Goal: Task Accomplishment & Management: Manage account settings

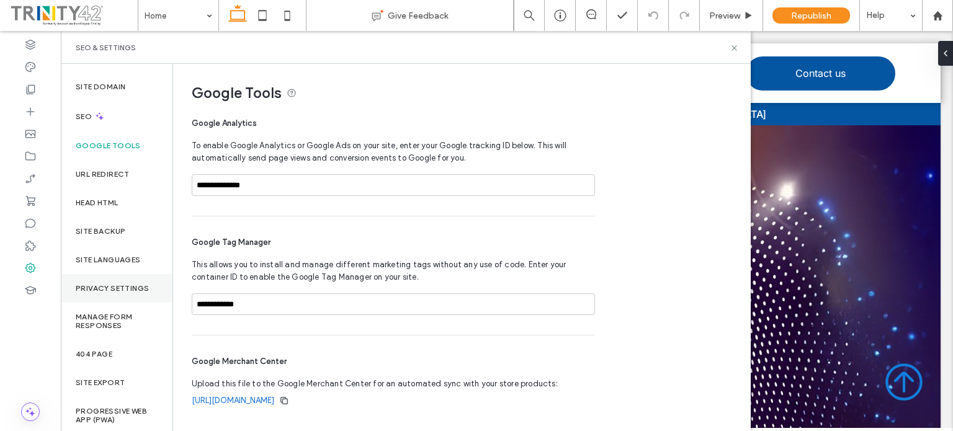
scroll to position [22, 0]
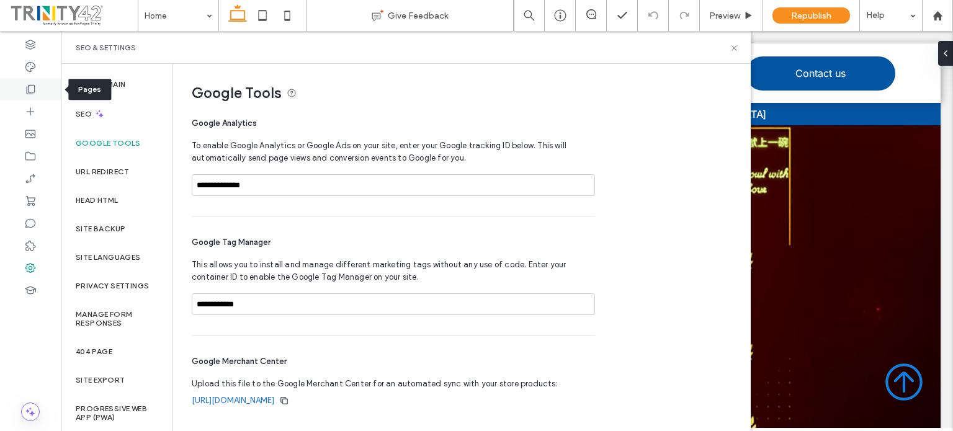
click at [25, 87] on icon at bounding box center [30, 89] width 12 height 12
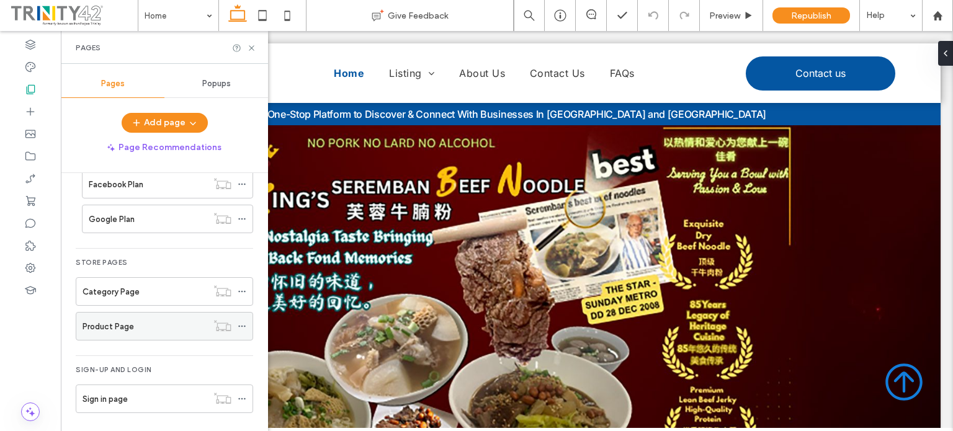
scroll to position [213, 0]
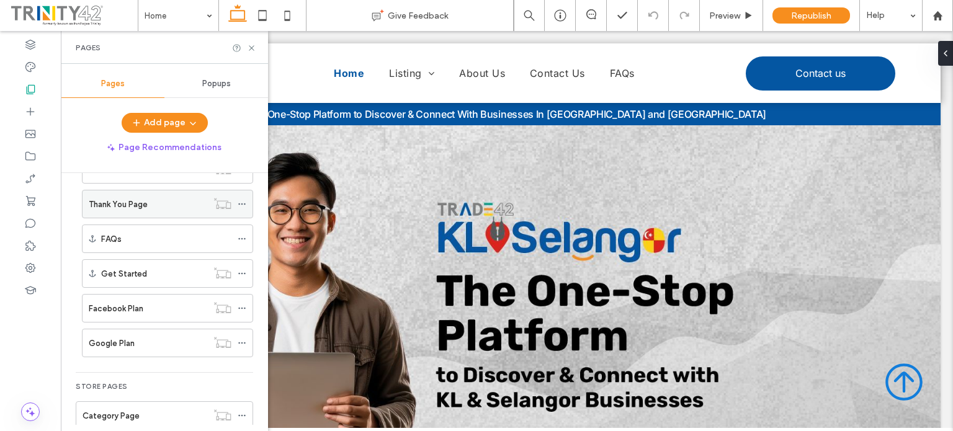
click at [157, 207] on div "Thank You Page" at bounding box center [148, 204] width 118 height 13
click at [157, 207] on div at bounding box center [476, 215] width 953 height 431
click at [244, 203] on use at bounding box center [241, 204] width 7 height 2
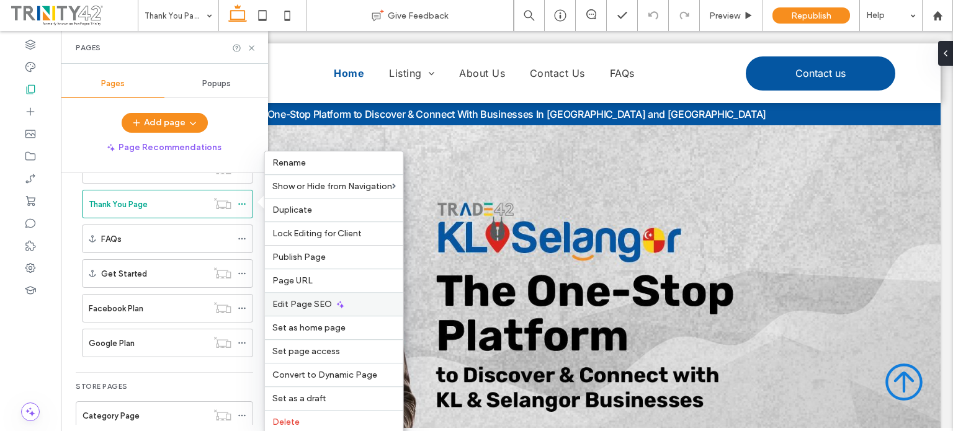
click at [311, 301] on span "Edit Page SEO" at bounding box center [302, 304] width 60 height 11
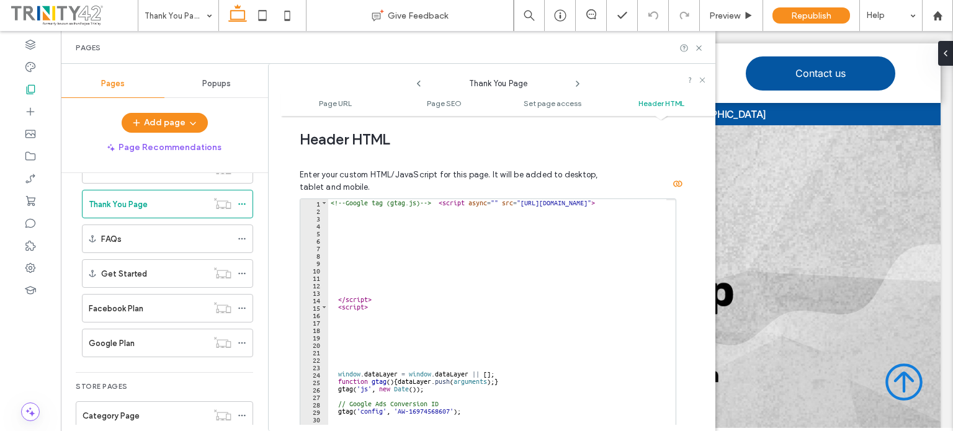
scroll to position [1162, 0]
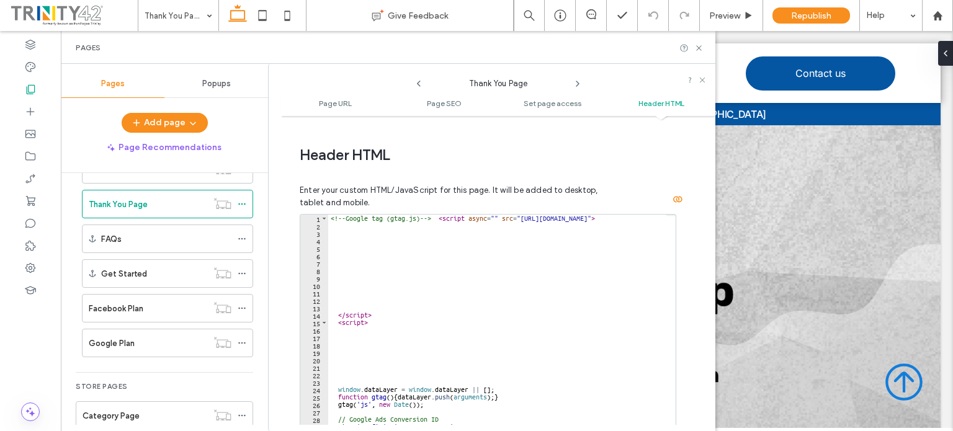
click at [371, 234] on div "<!-- Google tag (gtag.js) --> < script async = "" src = "https://www.googletagm…" at bounding box center [540, 341] width 425 height 252
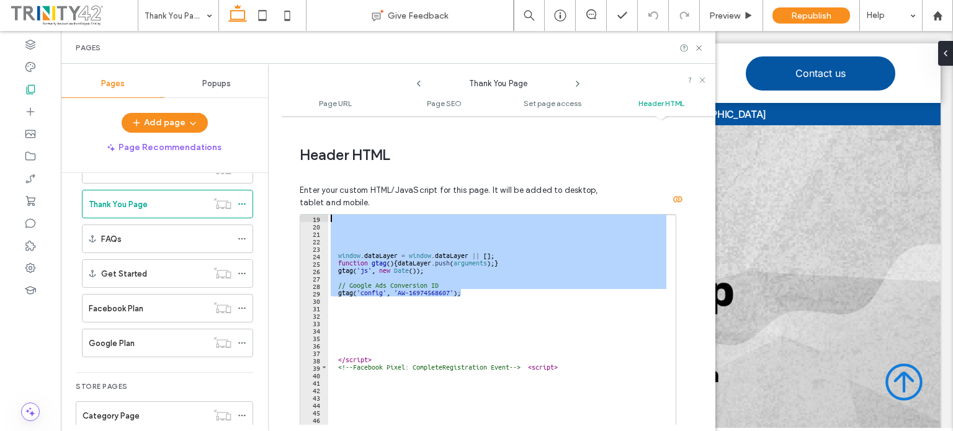
scroll to position [0, 0]
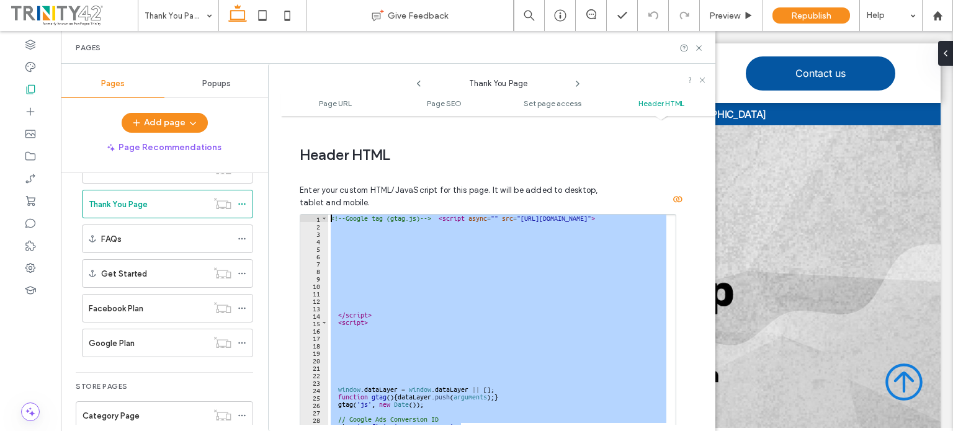
drag, startPoint x: 464, startPoint y: 250, endPoint x: 304, endPoint y: 158, distance: 184.8
click at [304, 169] on div "Enter your custom HTML/JavaScript for this page. It will be added to desktop, t…" at bounding box center [494, 345] width 388 height 352
type textarea "**********"
paste textarea "Cursor at row 1"
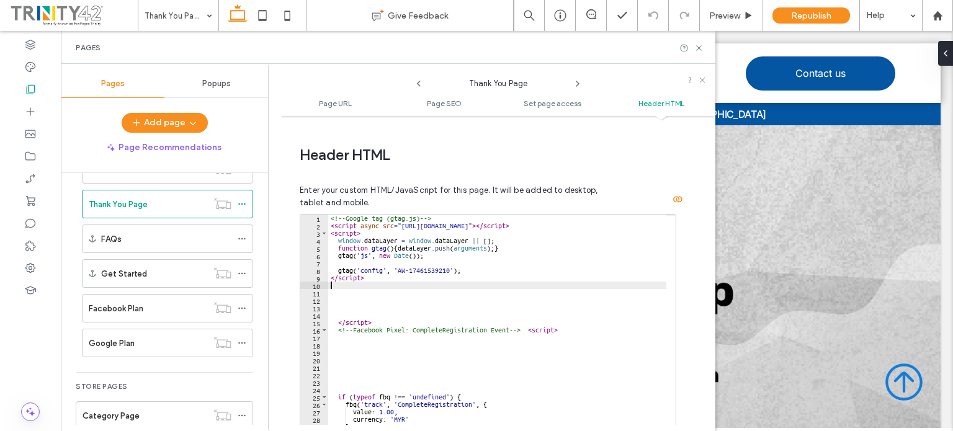
click at [700, 215] on div "Page URL Customise the URL of this page on the live site as it appears in the b…" at bounding box center [498, 273] width 434 height 303
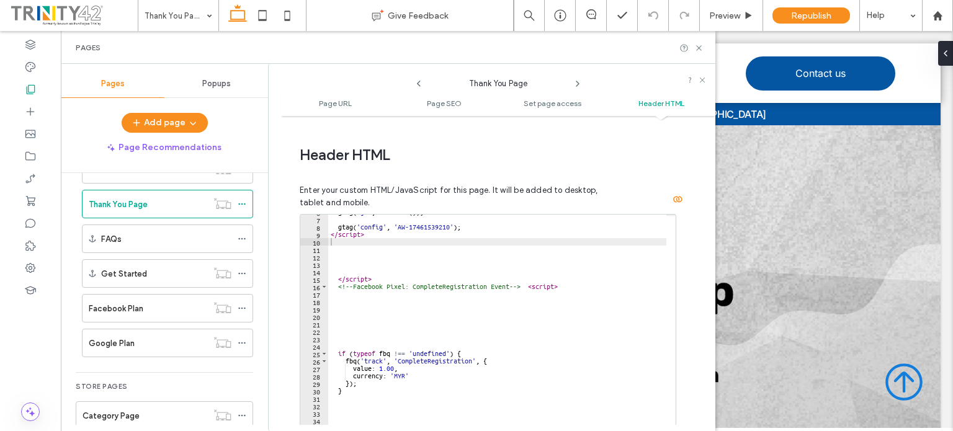
scroll to position [1382, 0]
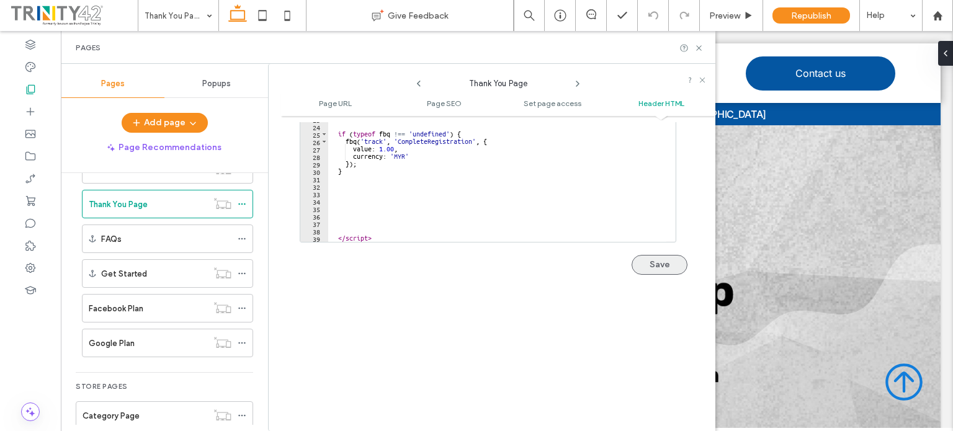
click at [646, 255] on button "Save" at bounding box center [659, 265] width 56 height 20
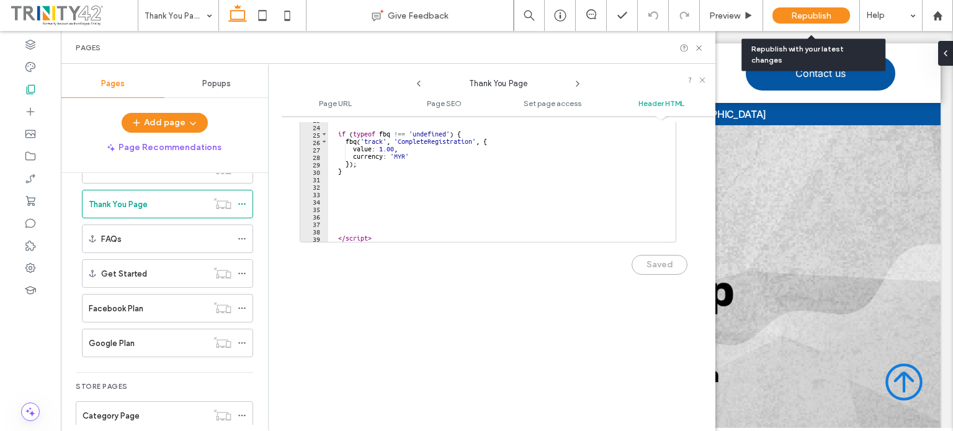
click at [812, 17] on span "Republish" at bounding box center [811, 16] width 40 height 11
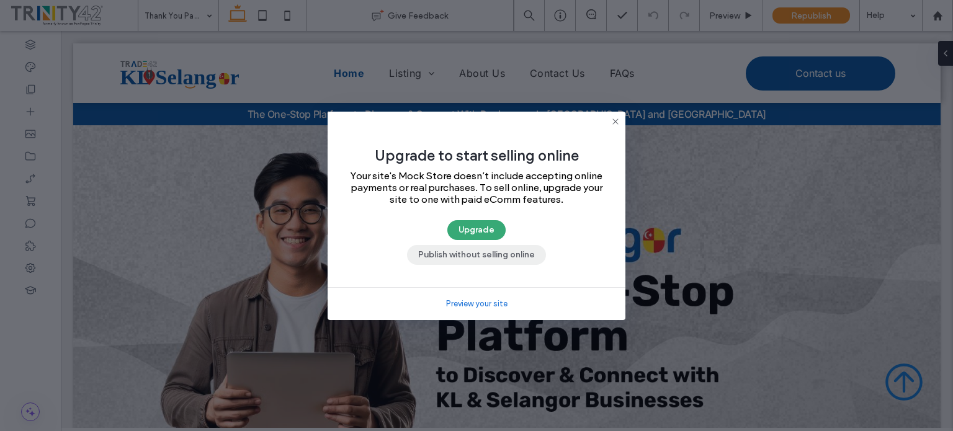
click at [505, 257] on button "Publish without selling online" at bounding box center [476, 255] width 139 height 20
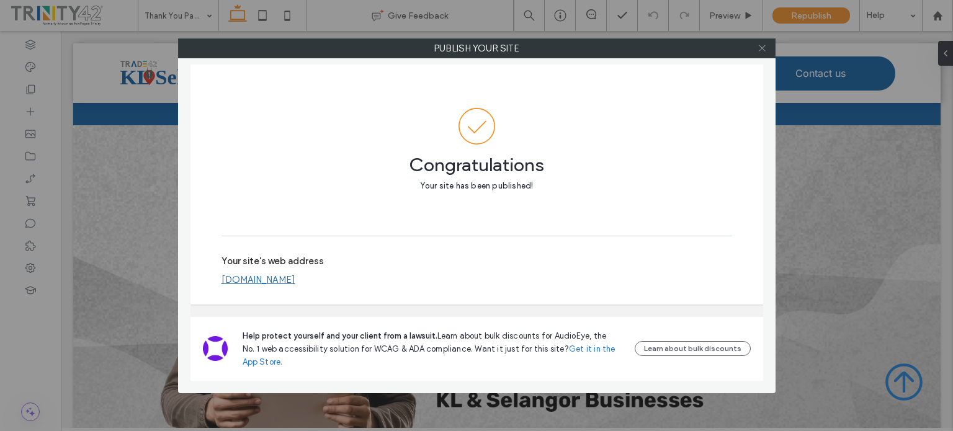
click at [762, 44] on icon at bounding box center [761, 47] width 9 height 9
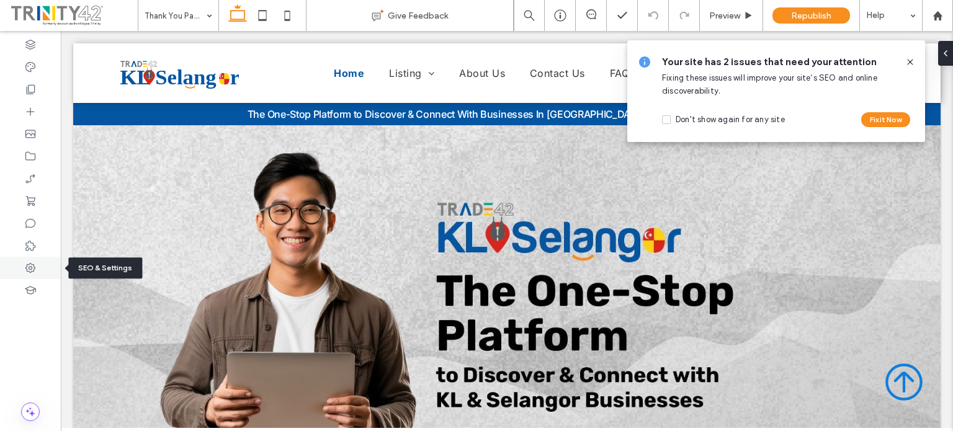
click at [30, 266] on icon at bounding box center [30, 268] width 12 height 12
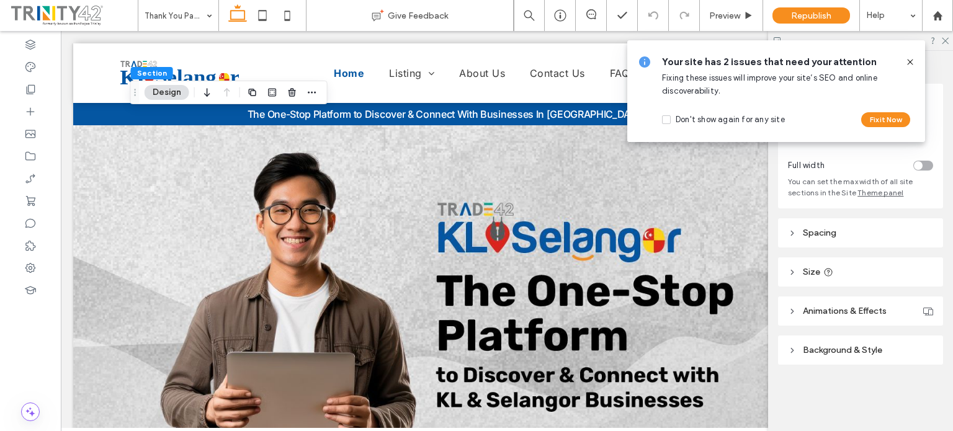
click at [907, 62] on icon at bounding box center [910, 62] width 10 height 10
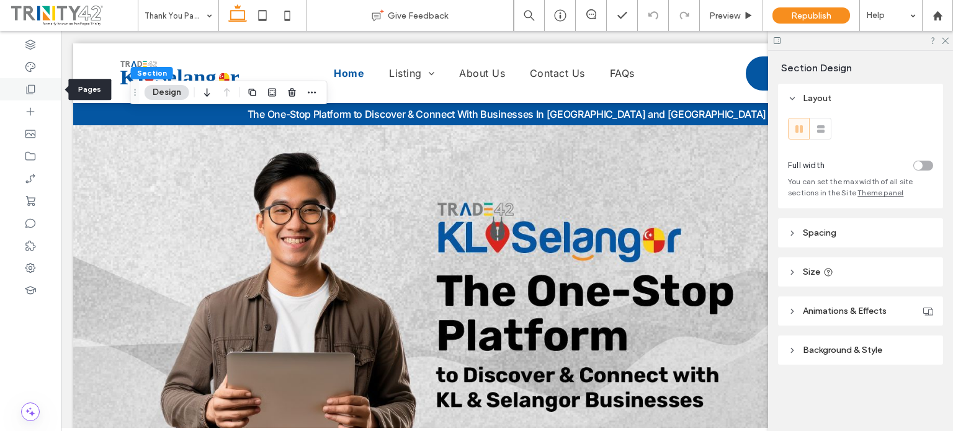
click at [32, 86] on icon at bounding box center [30, 89] width 12 height 12
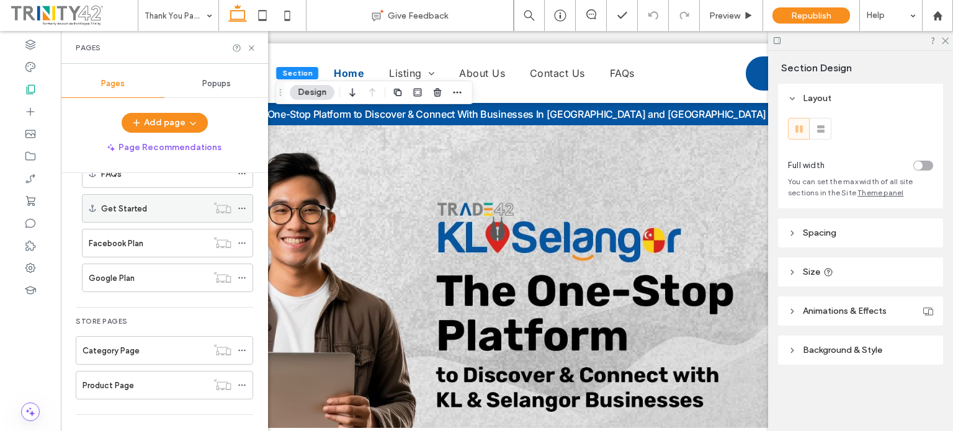
scroll to position [213, 0]
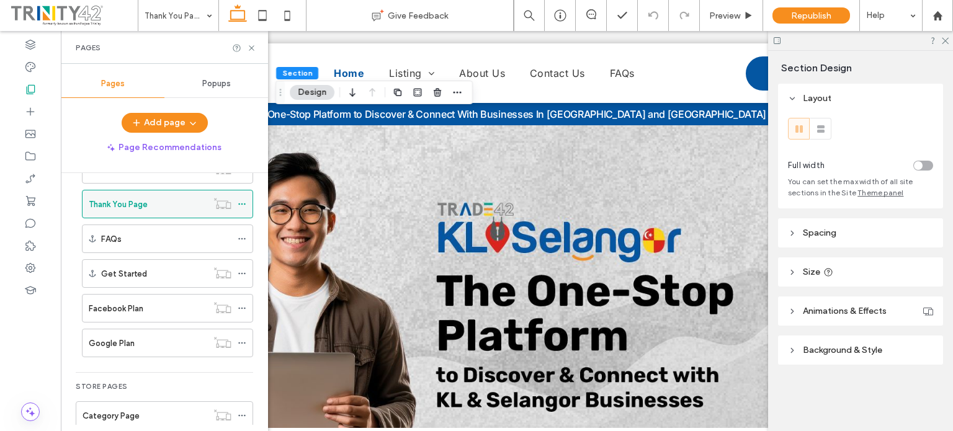
click at [241, 203] on icon at bounding box center [242, 204] width 9 height 9
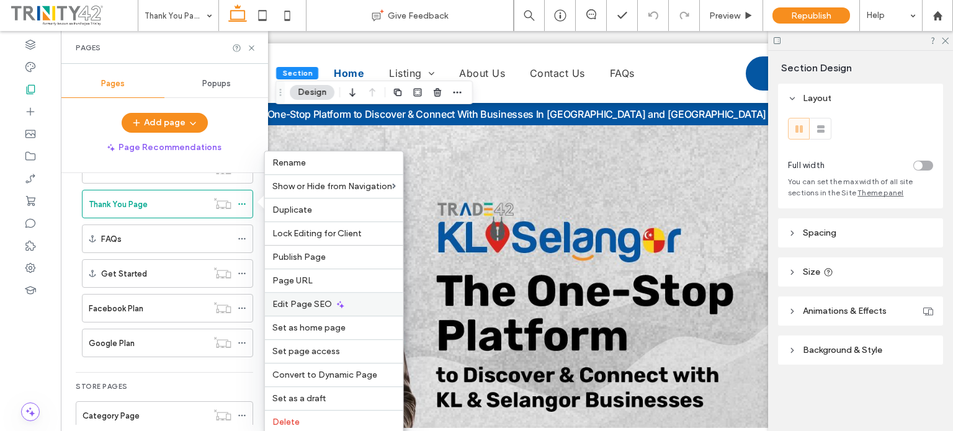
click at [308, 306] on span "Edit Page SEO" at bounding box center [302, 304] width 60 height 11
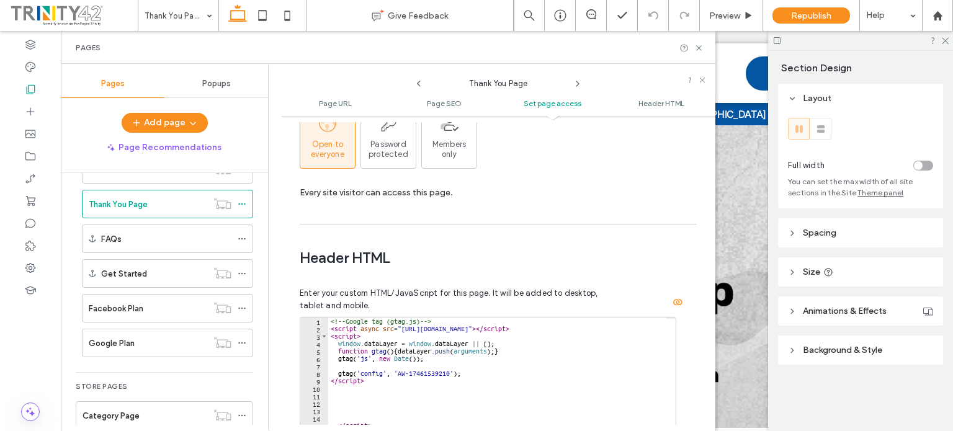
scroll to position [1038, 0]
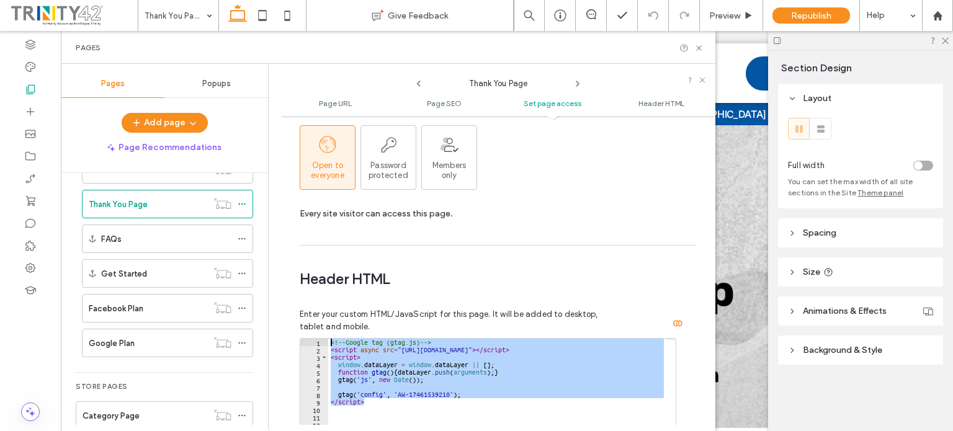
drag, startPoint x: 372, startPoint y: 377, endPoint x: 325, endPoint y: 313, distance: 79.5
type textarea "**********"
paste textarea "Cursor at row 1"
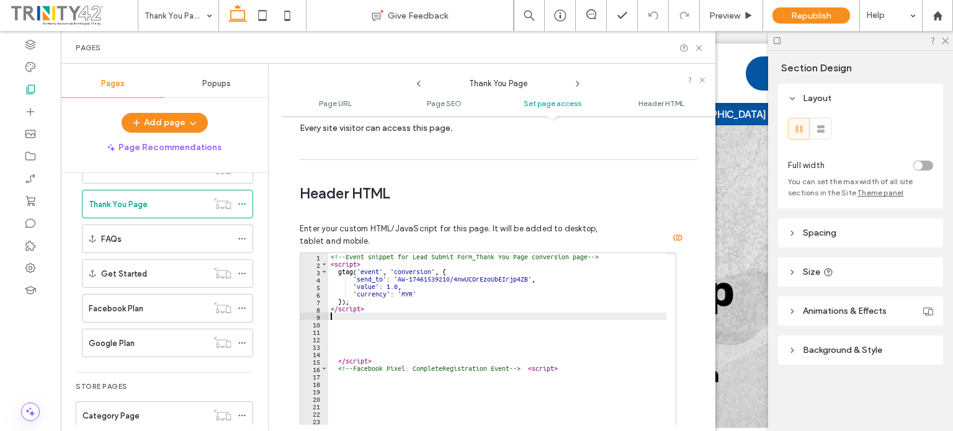
scroll to position [1100, 0]
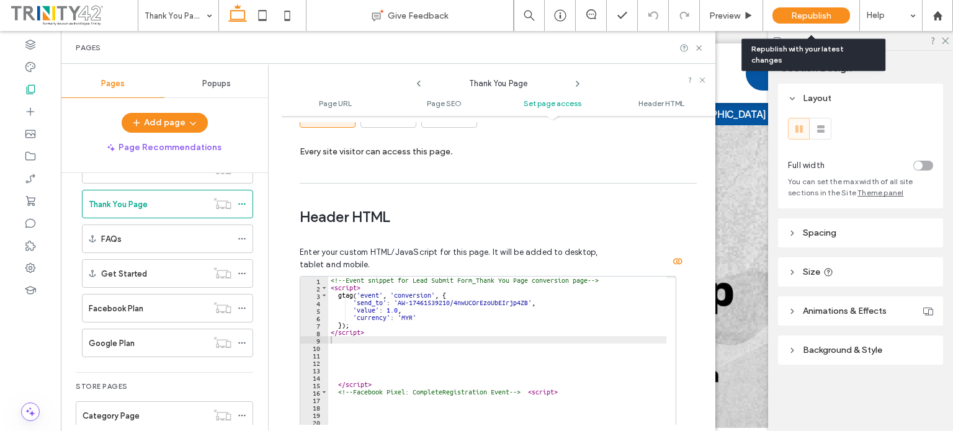
click at [831, 15] on div "Republish" at bounding box center [811, 15] width 78 height 16
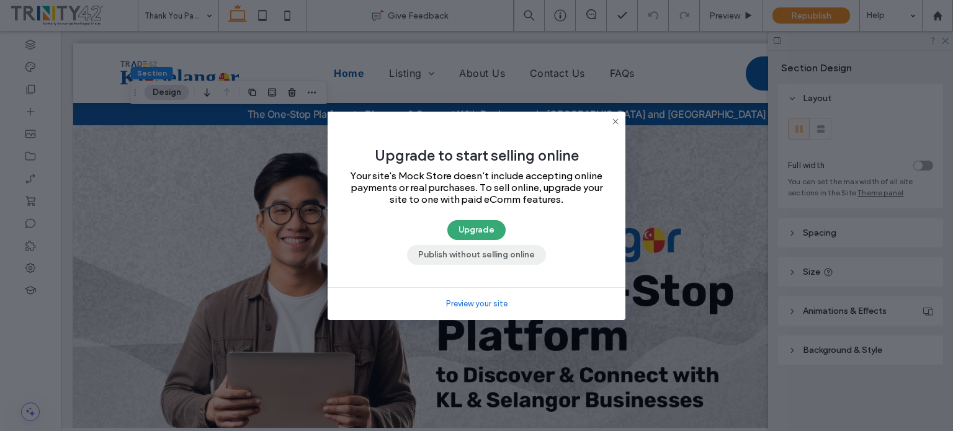
click at [528, 257] on button "Publish without selling online" at bounding box center [476, 255] width 139 height 20
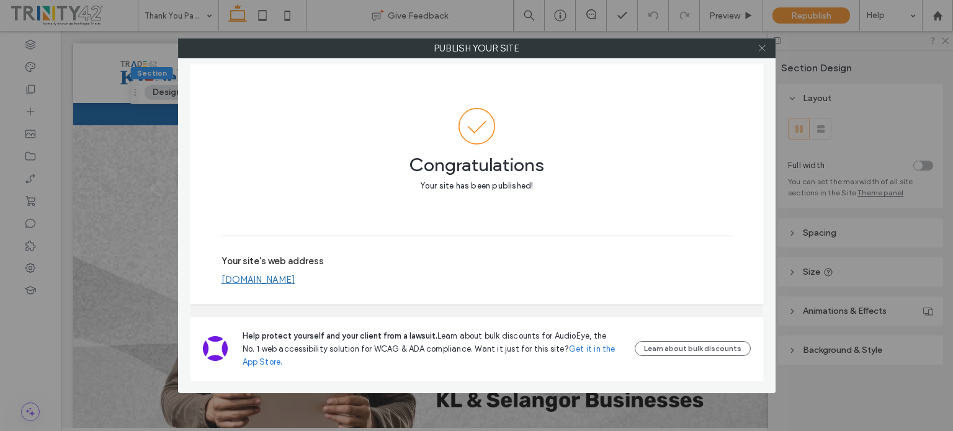
click at [760, 47] on icon at bounding box center [761, 47] width 9 height 9
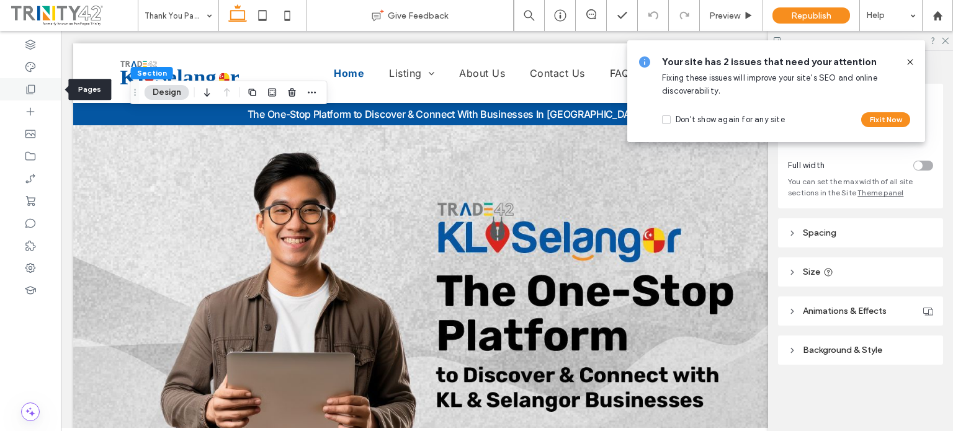
click at [37, 89] on div at bounding box center [30, 89] width 61 height 22
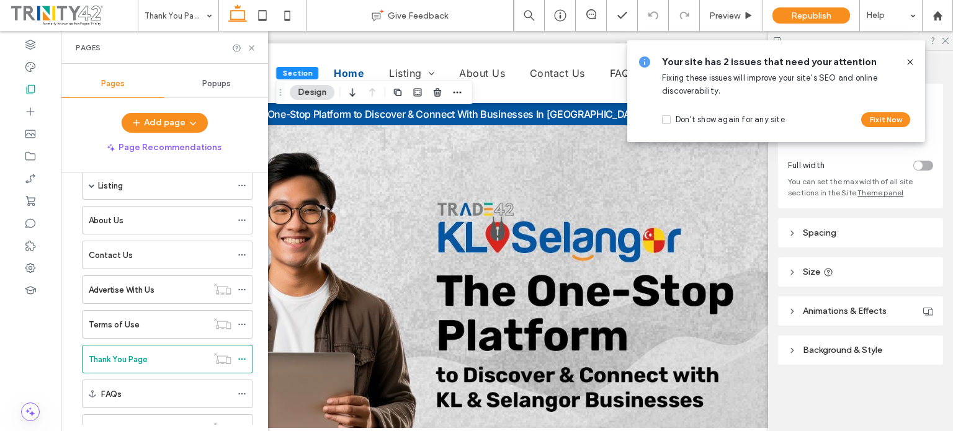
scroll to position [0, 0]
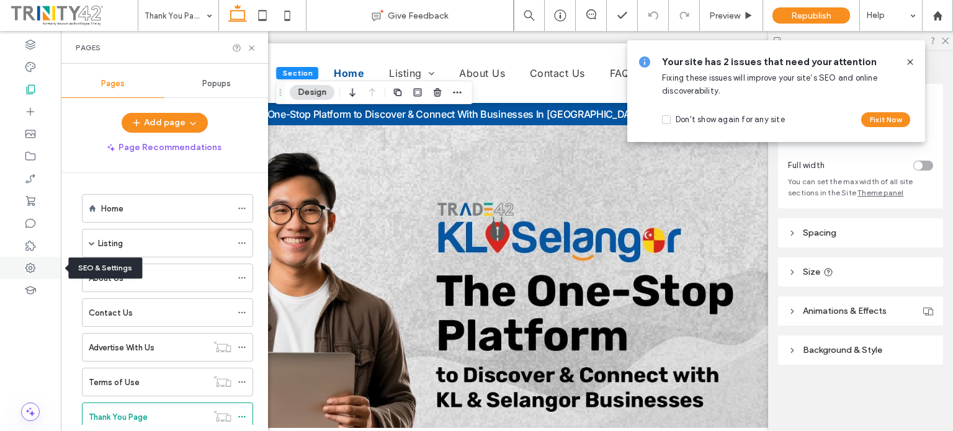
click at [28, 267] on icon at bounding box center [30, 268] width 12 height 12
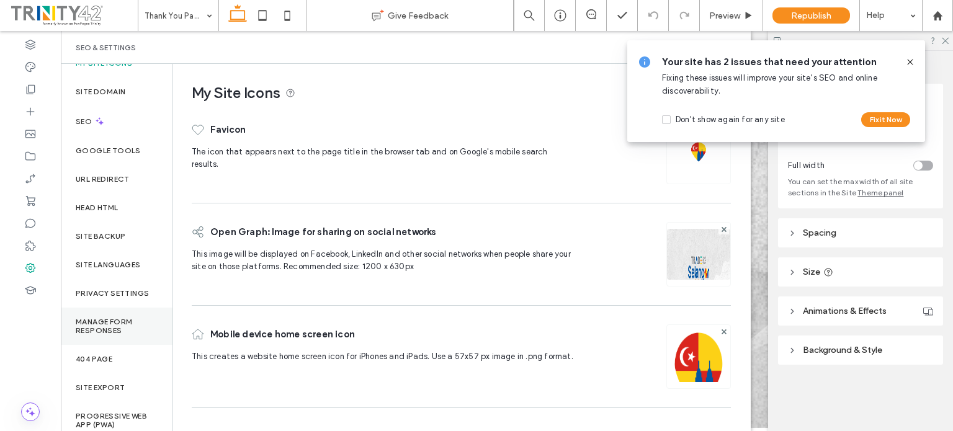
scroll to position [22, 0]
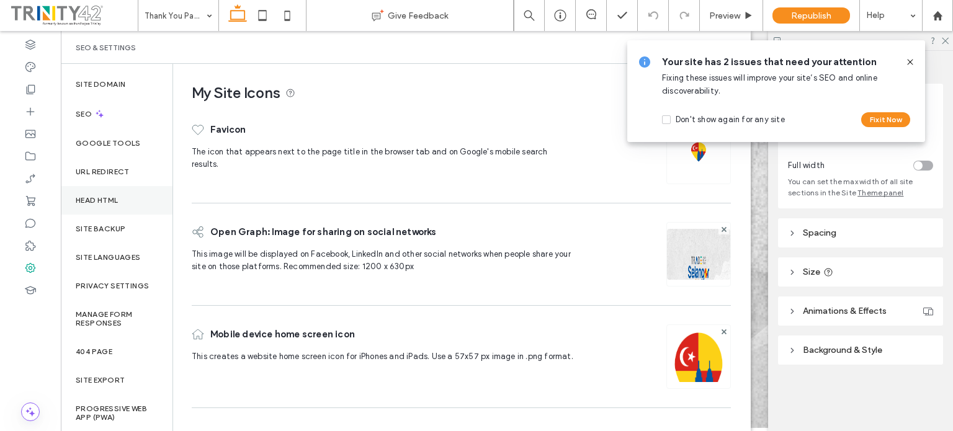
click at [87, 202] on label "Head HTML" at bounding box center [97, 200] width 43 height 9
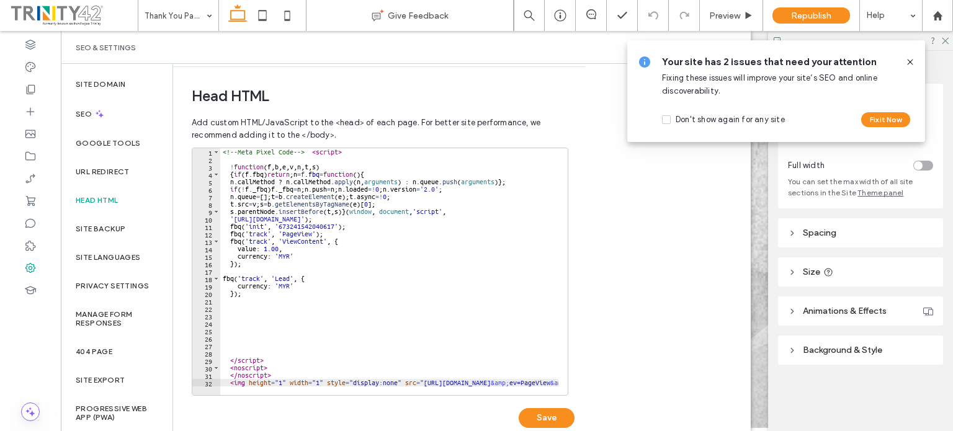
scroll to position [418, 0]
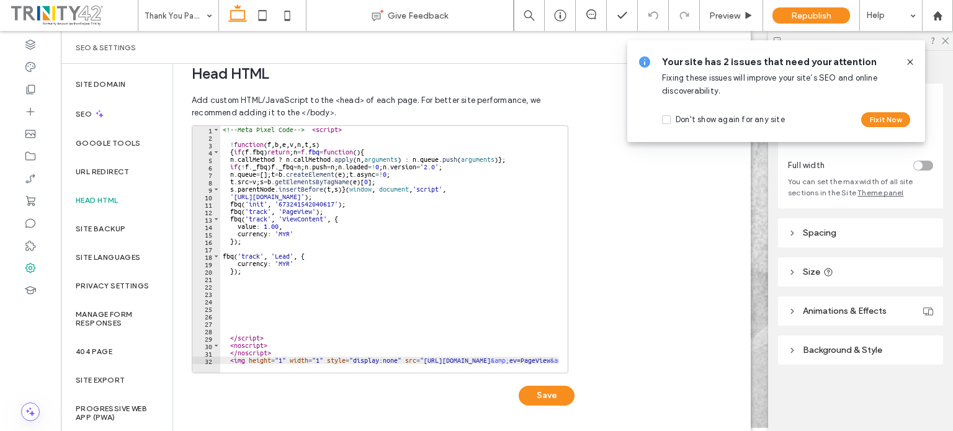
type textarea "**********"
click at [322, 262] on div "<!-- Meta Pixel Code --> < script > ! function ( f , b , e , v , n , t , s ) { …" at bounding box center [472, 252] width 504 height 252
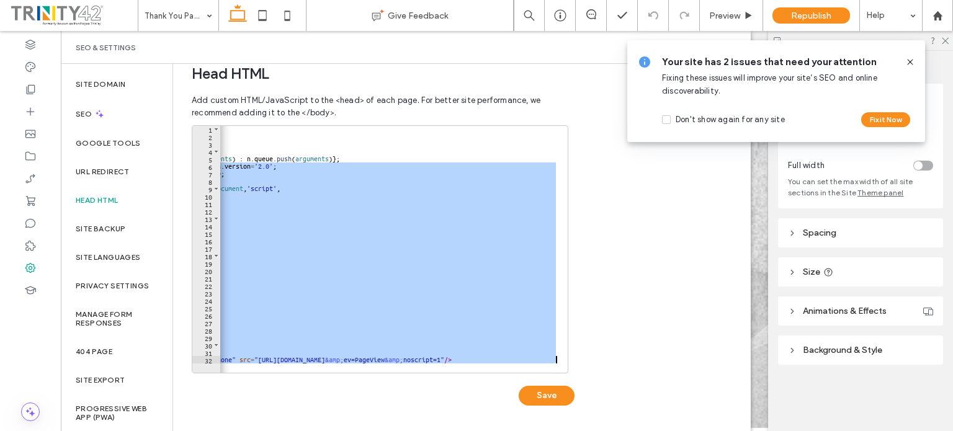
scroll to position [0, 0]
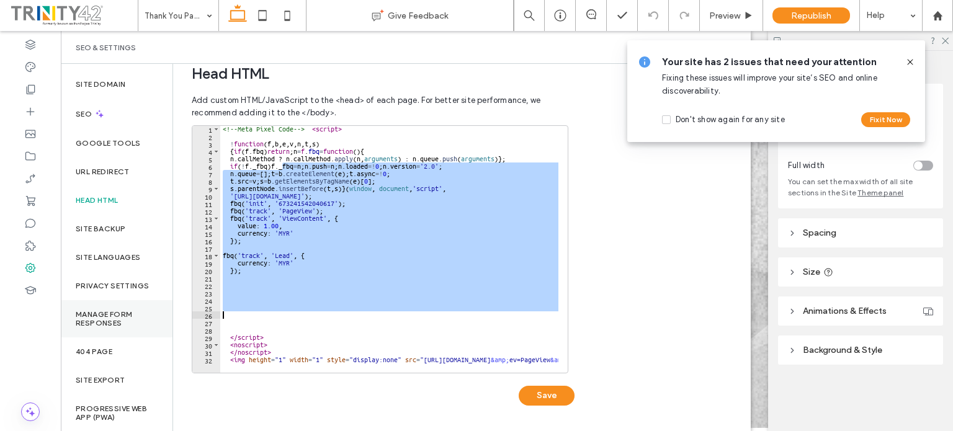
drag, startPoint x: 281, startPoint y: 168, endPoint x: 154, endPoint y: 319, distance: 197.7
click at [154, 319] on div "**********" at bounding box center [406, 247] width 690 height 367
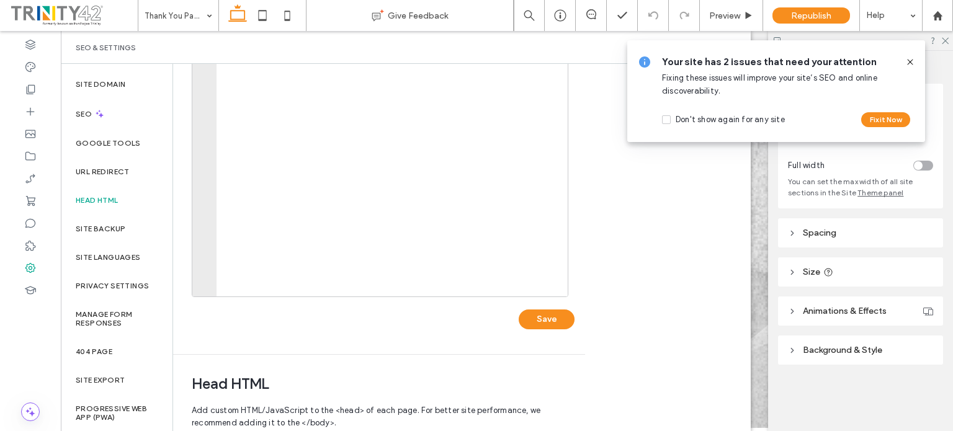
drag, startPoint x: 641, startPoint y: 280, endPoint x: 623, endPoint y: 282, distance: 17.5
click at [641, 280] on div "Body end HTML Enter your own custom HTML/​JavaScript to be added just before th…" at bounding box center [461, 247] width 577 height 367
click at [112, 143] on label "Google Tools" at bounding box center [108, 143] width 65 height 9
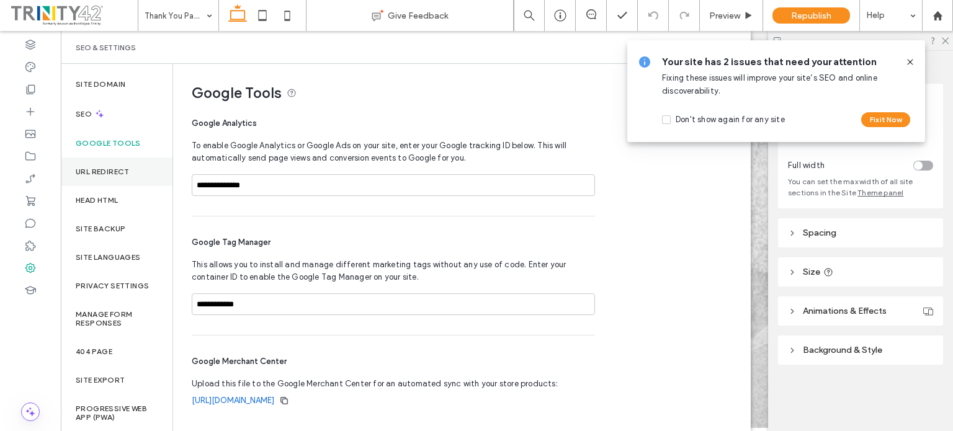
click at [104, 168] on label "URL Redirect" at bounding box center [103, 171] width 54 height 9
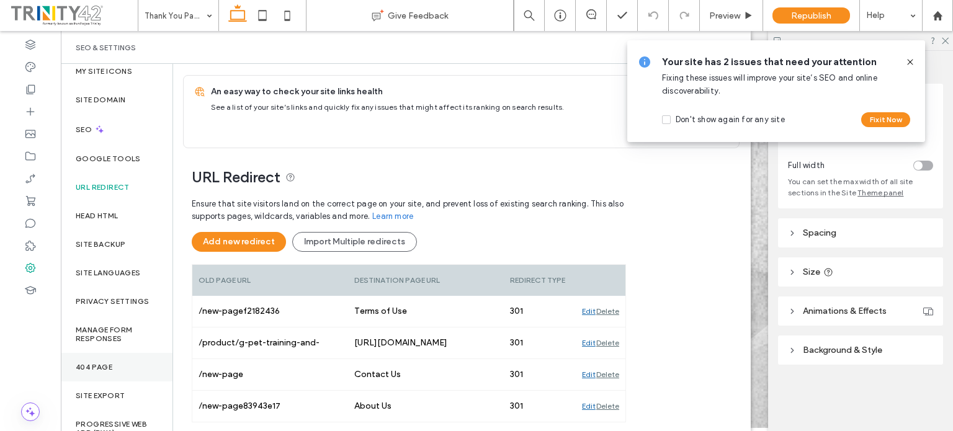
scroll to position [0, 0]
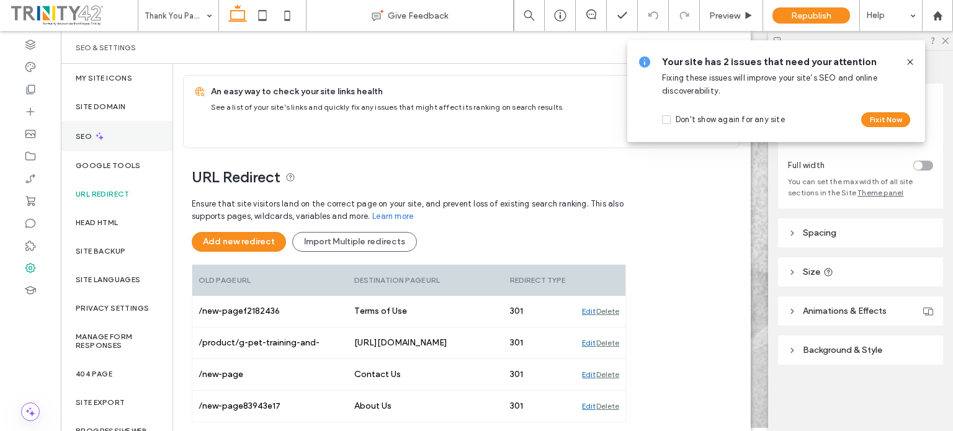
click at [86, 133] on label "SEO" at bounding box center [85, 136] width 19 height 9
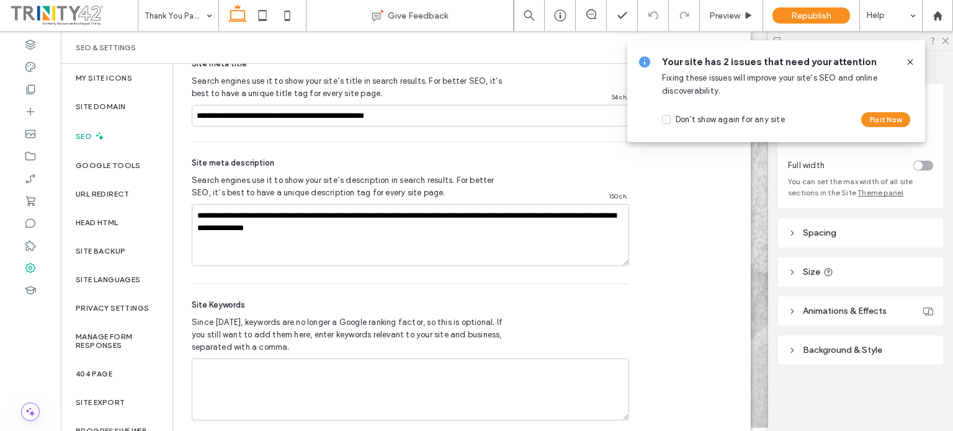
scroll to position [722, 0]
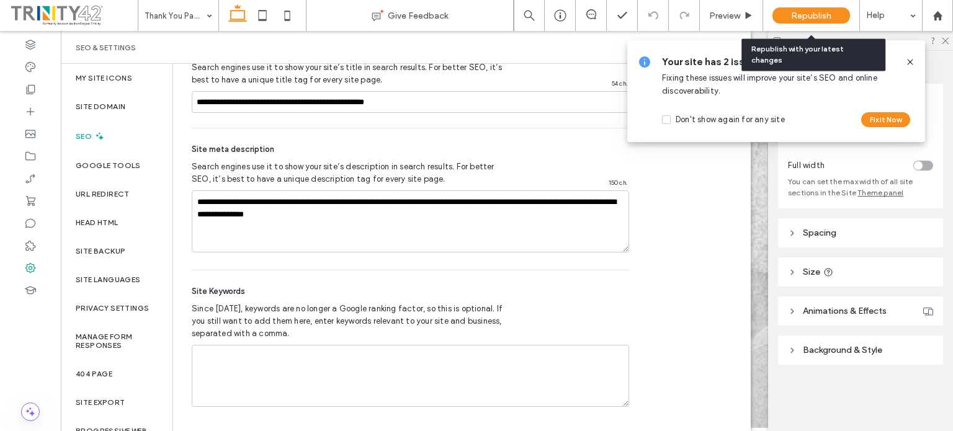
click at [809, 12] on span "Republish" at bounding box center [811, 16] width 40 height 11
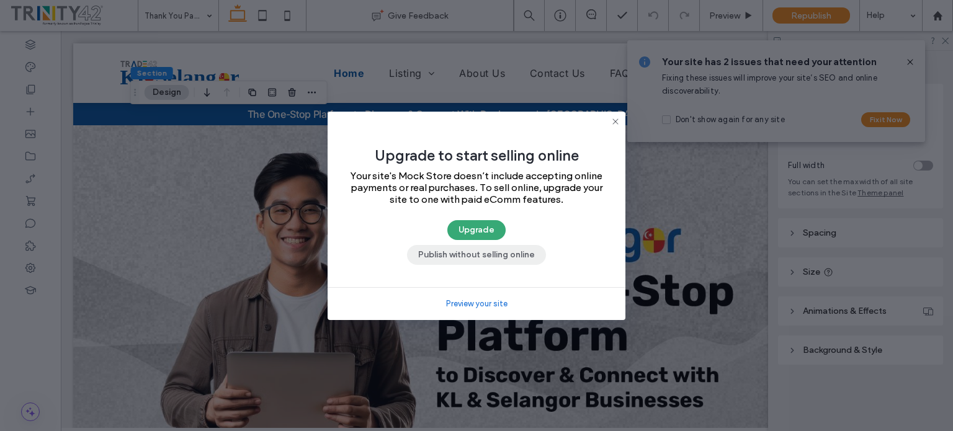
click at [423, 254] on button "Publish without selling online" at bounding box center [476, 255] width 139 height 20
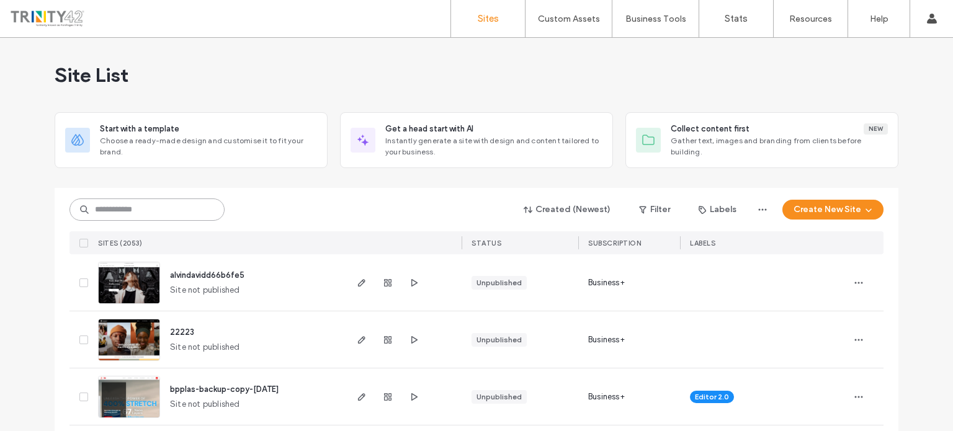
click at [194, 208] on input at bounding box center [146, 209] width 155 height 22
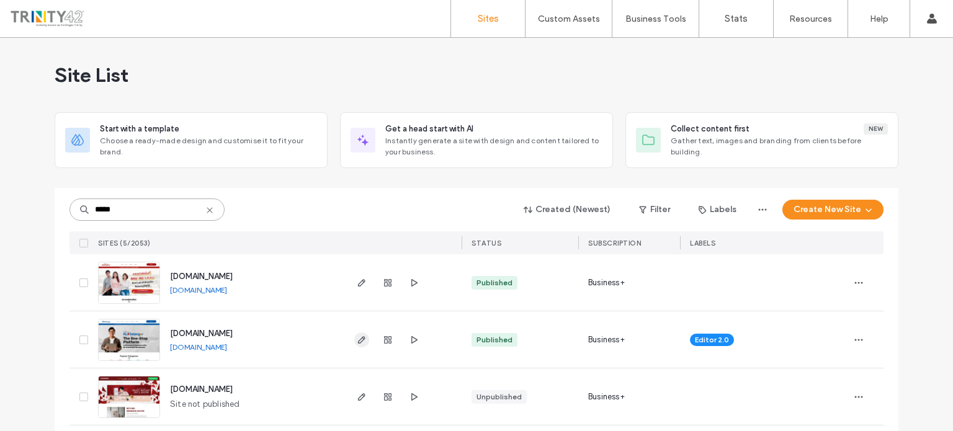
type input "*****"
click at [357, 339] on icon "button" at bounding box center [362, 340] width 10 height 10
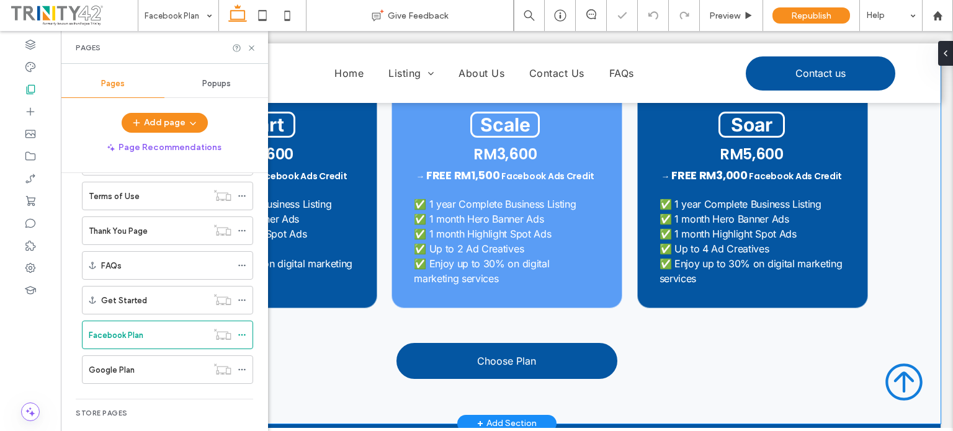
scroll to position [496, 0]
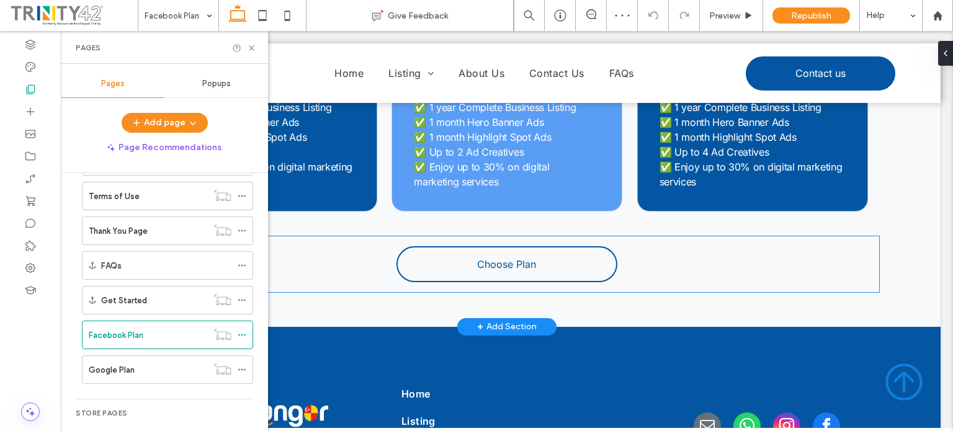
click at [526, 272] on link "Choose Plan" at bounding box center [506, 264] width 221 height 36
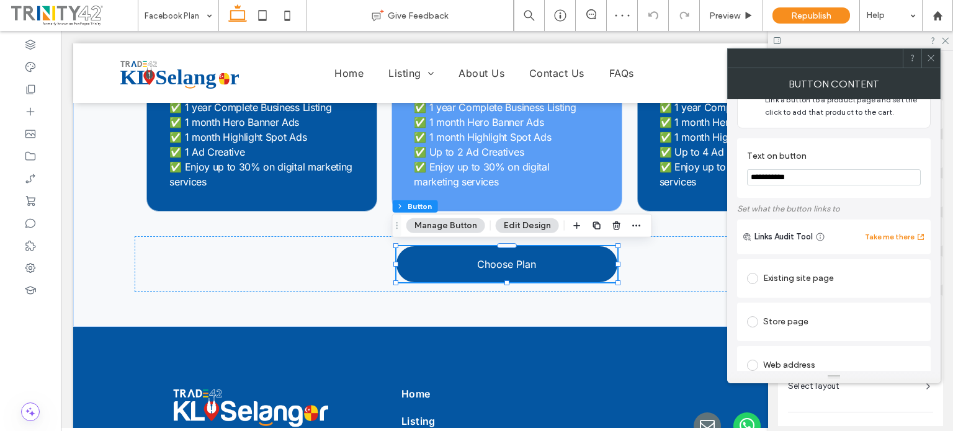
scroll to position [186, 0]
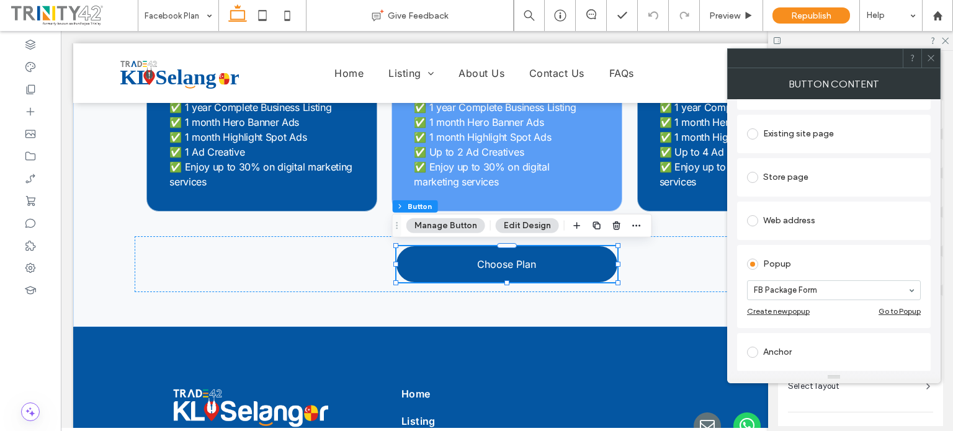
click at [887, 309] on div "Go to Popup" at bounding box center [899, 310] width 42 height 9
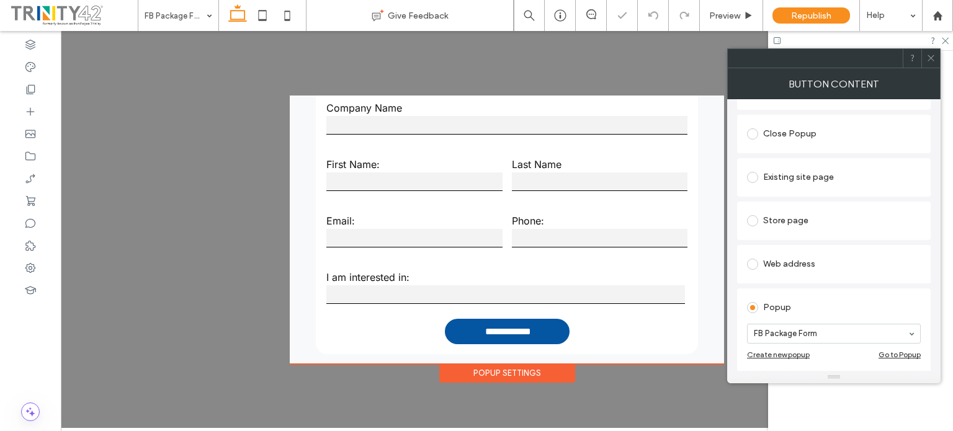
scroll to position [239, 0]
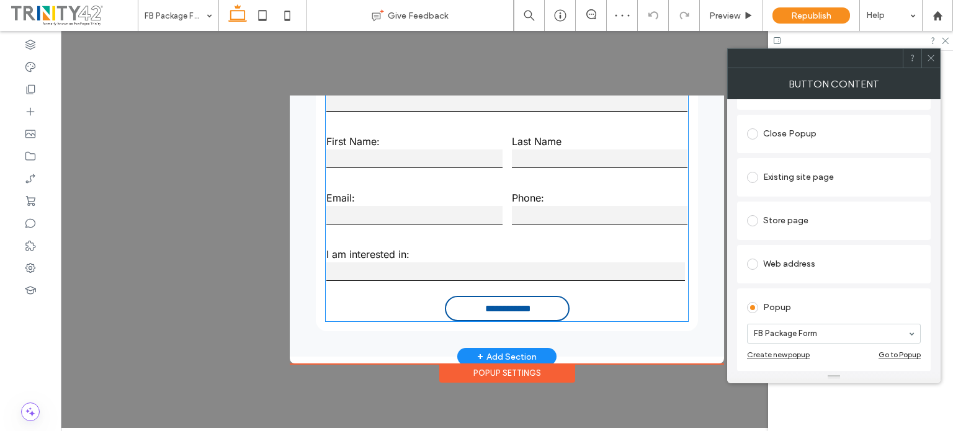
click at [553, 308] on input "**********" at bounding box center [508, 308] width 120 height 23
click at [553, 308] on form "**********" at bounding box center [507, 194] width 362 height 256
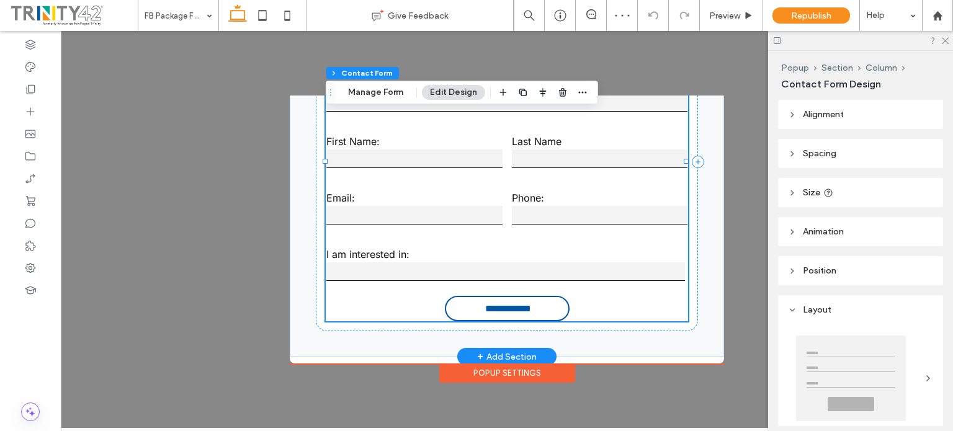
type input "**"
type input "*"
type input "***"
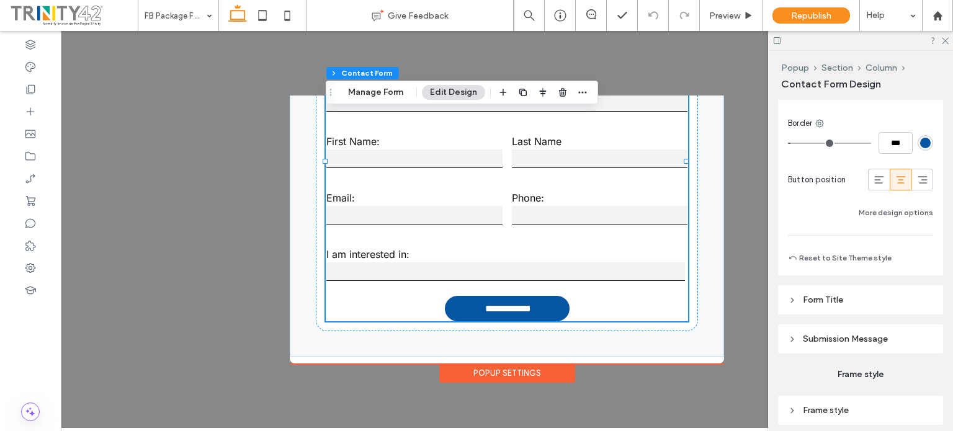
scroll to position [1067, 0]
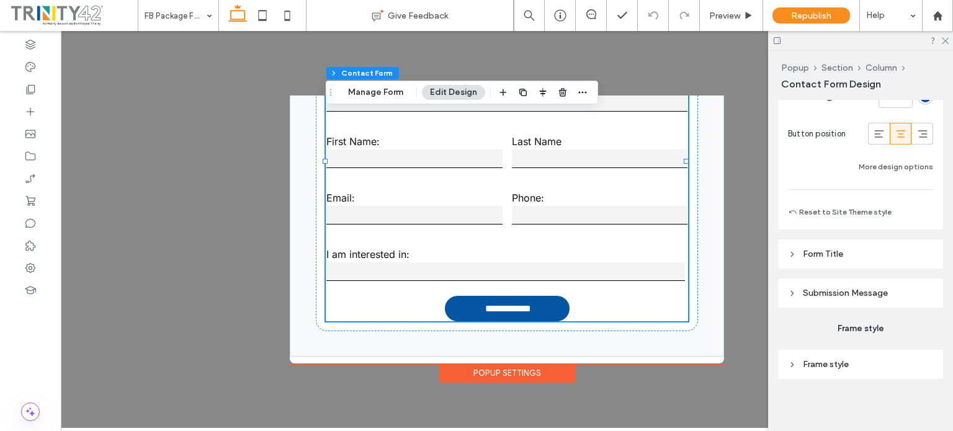
click at [850, 290] on span "Submission Message" at bounding box center [845, 293] width 85 height 11
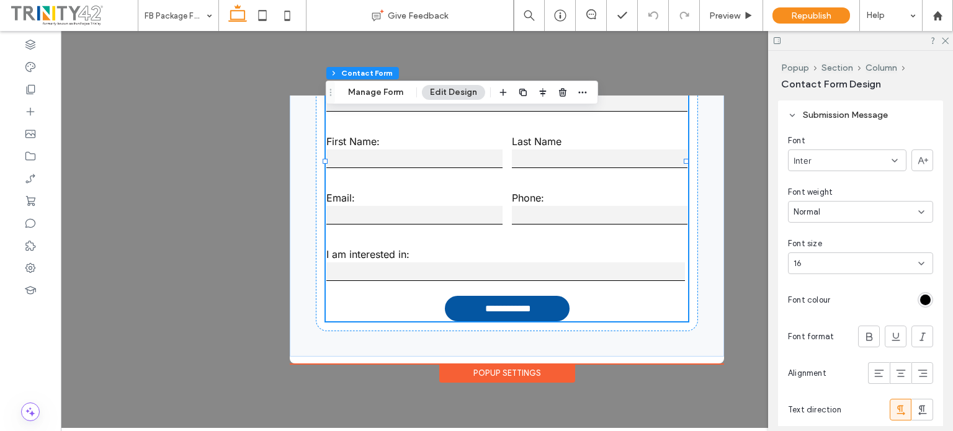
scroll to position [1244, 0]
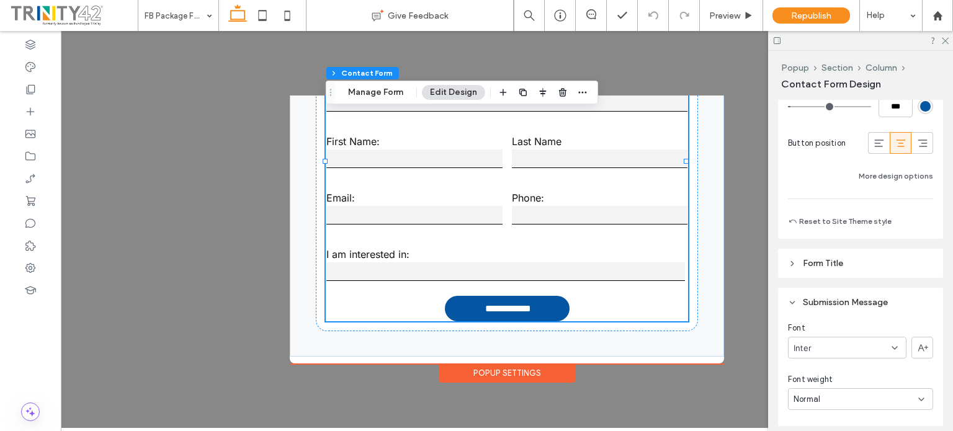
click at [839, 262] on span "Form Title" at bounding box center [823, 263] width 40 height 11
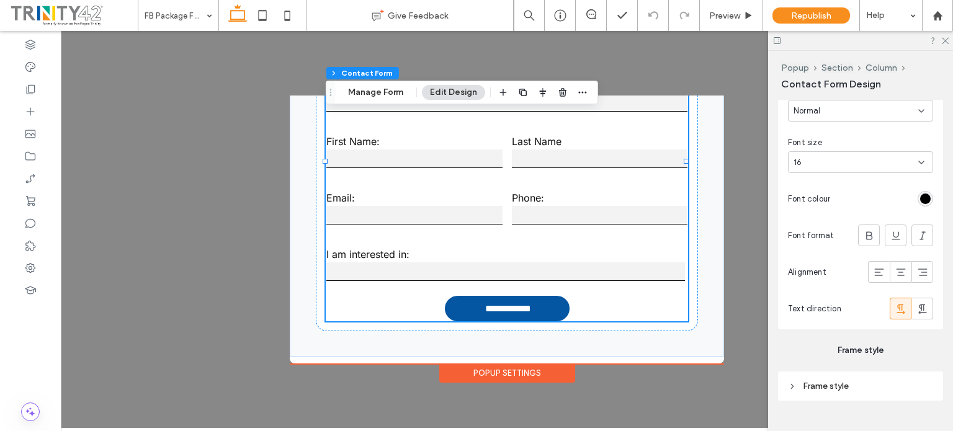
scroll to position [1668, 0]
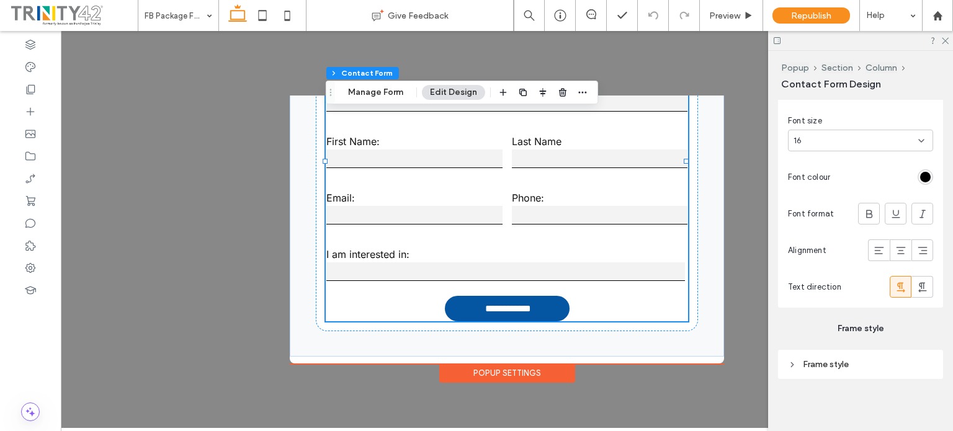
click at [835, 360] on span "Frame style" at bounding box center [826, 364] width 46 height 11
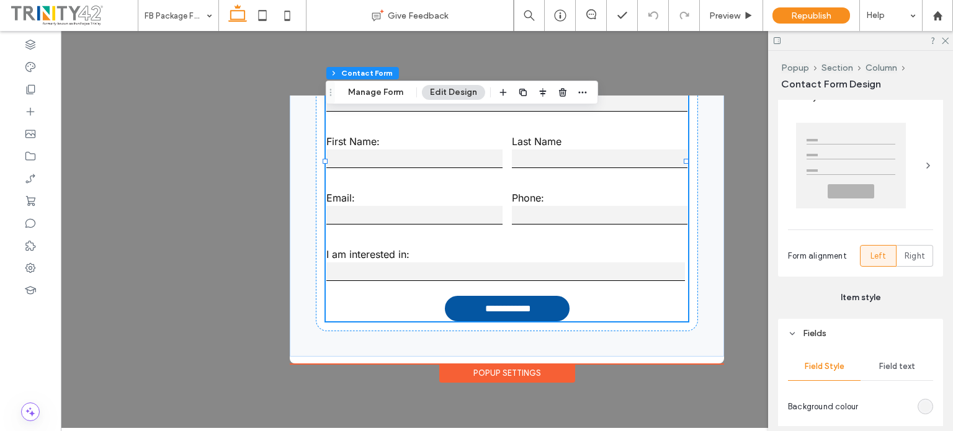
scroll to position [0, 0]
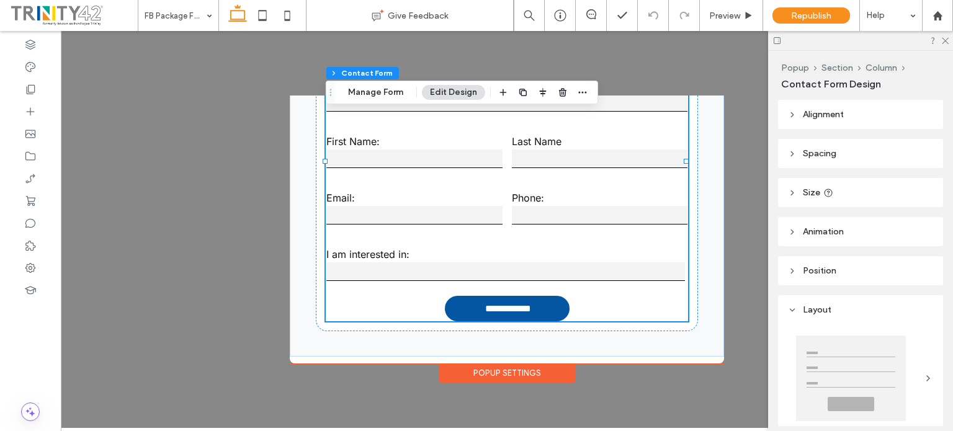
click at [797, 188] on header "Size" at bounding box center [860, 192] width 165 height 29
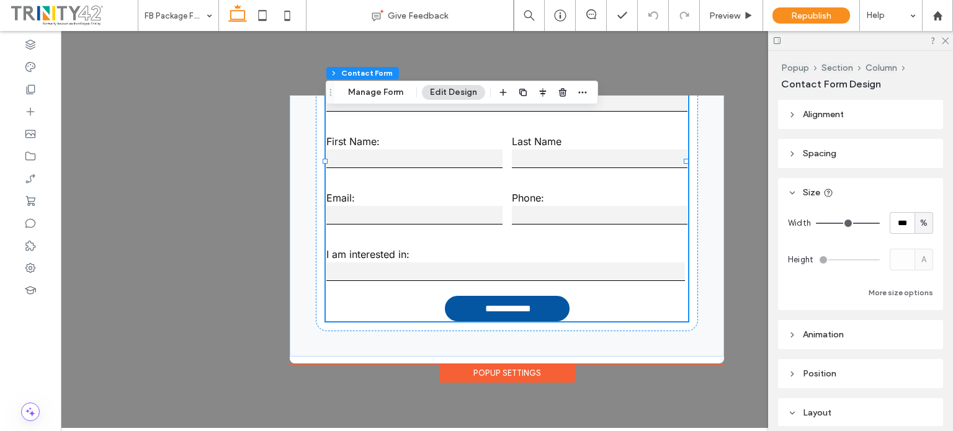
click at [800, 195] on header "Size" at bounding box center [860, 192] width 165 height 29
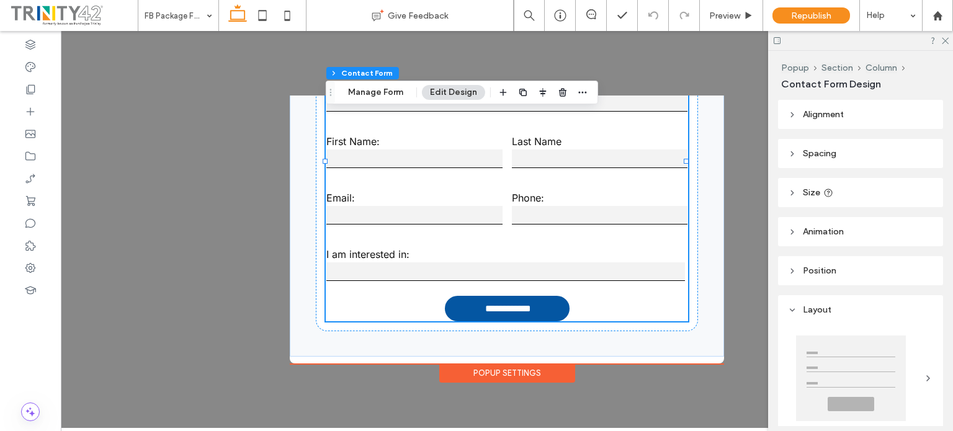
click at [805, 116] on span "Alignment" at bounding box center [823, 114] width 41 height 11
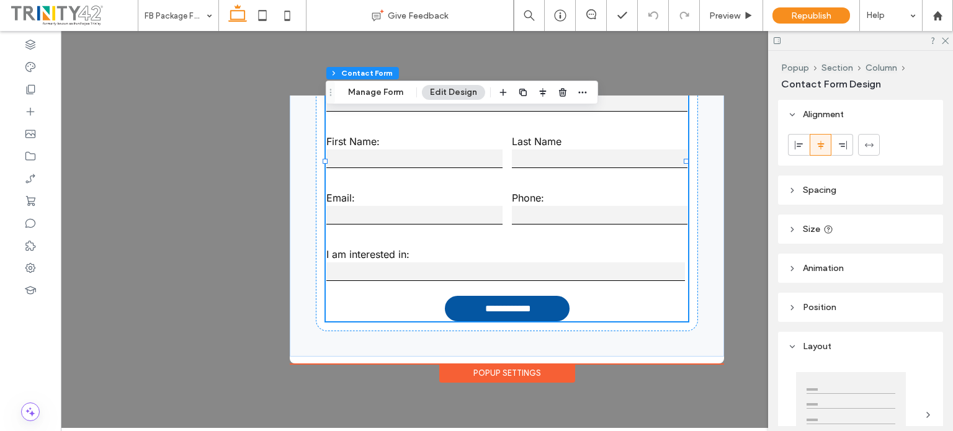
click at [806, 116] on span "Alignment" at bounding box center [823, 114] width 41 height 11
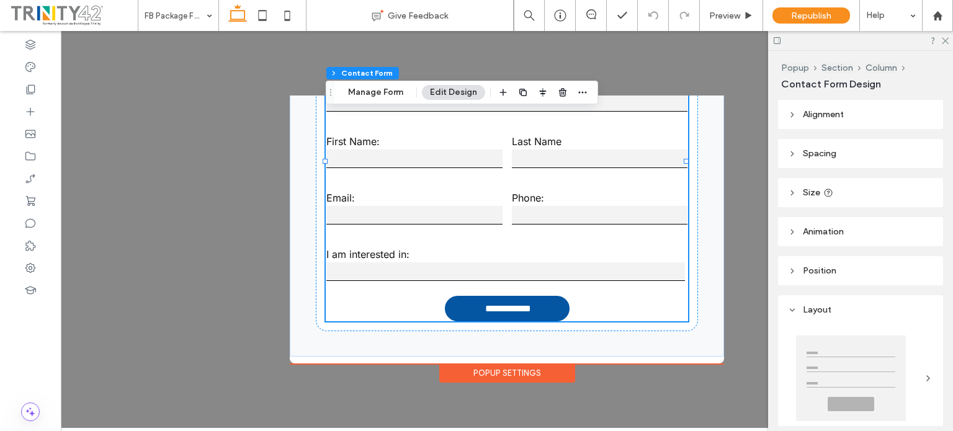
click at [533, 373] on div "Popup Settings" at bounding box center [507, 372] width 136 height 19
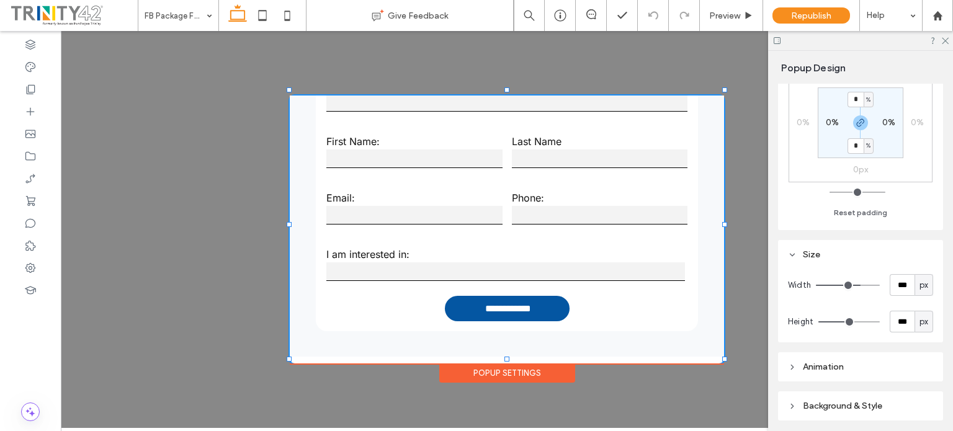
scroll to position [117, 0]
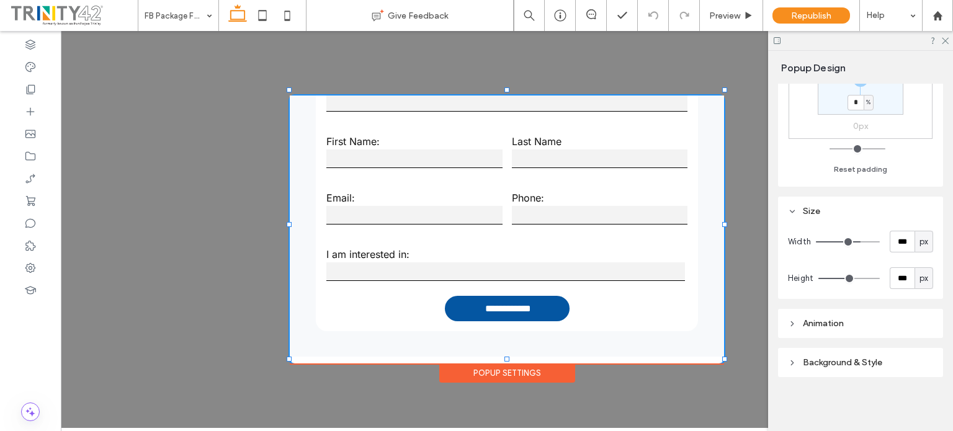
click at [835, 364] on span "Background & Style" at bounding box center [842, 362] width 79 height 11
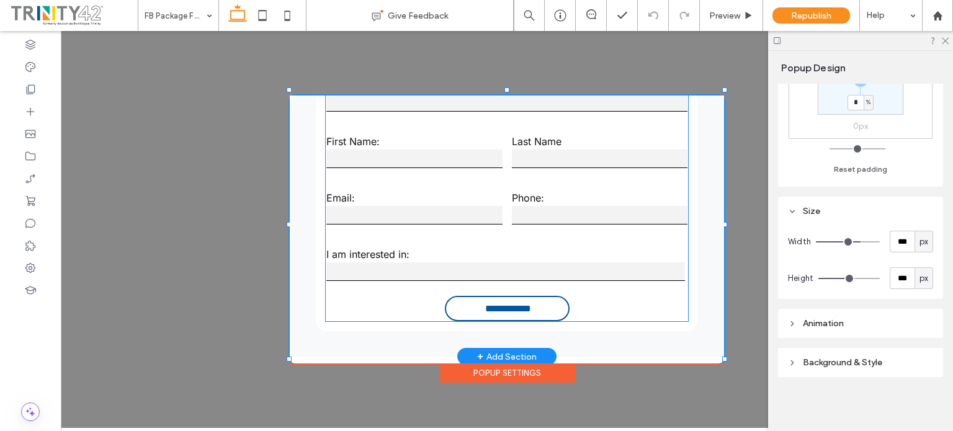
click at [546, 303] on input "**********" at bounding box center [508, 308] width 120 height 23
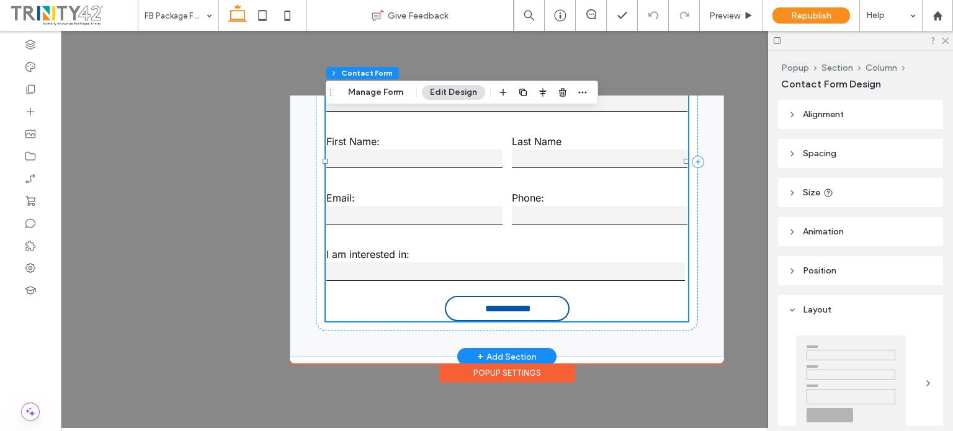
type input "**"
type input "*"
type input "***"
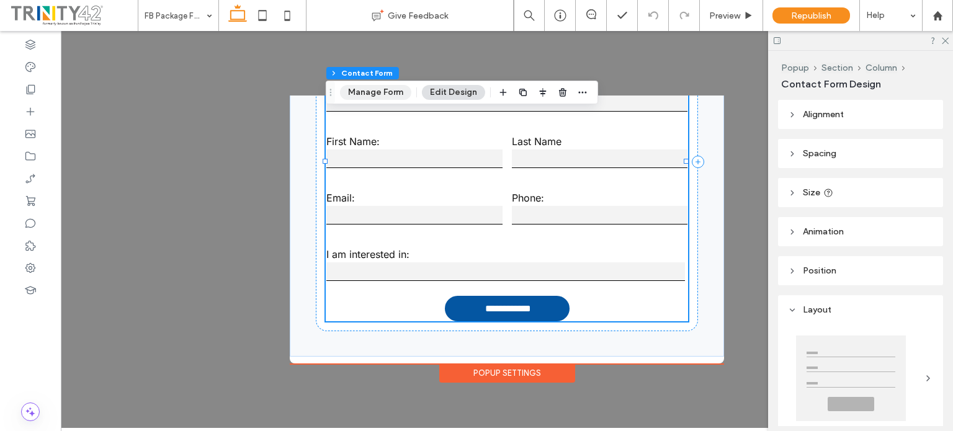
click at [394, 99] on button "Manage Form" at bounding box center [375, 92] width 71 height 15
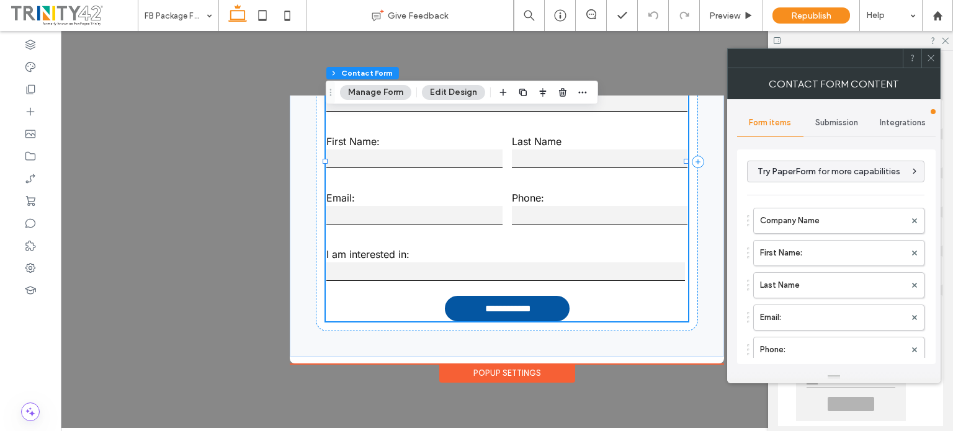
click at [899, 121] on span "Integrations" at bounding box center [902, 123] width 46 height 10
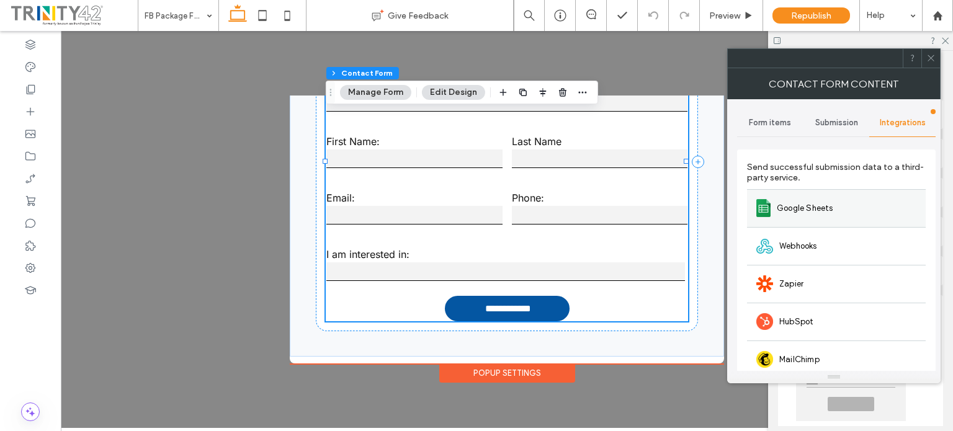
click at [881, 215] on div "Google Sheets" at bounding box center [836, 208] width 179 height 38
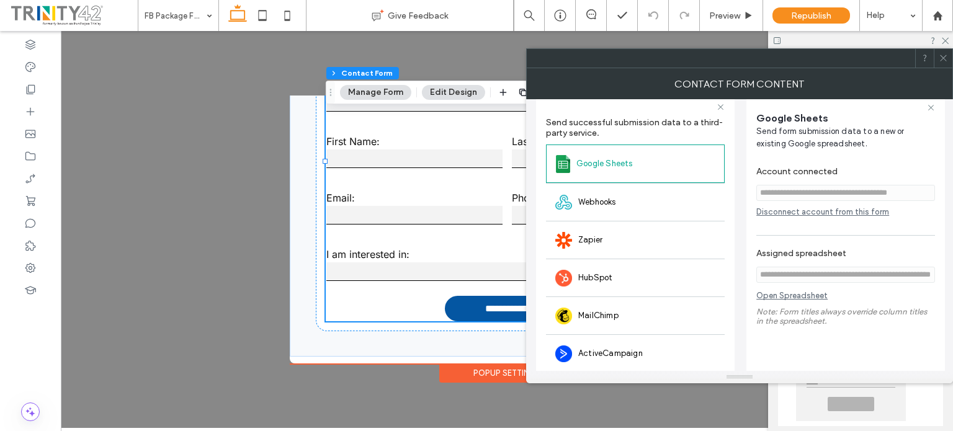
scroll to position [0, 0]
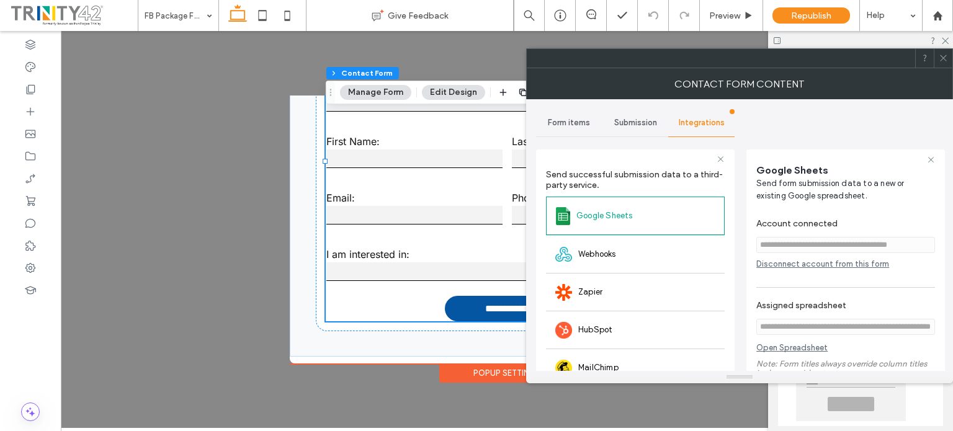
click at [627, 115] on div "Submission" at bounding box center [635, 122] width 66 height 27
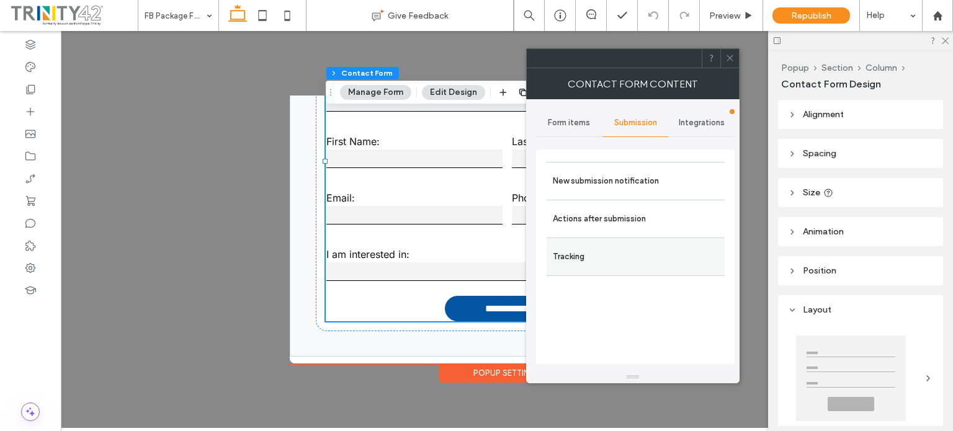
click at [633, 267] on label "Tracking" at bounding box center [636, 256] width 166 height 25
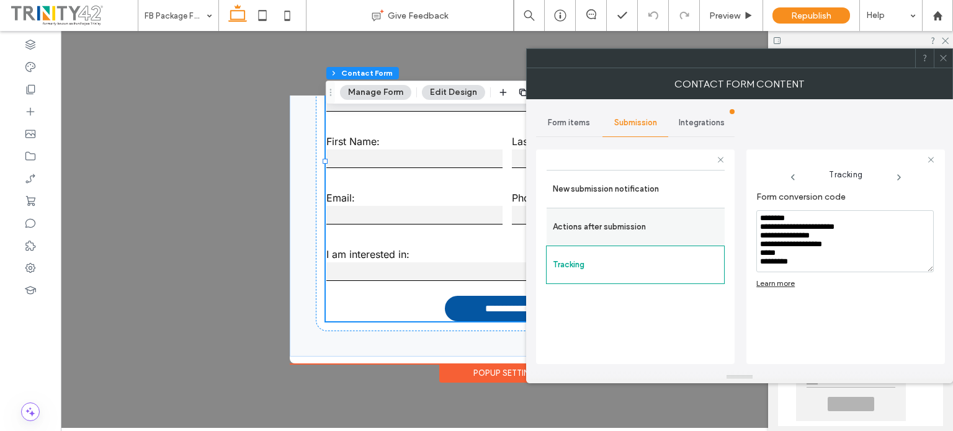
click at [682, 236] on label "Actions after submission" at bounding box center [636, 227] width 166 height 25
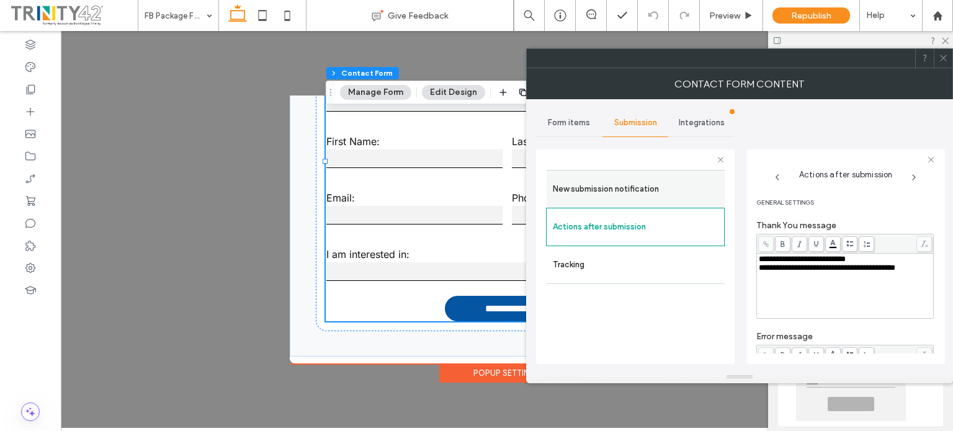
click at [568, 191] on label "New submission notification" at bounding box center [636, 189] width 166 height 25
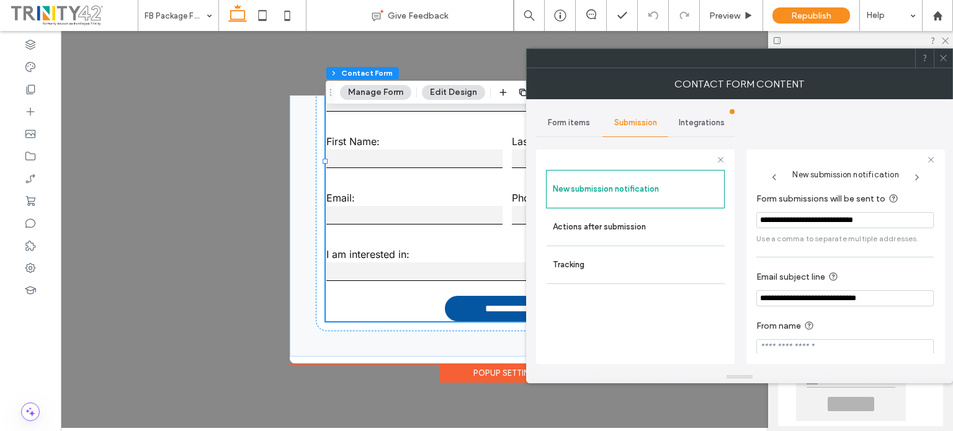
scroll to position [10, 0]
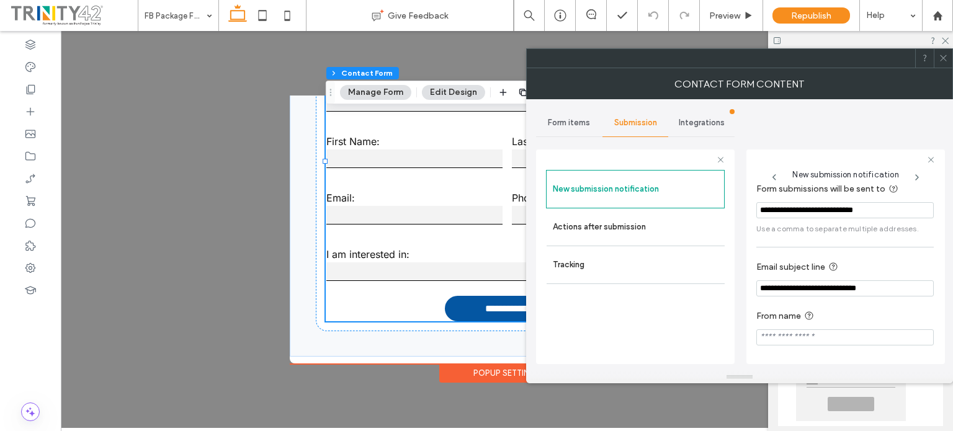
click at [582, 118] on span "Form items" at bounding box center [569, 123] width 42 height 10
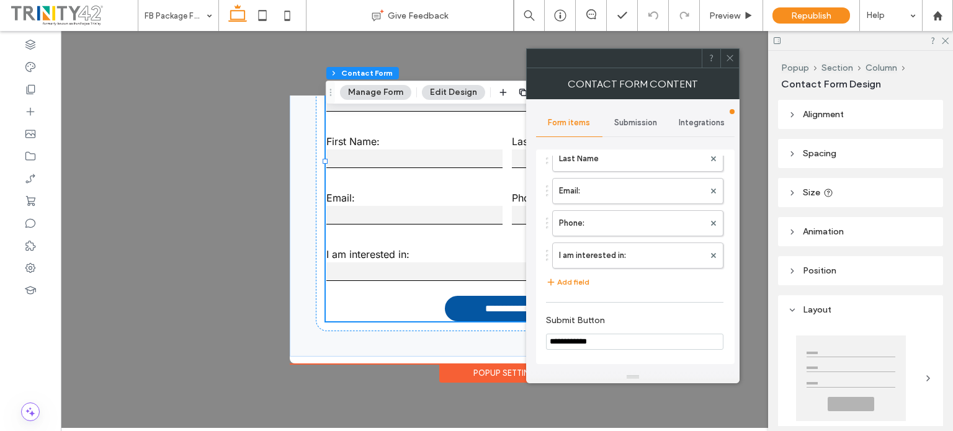
scroll to position [251, 0]
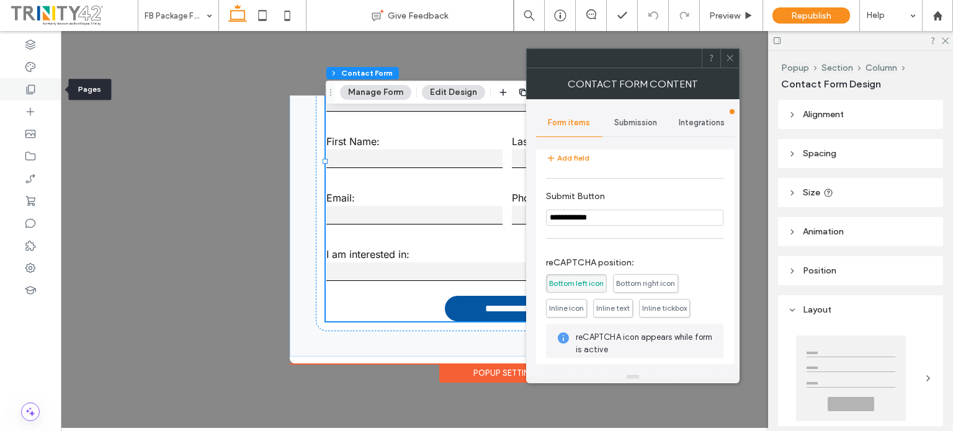
click at [40, 84] on div at bounding box center [30, 89] width 61 height 22
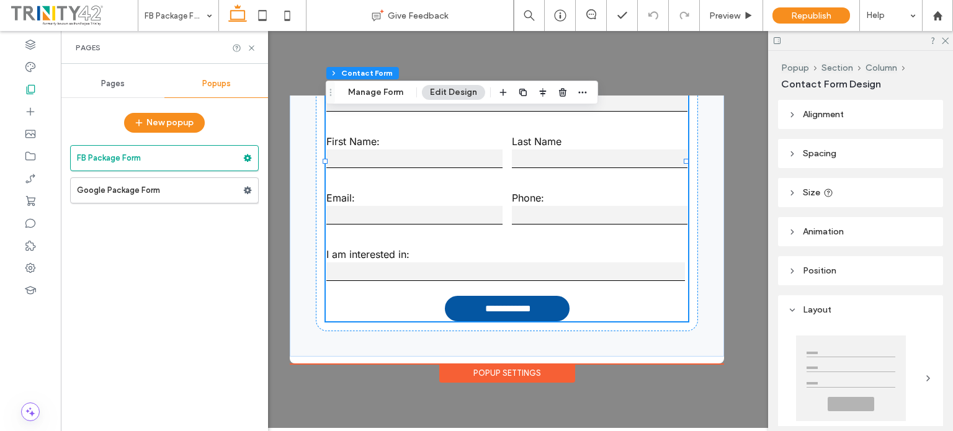
click at [124, 91] on div "Pages" at bounding box center [113, 83] width 104 height 27
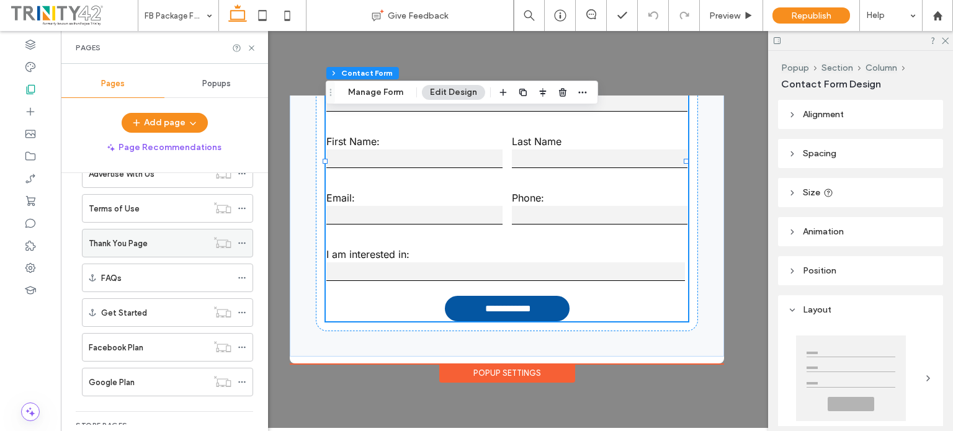
scroll to position [151, 0]
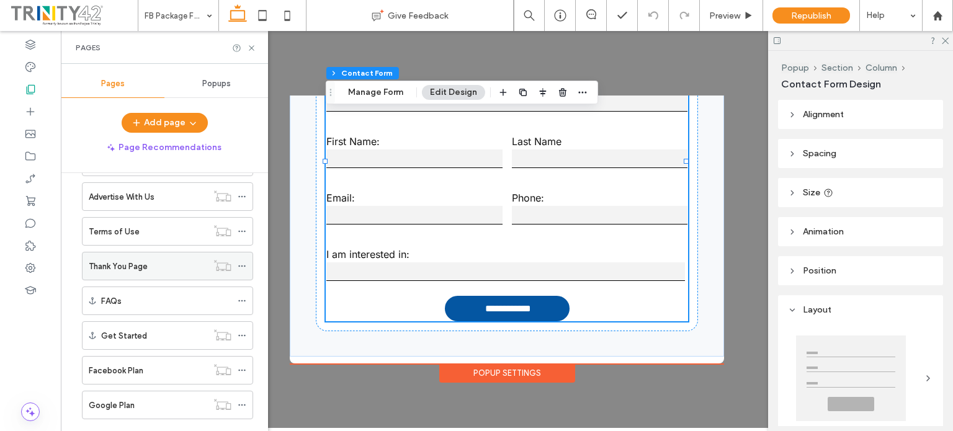
click at [244, 262] on icon at bounding box center [242, 266] width 9 height 9
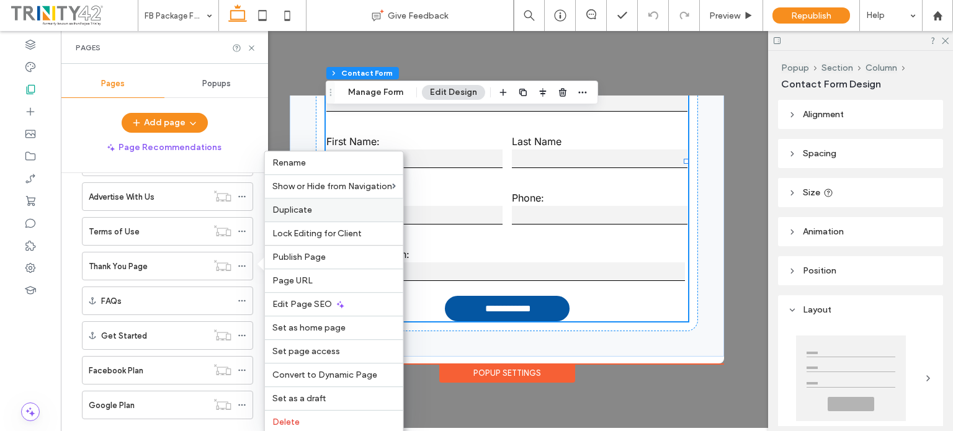
click at [293, 206] on span "Duplicate" at bounding box center [292, 210] width 40 height 11
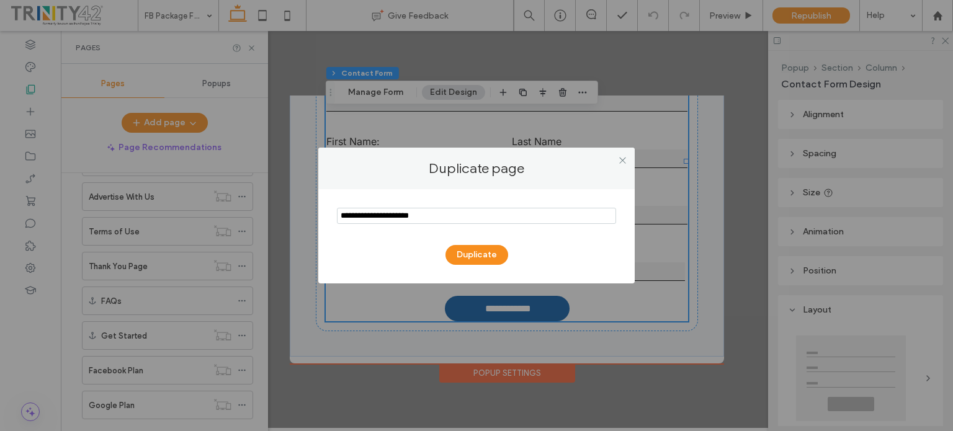
drag, startPoint x: 371, startPoint y: 214, endPoint x: 315, endPoint y: 220, distance: 56.1
click at [315, 220] on div "Duplicate page Duplicate" at bounding box center [476, 215] width 953 height 431
type input "**********"
click at [479, 255] on button "Duplicate" at bounding box center [476, 255] width 63 height 20
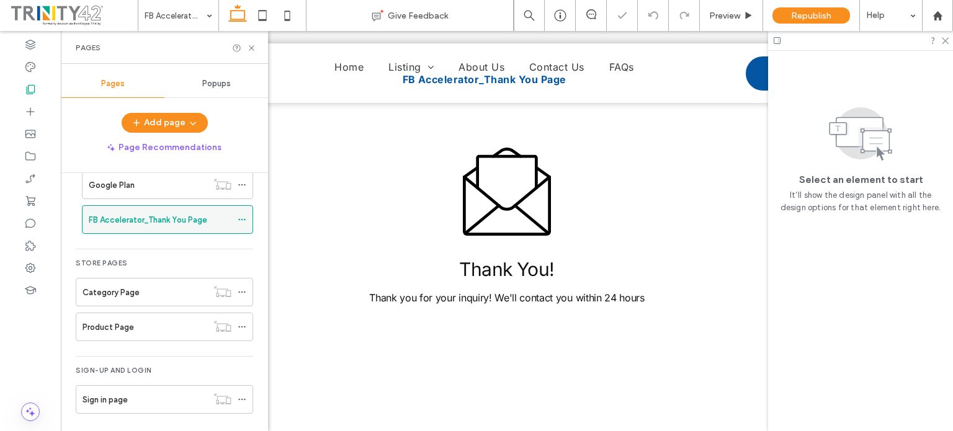
click at [243, 215] on icon at bounding box center [242, 219] width 9 height 9
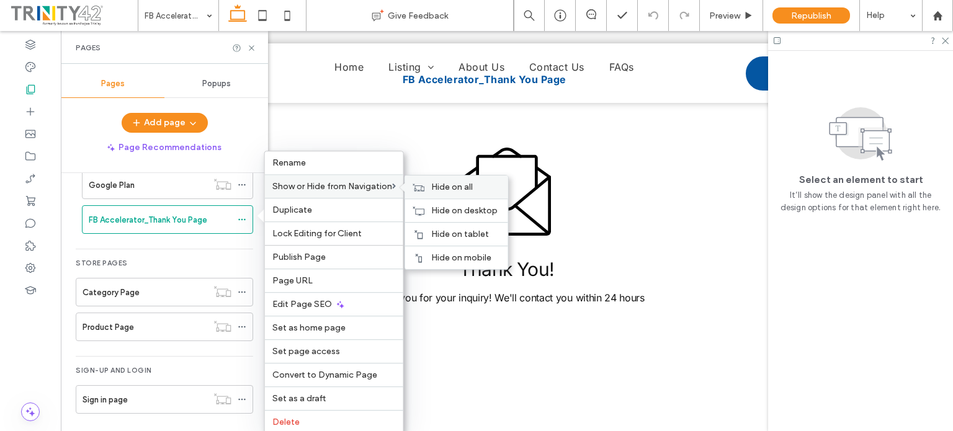
click at [442, 185] on span "Hide on all" at bounding box center [452, 187] width 42 height 11
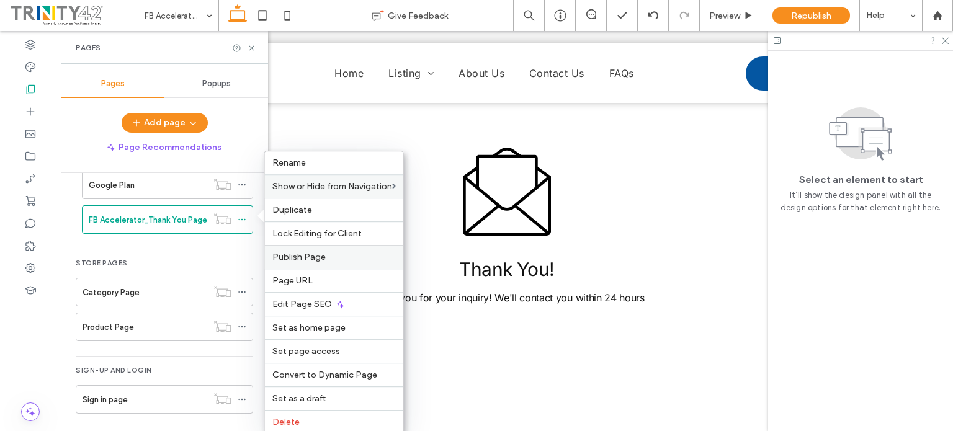
click at [318, 260] on span "Publish Page" at bounding box center [298, 257] width 53 height 11
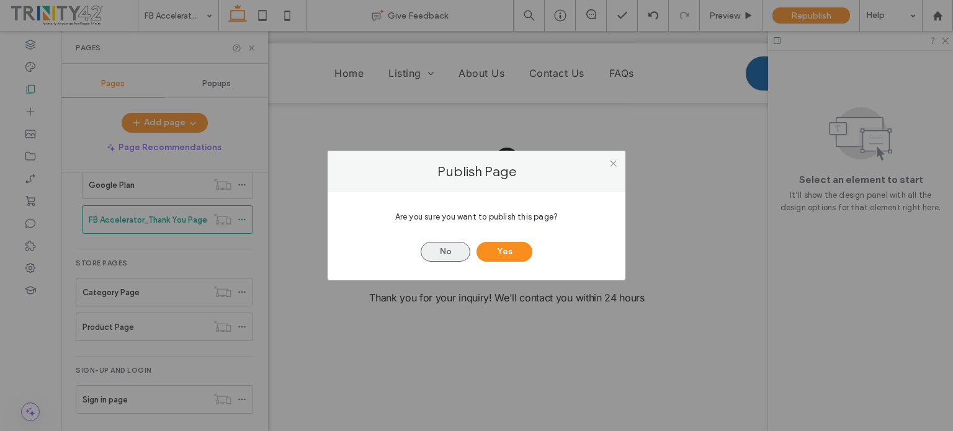
click at [452, 254] on button "No" at bounding box center [446, 252] width 50 height 20
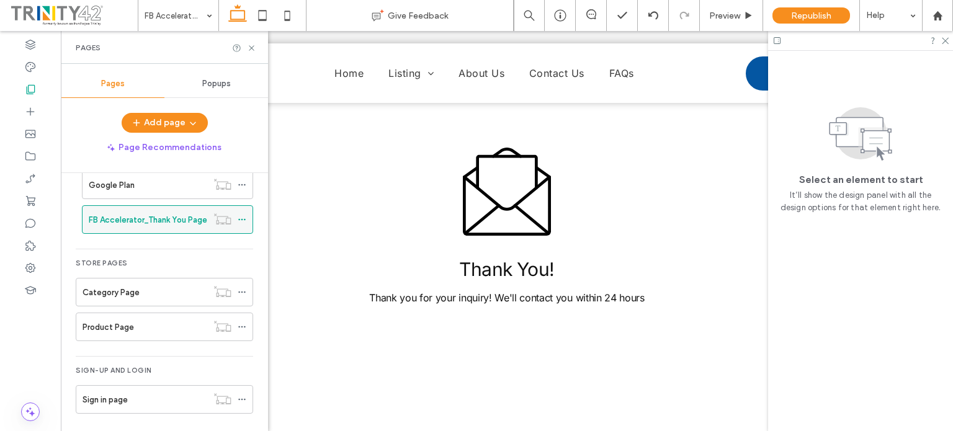
click at [244, 216] on icon at bounding box center [242, 219] width 9 height 9
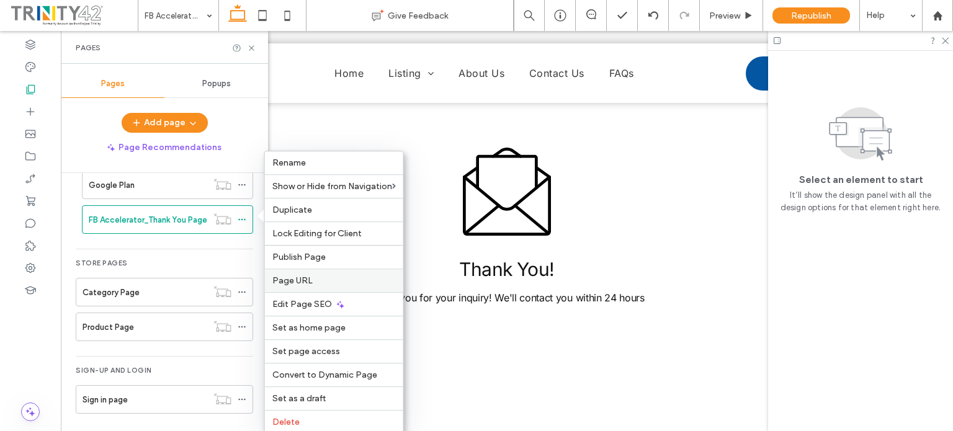
click at [303, 280] on span "Page URL" at bounding box center [292, 280] width 40 height 11
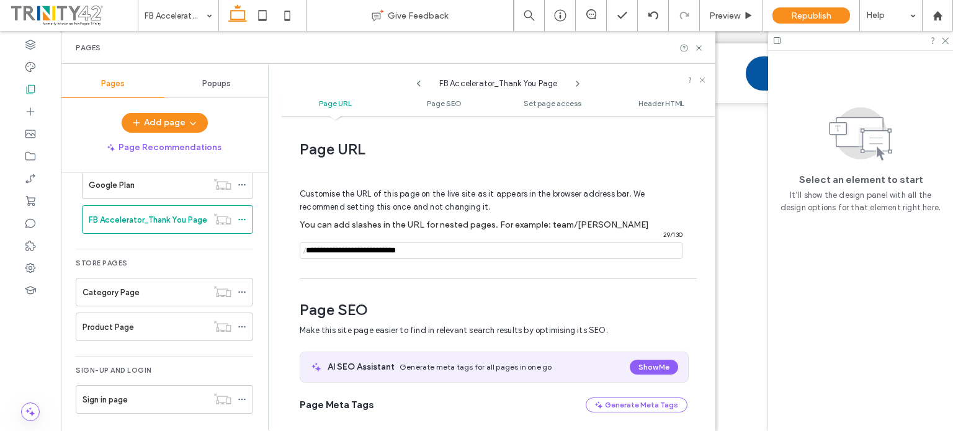
scroll to position [6, 0]
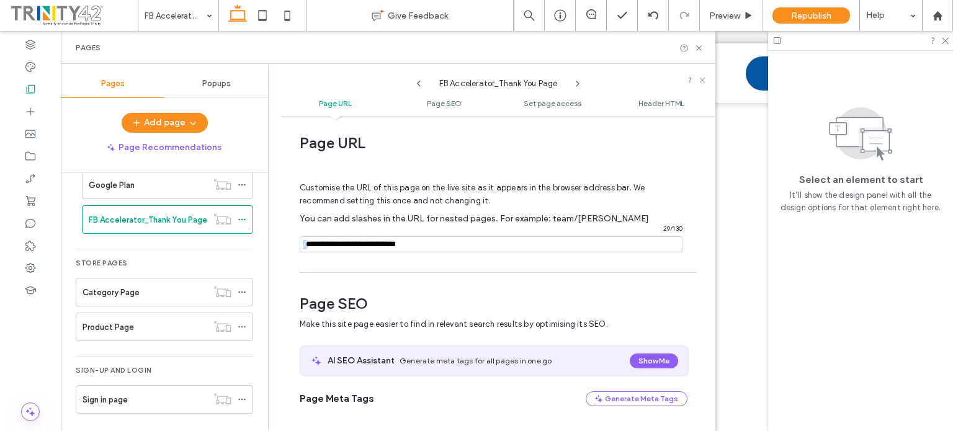
drag, startPoint x: 306, startPoint y: 246, endPoint x: 323, endPoint y: 243, distance: 17.8
click at [323, 243] on div "/ 29 / 130" at bounding box center [491, 244] width 383 height 16
click at [323, 243] on input "notEmpty" at bounding box center [491, 244] width 383 height 16
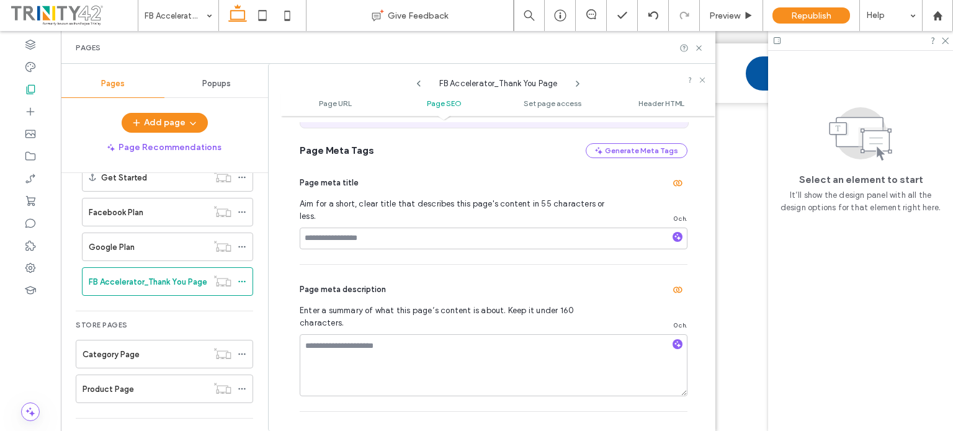
scroll to position [247, 0]
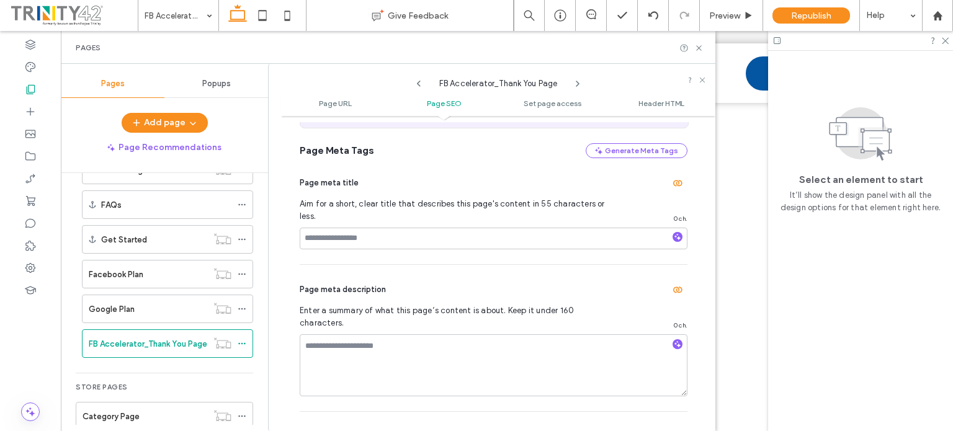
click at [226, 86] on span "Popups" at bounding box center [216, 84] width 29 height 10
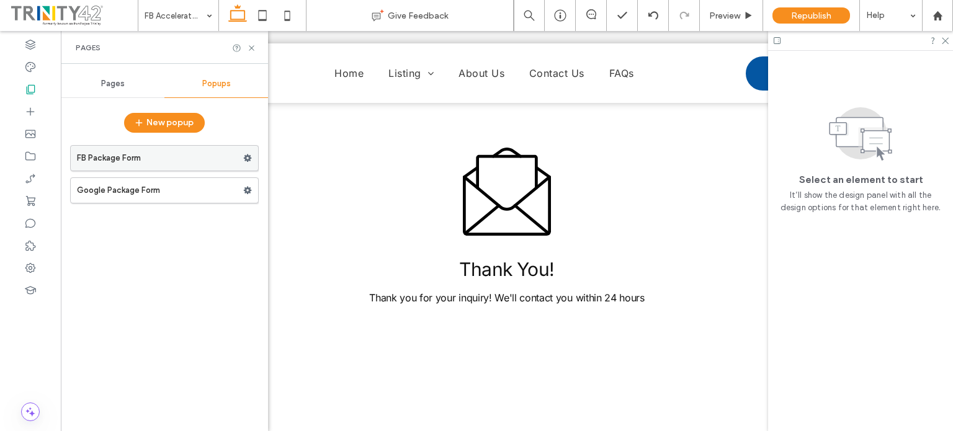
click at [175, 154] on label "FB Package Form" at bounding box center [160, 158] width 166 height 25
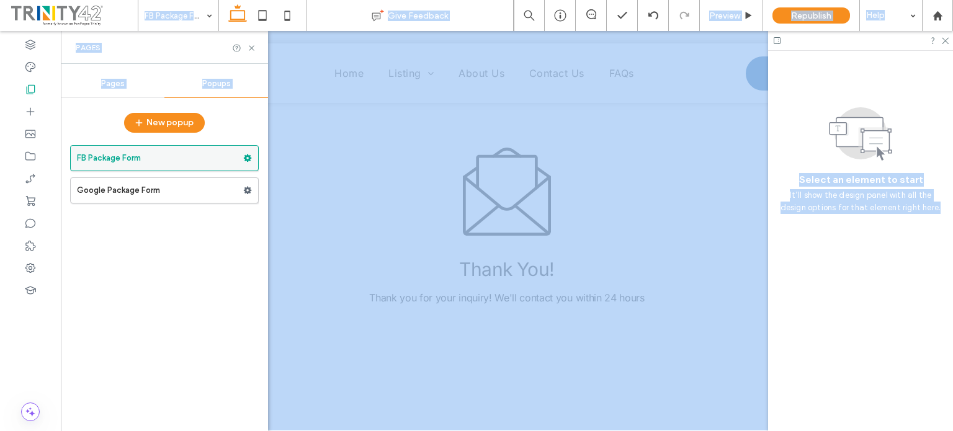
click at [175, 154] on div at bounding box center [476, 215] width 953 height 431
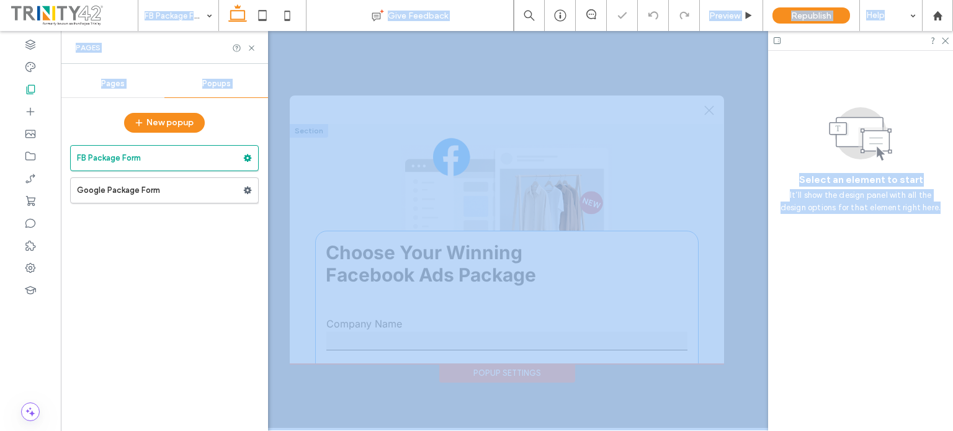
scroll to position [239, 0]
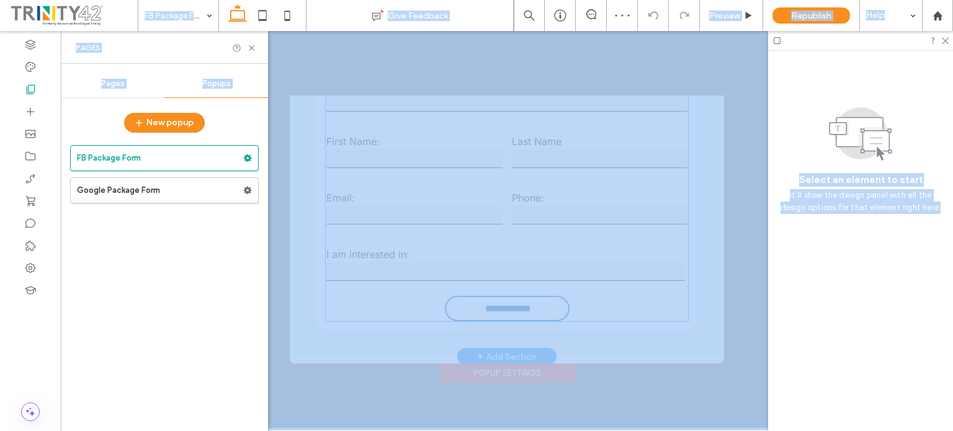
click at [496, 302] on input "**********" at bounding box center [508, 308] width 120 height 23
click at [496, 302] on form "**********" at bounding box center [507, 194] width 362 height 256
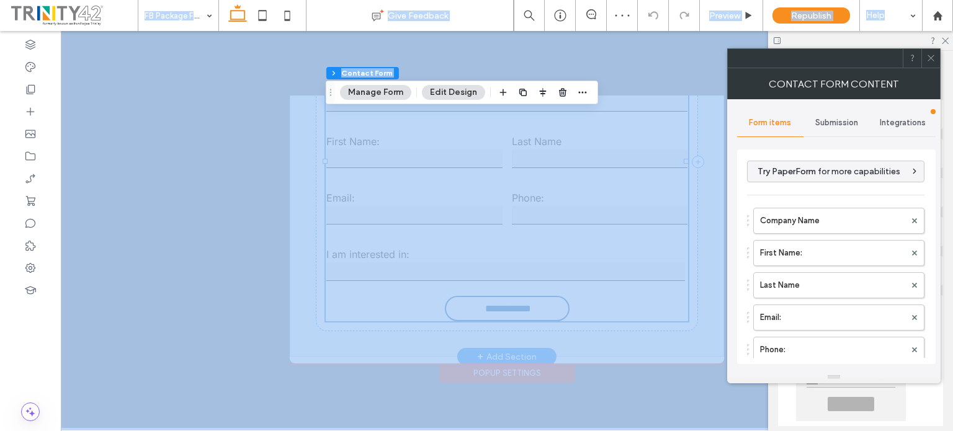
type input "**"
type input "*"
type input "***"
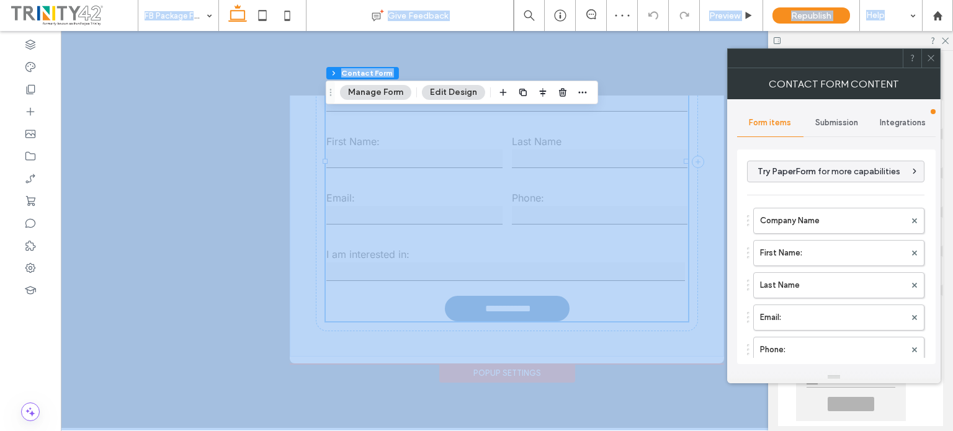
click at [392, 94] on button "Manage Form" at bounding box center [375, 92] width 71 height 15
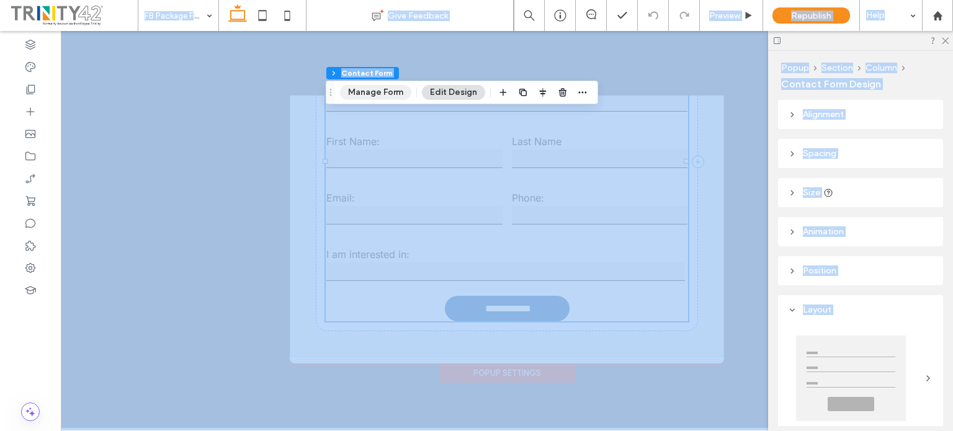
click at [380, 92] on button "Manage Form" at bounding box center [375, 92] width 71 height 15
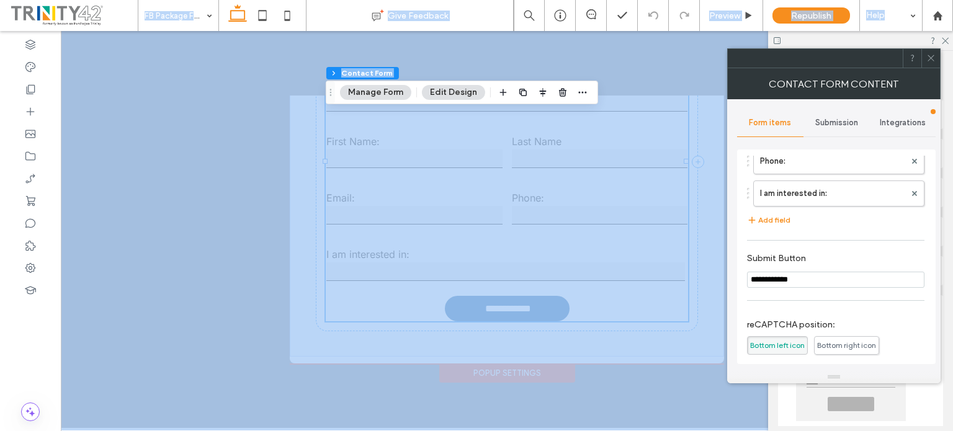
scroll to position [65, 0]
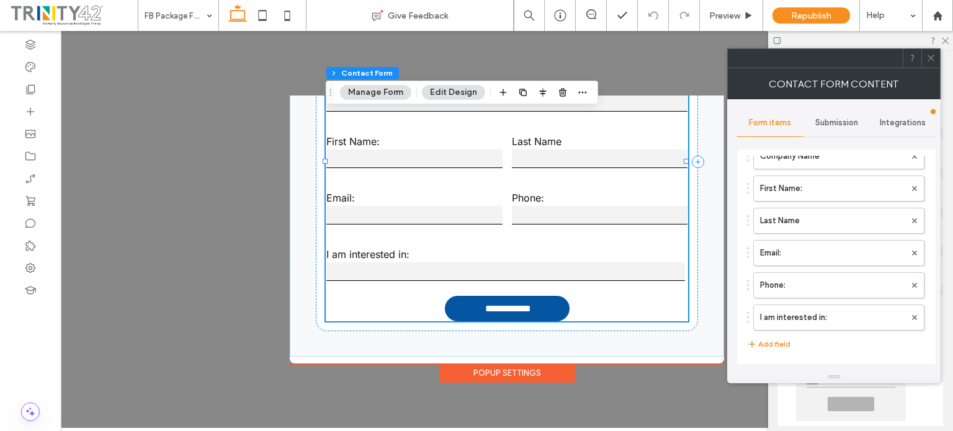
click at [841, 131] on div "Submission" at bounding box center [836, 122] width 66 height 27
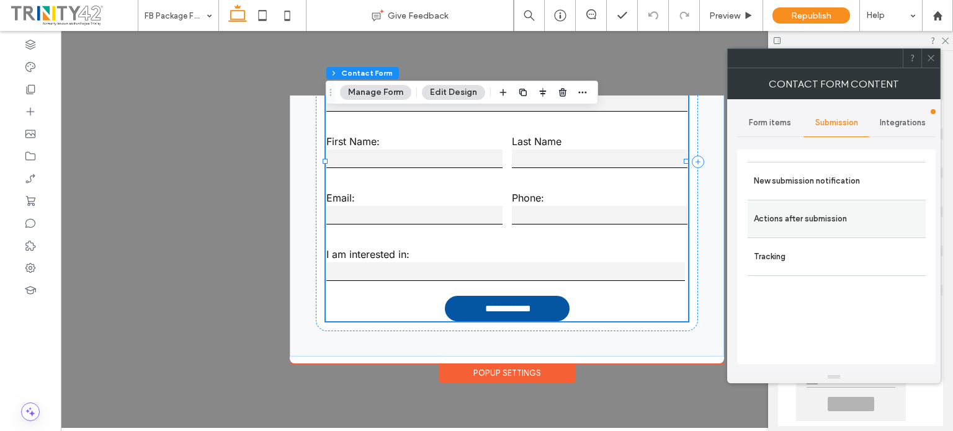
click at [791, 218] on label "Actions after submission" at bounding box center [837, 219] width 166 height 25
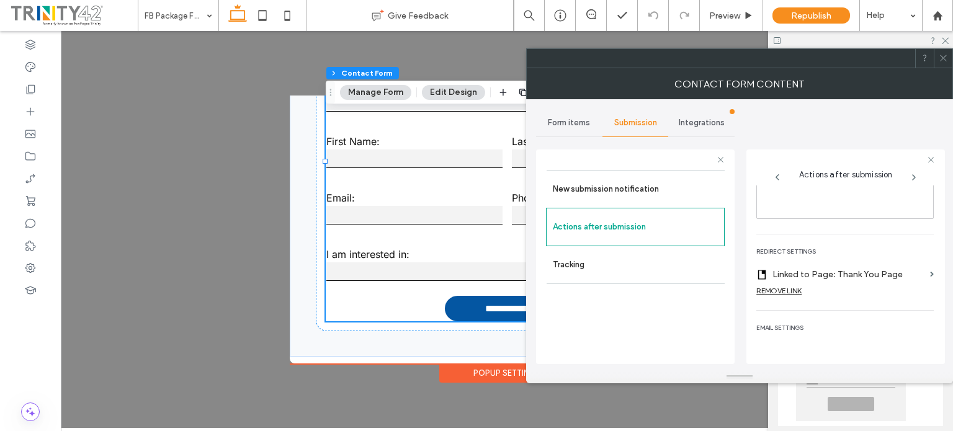
scroll to position [248, 0]
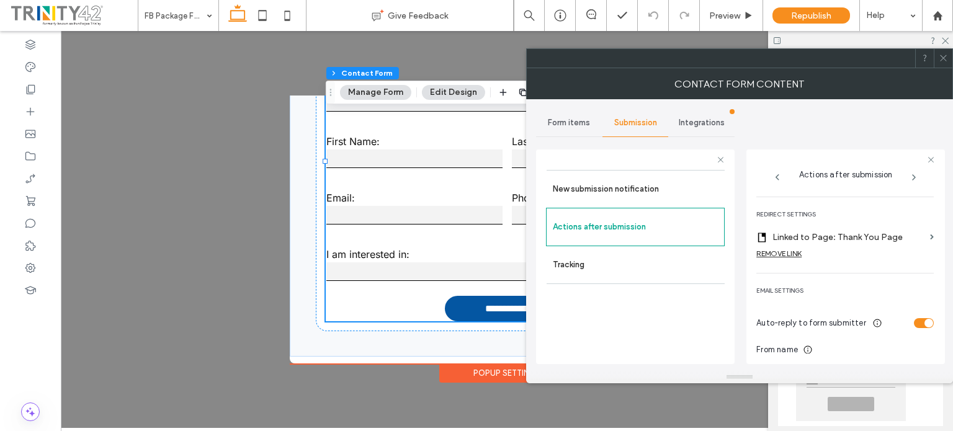
click at [831, 233] on label "Linked to Page: Thank You Page" at bounding box center [848, 237] width 153 height 23
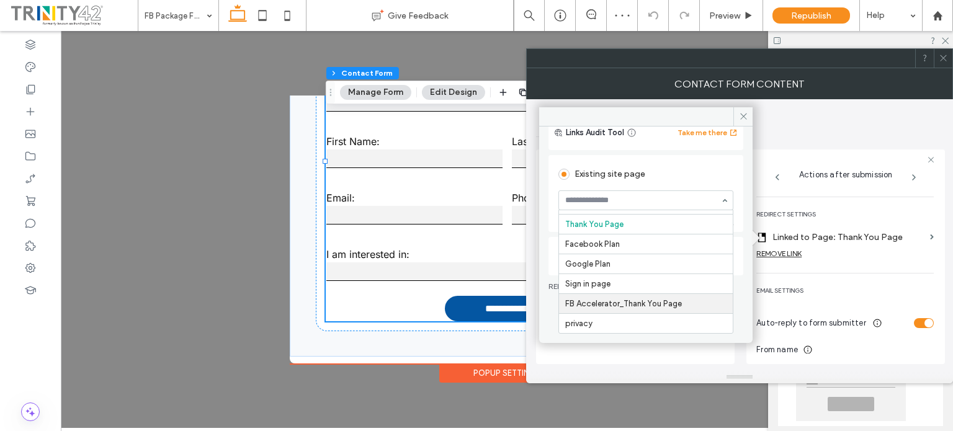
scroll to position [0, 0]
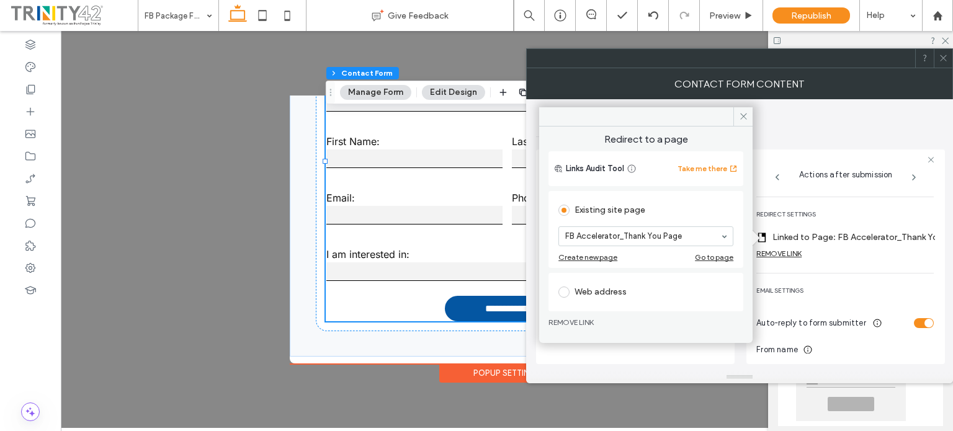
click at [871, 283] on span "email settings" at bounding box center [844, 290] width 177 height 15
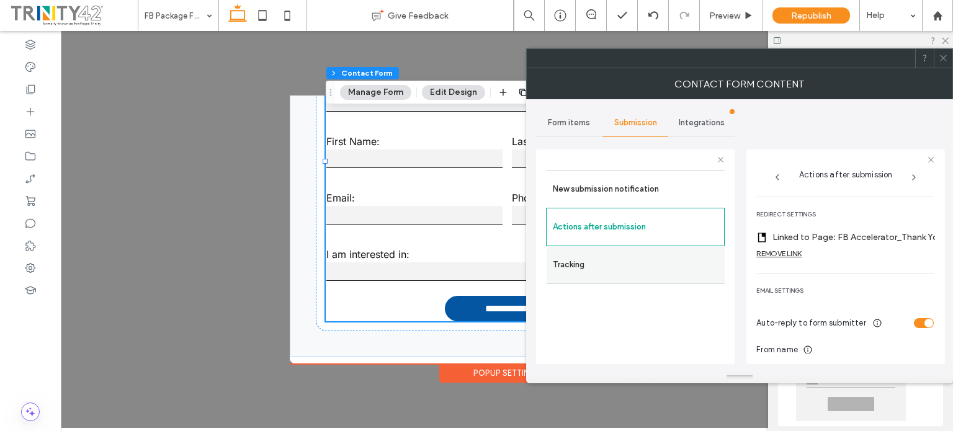
click at [672, 265] on label "Tracking" at bounding box center [636, 264] width 166 height 25
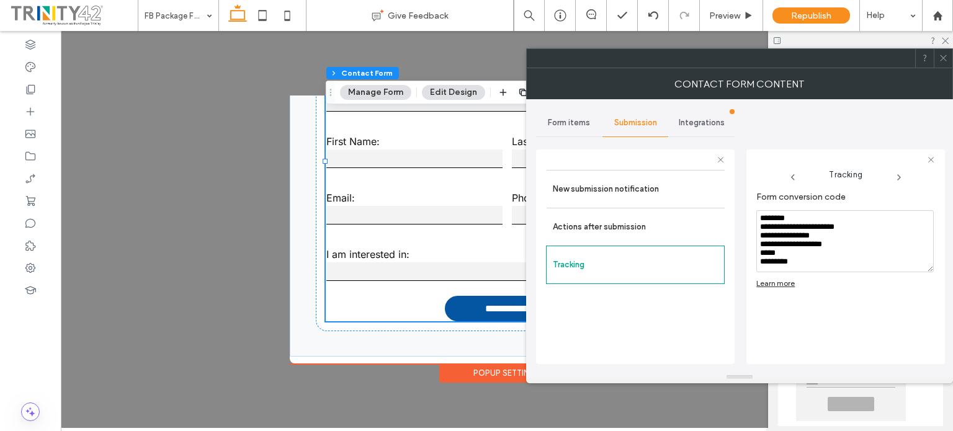
click at [777, 282] on div "Learn more" at bounding box center [775, 282] width 38 height 9
click at [407, 354] on div "**********" at bounding box center [507, 230] width 434 height 268
click at [585, 122] on span "Form items" at bounding box center [569, 123] width 42 height 10
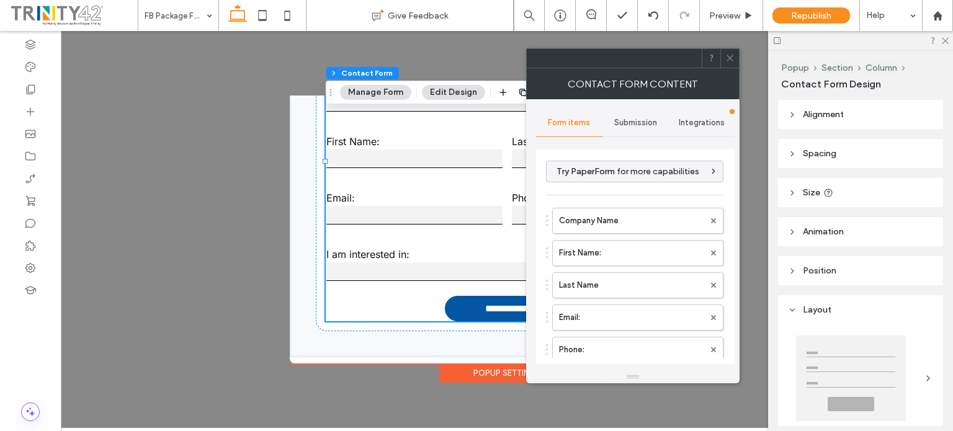
click at [724, 60] on div at bounding box center [729, 58] width 19 height 19
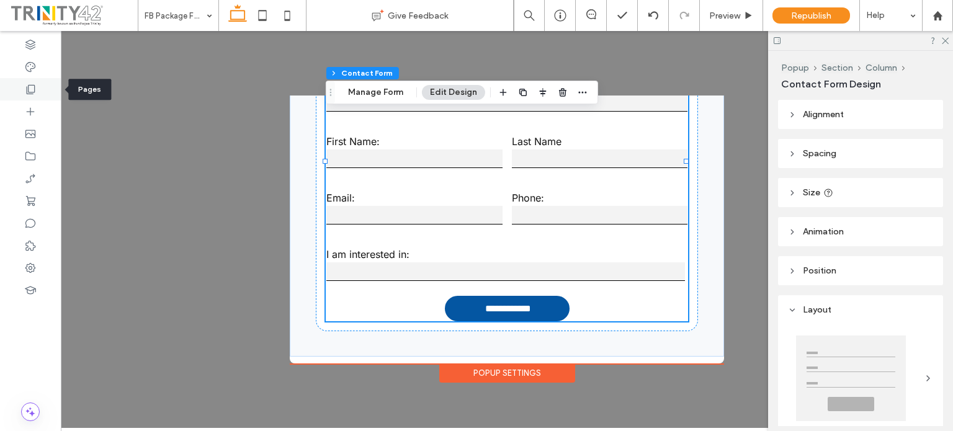
click at [32, 95] on icon at bounding box center [30, 89] width 12 height 12
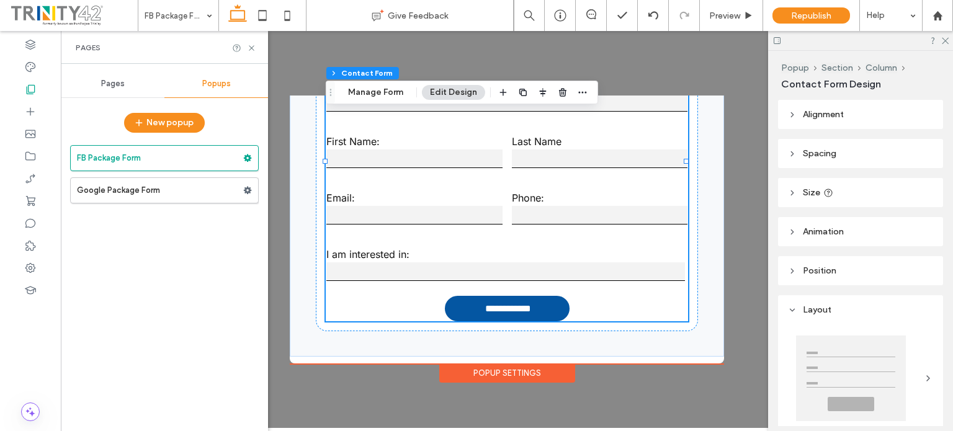
click at [109, 86] on span "Pages" at bounding box center [113, 84] width 24 height 10
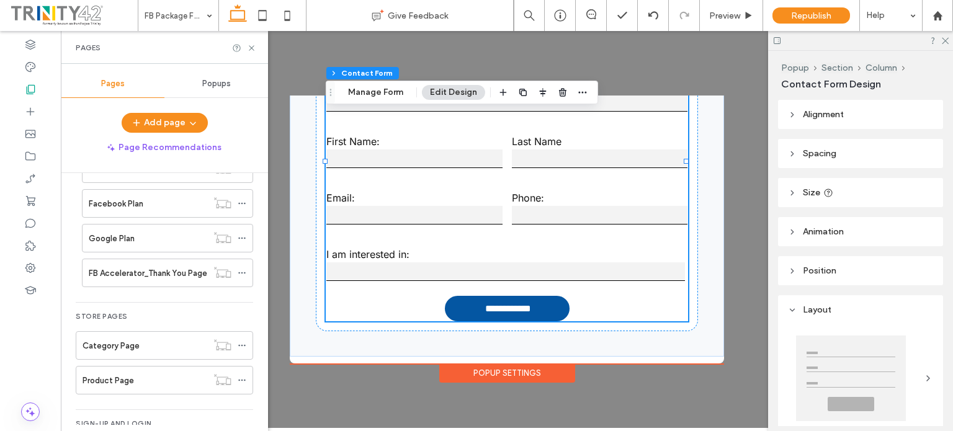
scroll to position [371, 0]
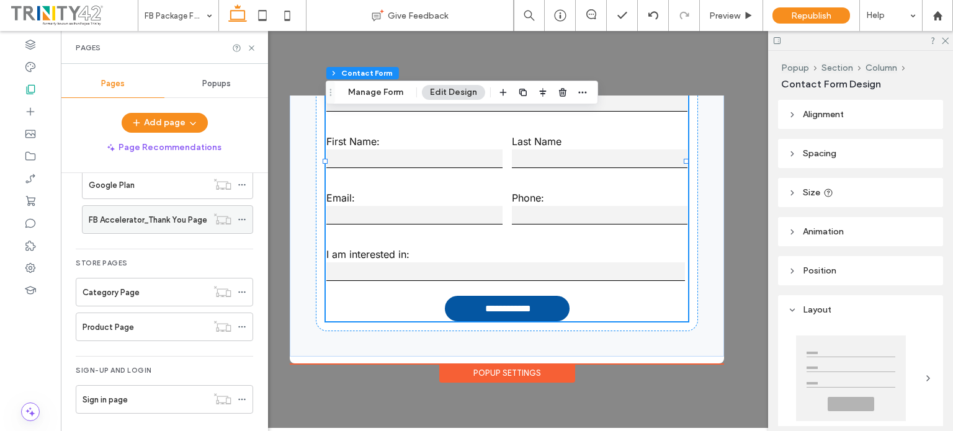
click at [240, 215] on icon at bounding box center [242, 219] width 9 height 9
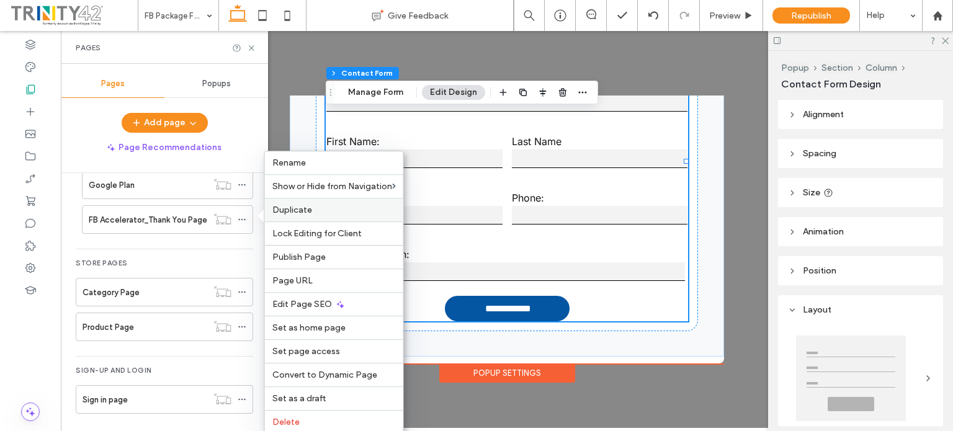
click at [304, 209] on span "Duplicate" at bounding box center [292, 210] width 40 height 11
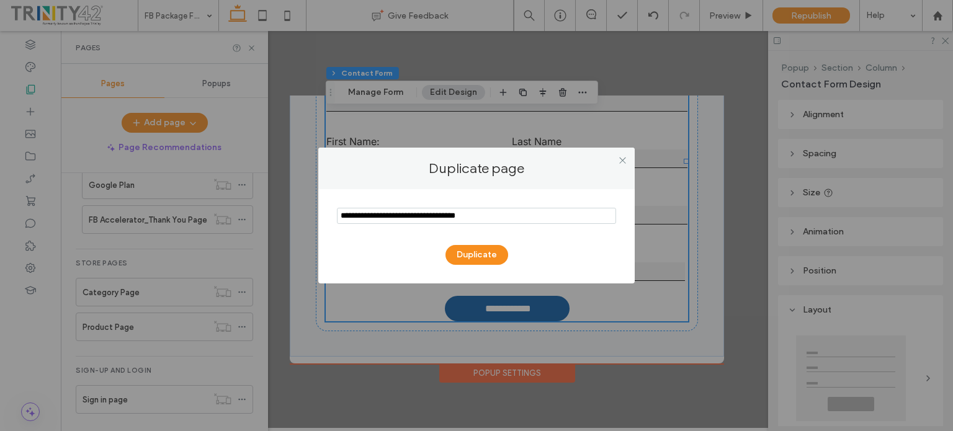
drag, startPoint x: 380, startPoint y: 216, endPoint x: 324, endPoint y: 202, distance: 57.0
click at [323, 220] on div "Duplicate" at bounding box center [476, 236] width 316 height 94
type input "**********"
click at [458, 257] on button "Duplicate" at bounding box center [476, 255] width 63 height 20
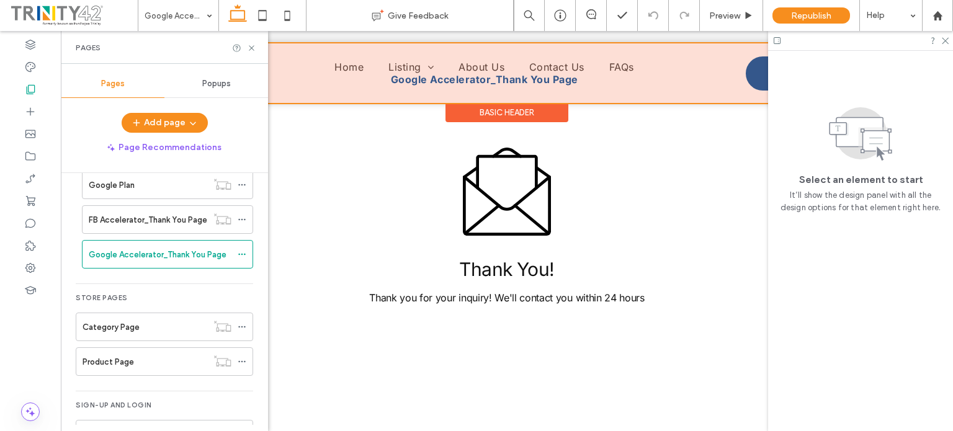
click at [423, 78] on div at bounding box center [506, 73] width 867 height 60
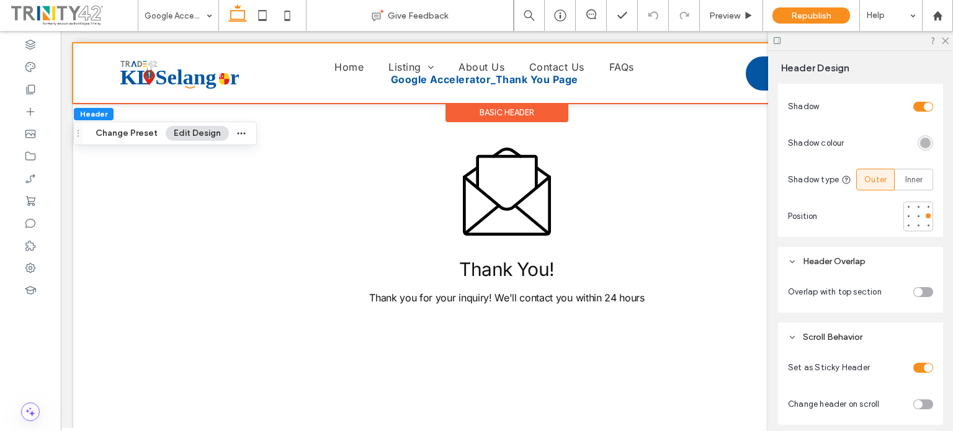
scroll to position [203, 0]
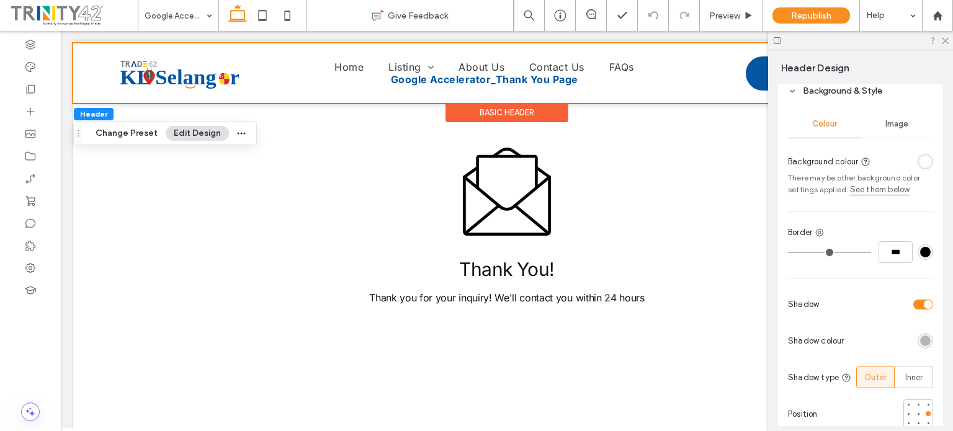
click at [889, 130] on div "Image" at bounding box center [896, 123] width 73 height 27
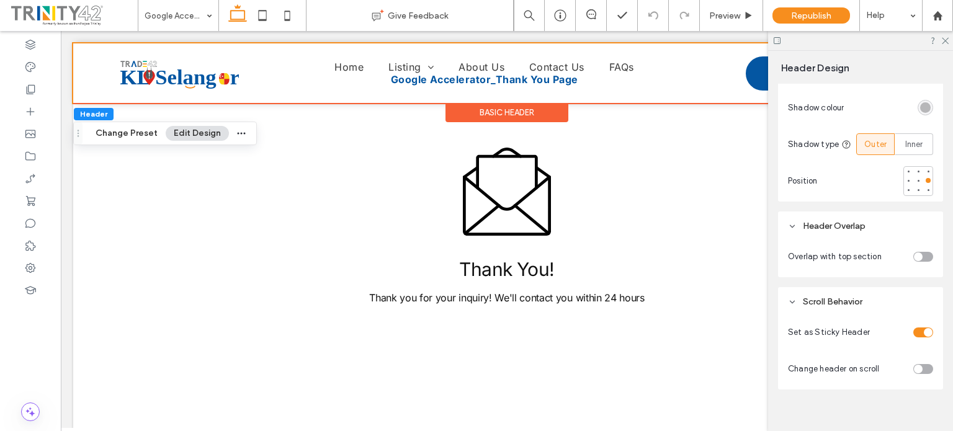
scroll to position [491, 0]
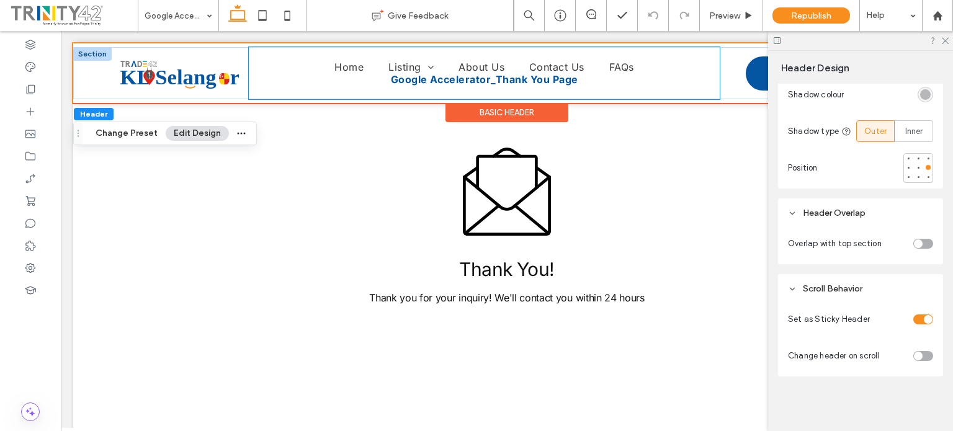
click at [486, 87] on div "Home Listing Eateries Health & Wellness Agriculture & Handicrafts Nightlife Ser…" at bounding box center [484, 73] width 470 height 52
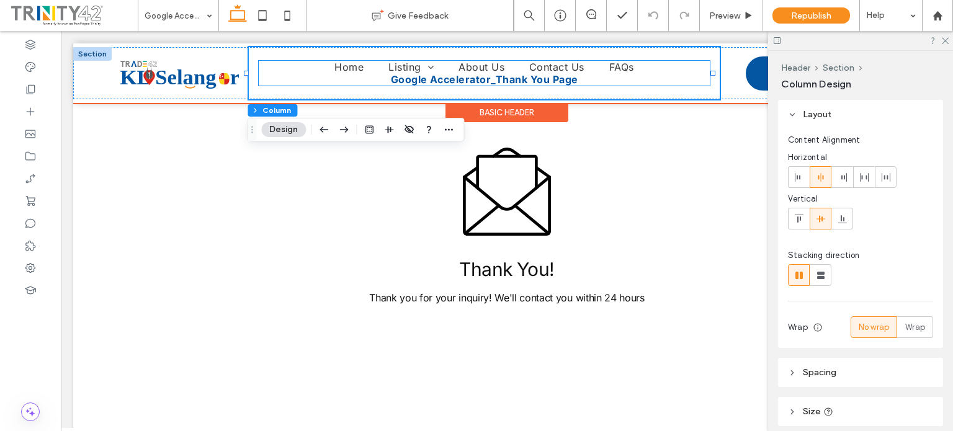
click at [476, 84] on span "Google Accelerator_Thank You Page" at bounding box center [484, 79] width 187 height 12
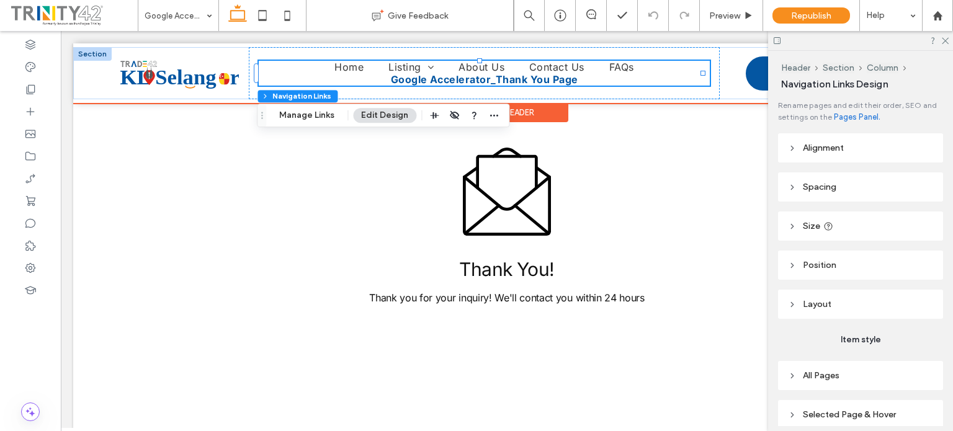
click at [476, 84] on span "Google Accelerator_Thank You Page" at bounding box center [484, 79] width 187 height 12
click at [477, 83] on span "Google Accelerator_Thank You Page" at bounding box center [484, 79] width 187 height 12
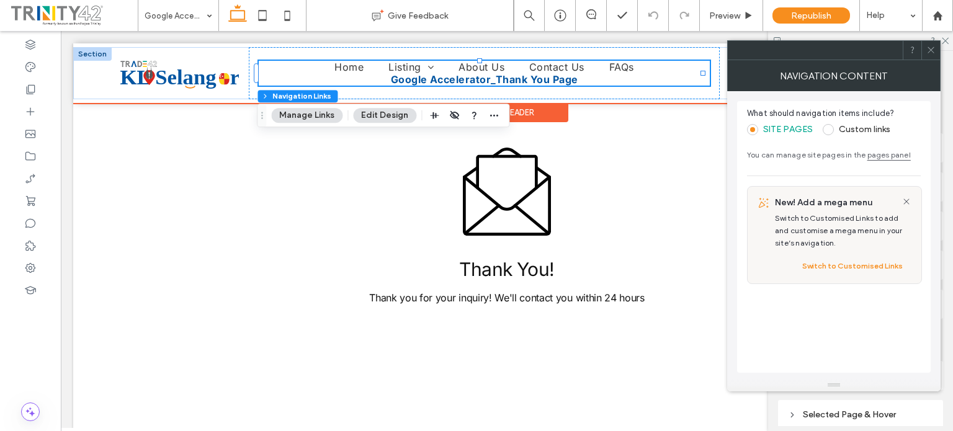
click at [476, 81] on span "Google Accelerator_Thank You Page" at bounding box center [484, 79] width 187 height 12
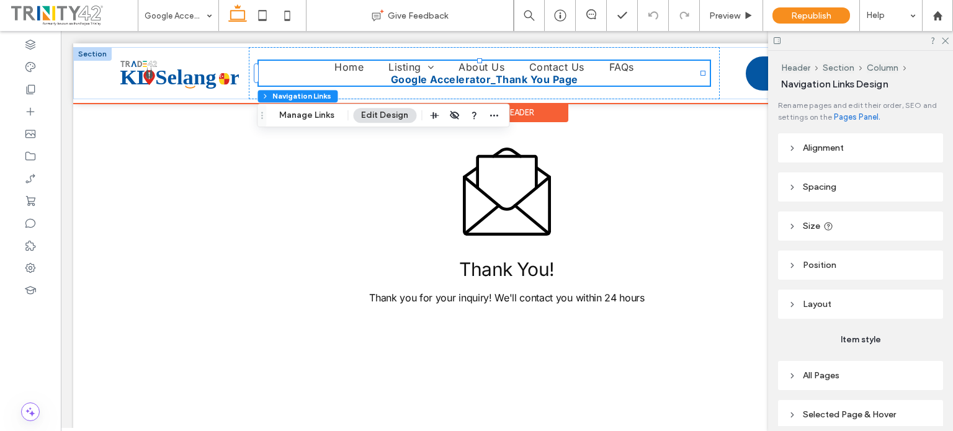
click at [476, 81] on span "Google Accelerator_Thank You Page" at bounding box center [484, 79] width 187 height 12
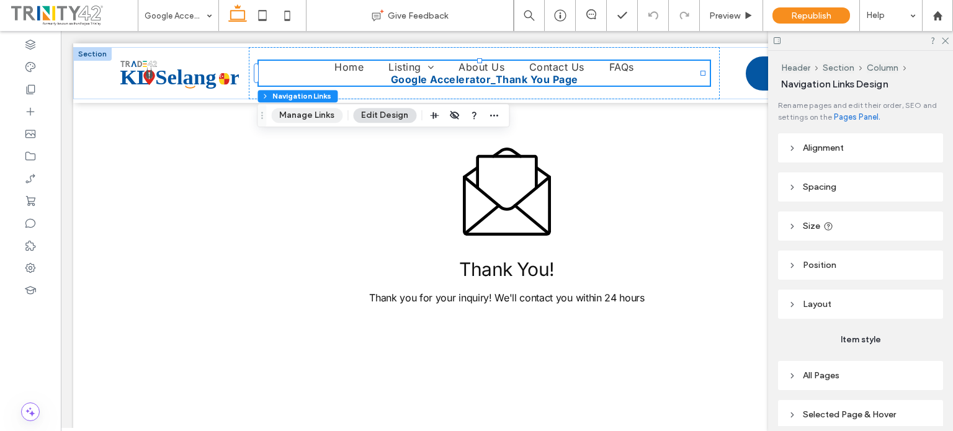
click at [314, 114] on button "Manage Links" at bounding box center [306, 115] width 71 height 15
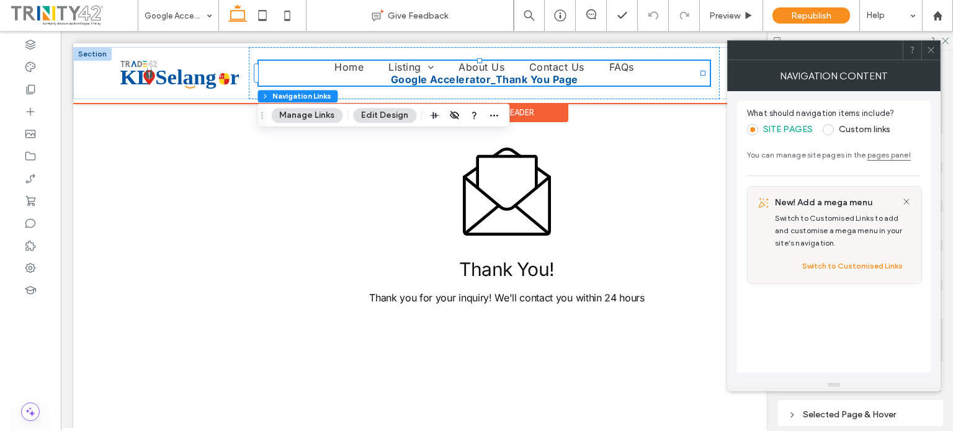
click at [573, 82] on link "Google Accelerator_Thank You Page" at bounding box center [484, 79] width 212 height 12
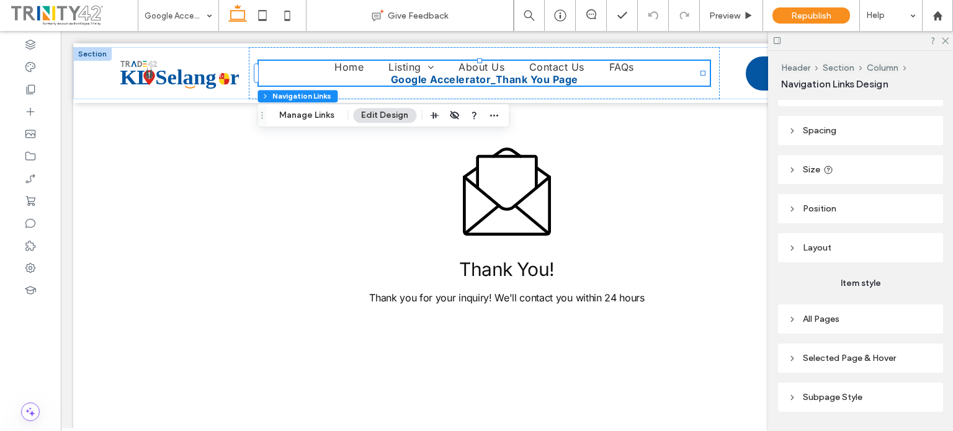
scroll to position [91, 0]
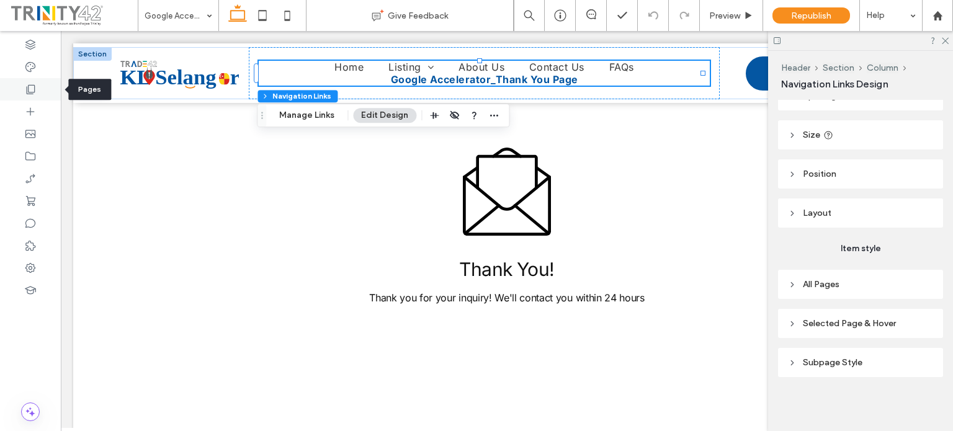
click at [30, 91] on icon at bounding box center [30, 89] width 12 height 12
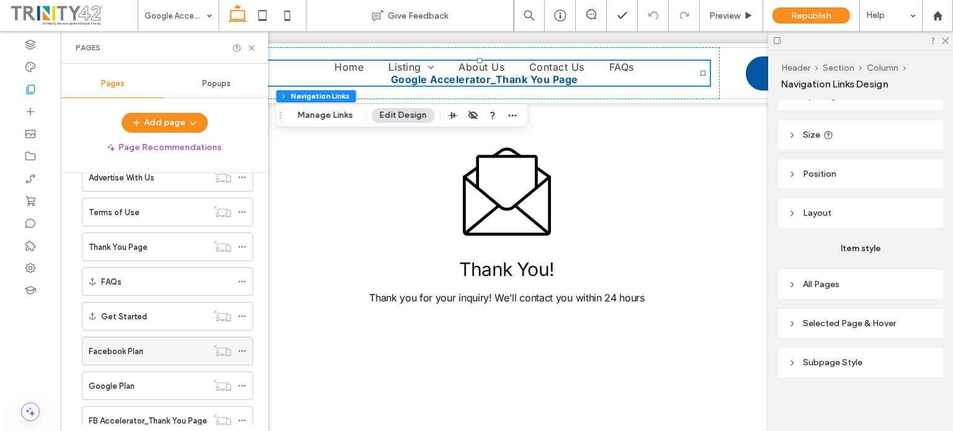
scroll to position [248, 0]
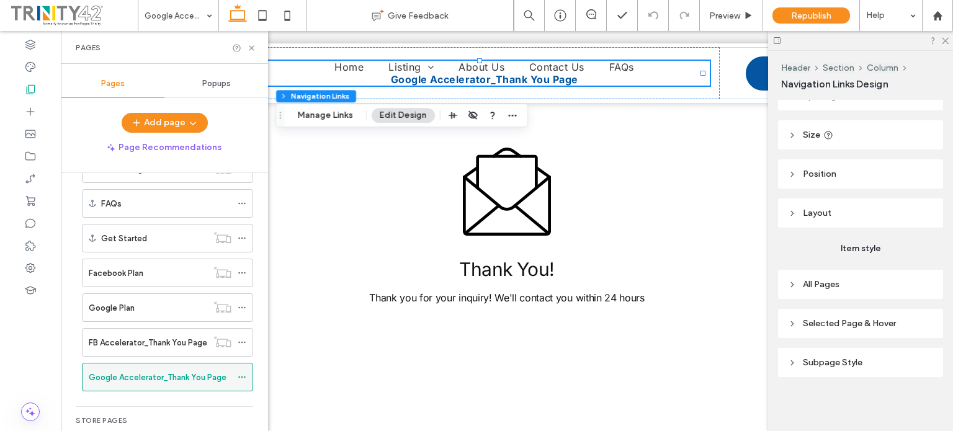
click at [243, 375] on icon at bounding box center [242, 377] width 9 height 9
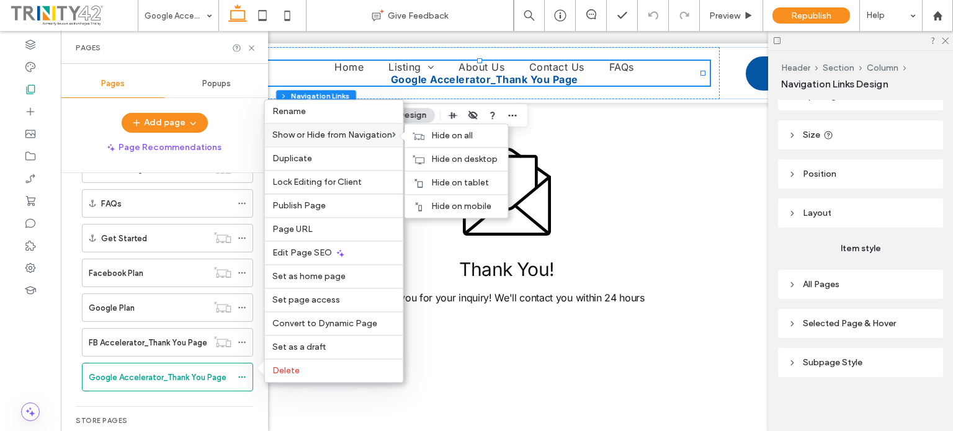
click at [309, 145] on div "Show or Hide from Navigation Hide on all Hide on desktop Hide on tablet Hide on…" at bounding box center [334, 135] width 138 height 24
click at [434, 141] on span "Hide on all" at bounding box center [452, 135] width 42 height 11
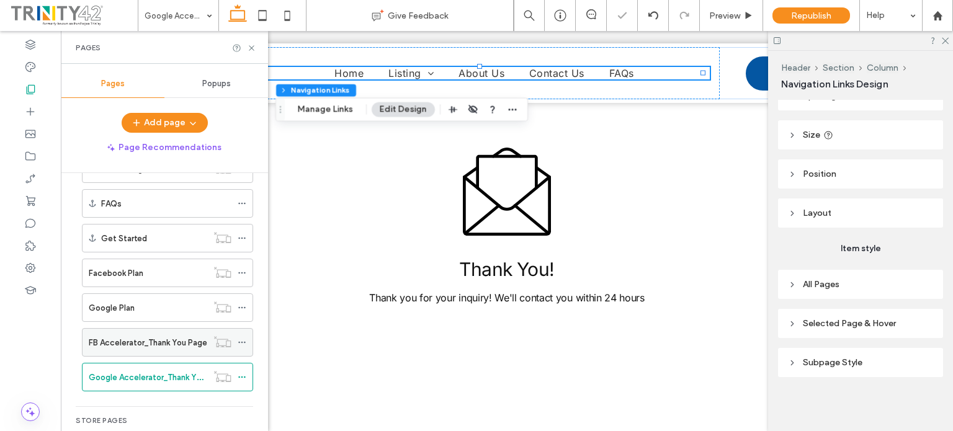
click at [174, 345] on label "FB Accelerator_Thank You Page" at bounding box center [148, 343] width 118 height 22
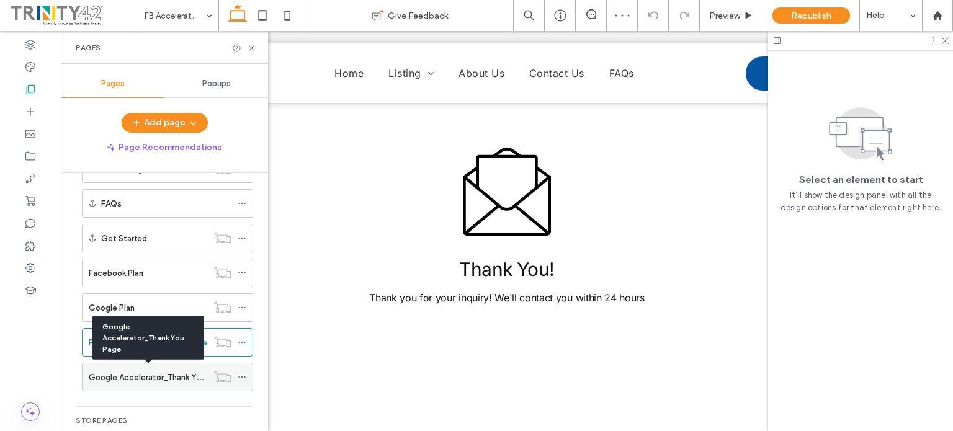
click at [156, 380] on label "Google Accelerator_Thank You Page" at bounding box center [158, 378] width 138 height 22
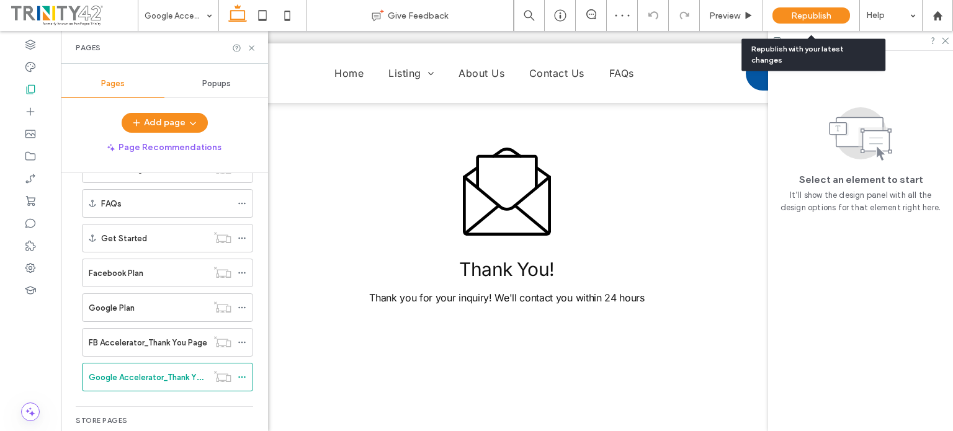
click at [802, 12] on span "Republish" at bounding box center [811, 16] width 40 height 11
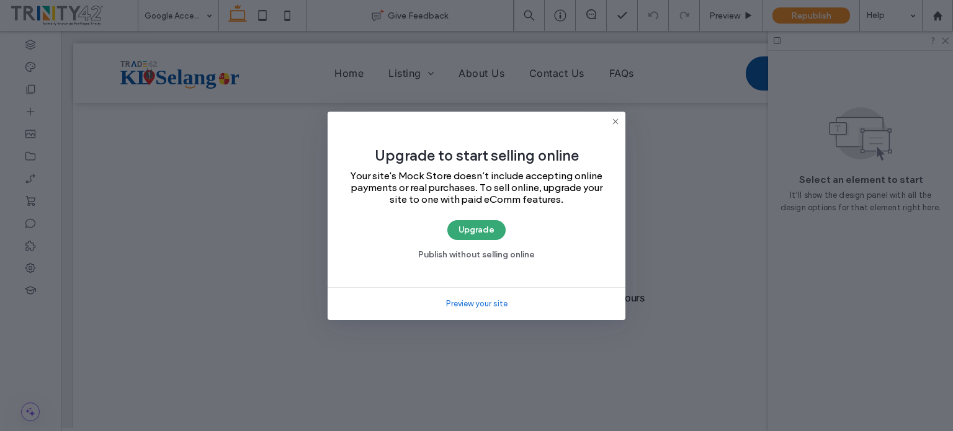
click at [613, 121] on icon at bounding box center [615, 122] width 10 height 10
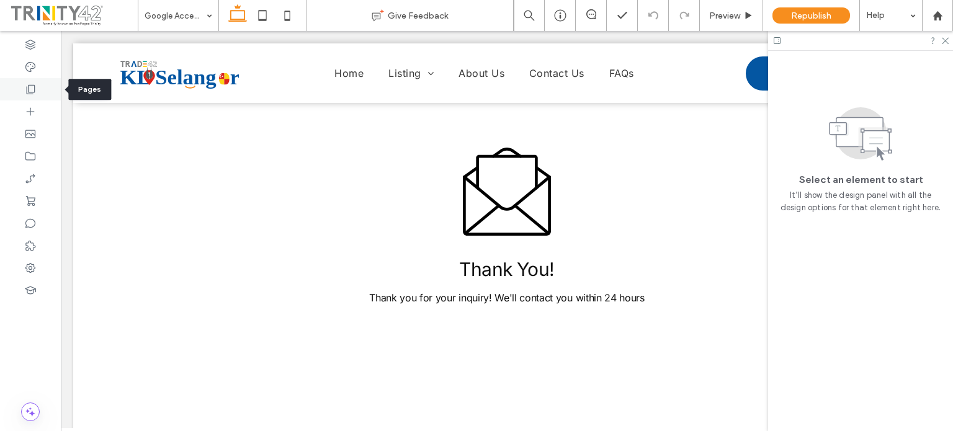
click at [28, 91] on use at bounding box center [31, 89] width 9 height 9
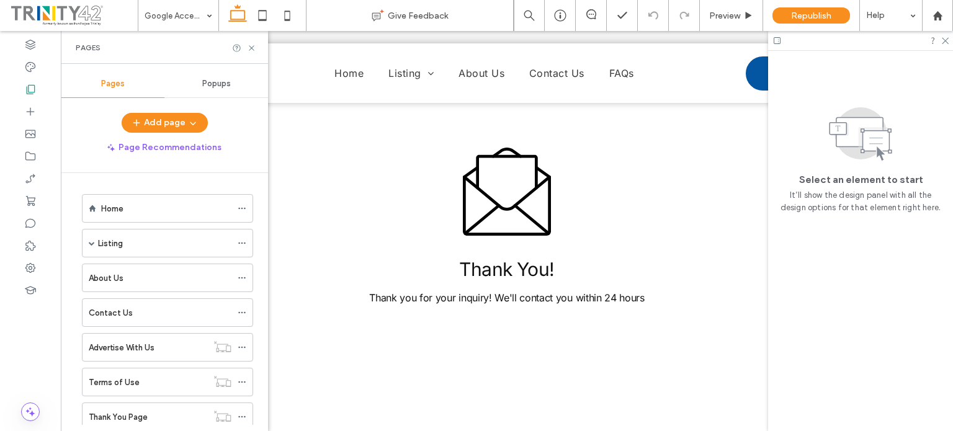
click at [207, 86] on span "Popups" at bounding box center [216, 84] width 29 height 10
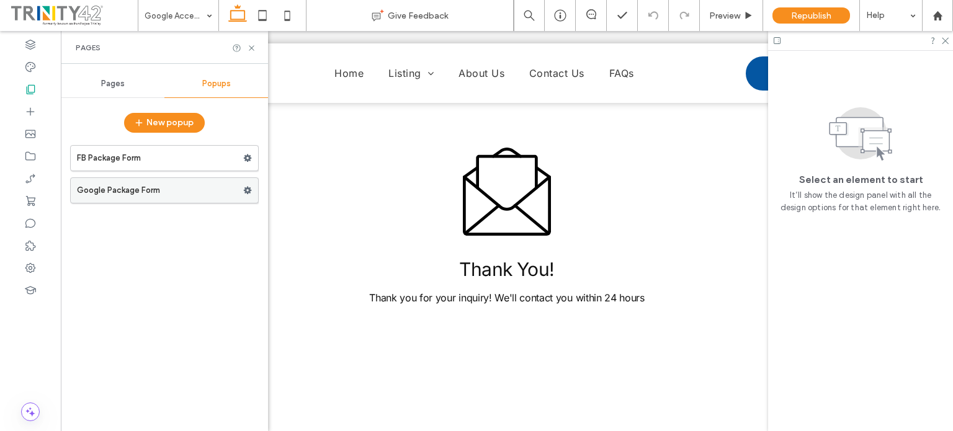
click at [164, 190] on label "Google Package Form" at bounding box center [160, 190] width 166 height 25
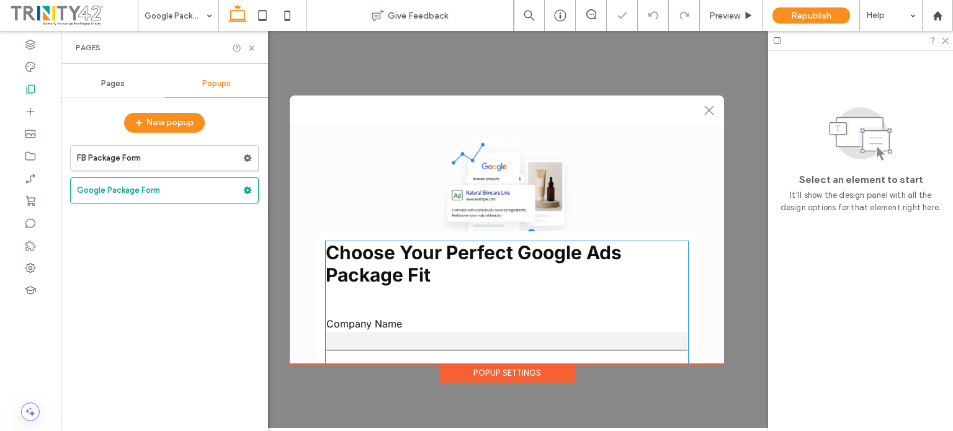
scroll to position [186, 0]
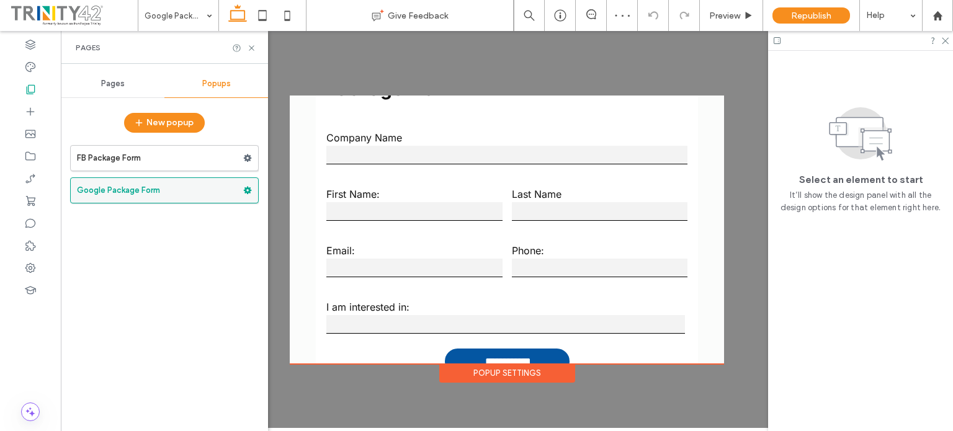
click at [246, 188] on use at bounding box center [248, 190] width 8 height 7
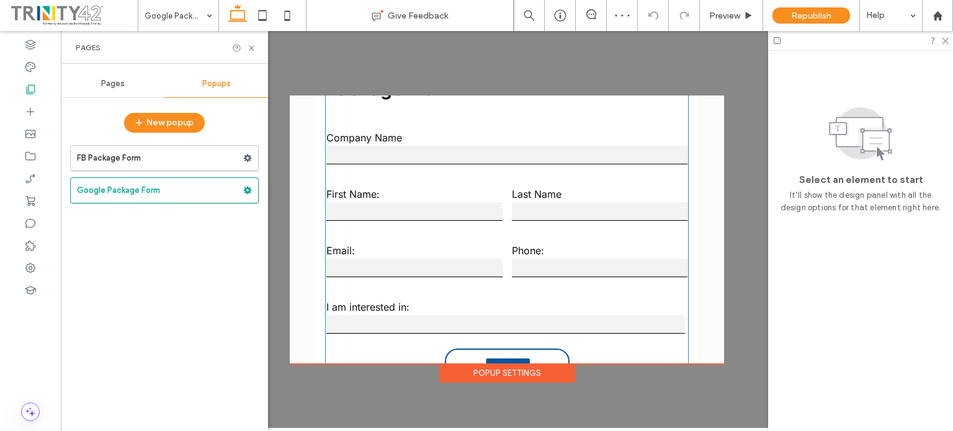
scroll to position [239, 0]
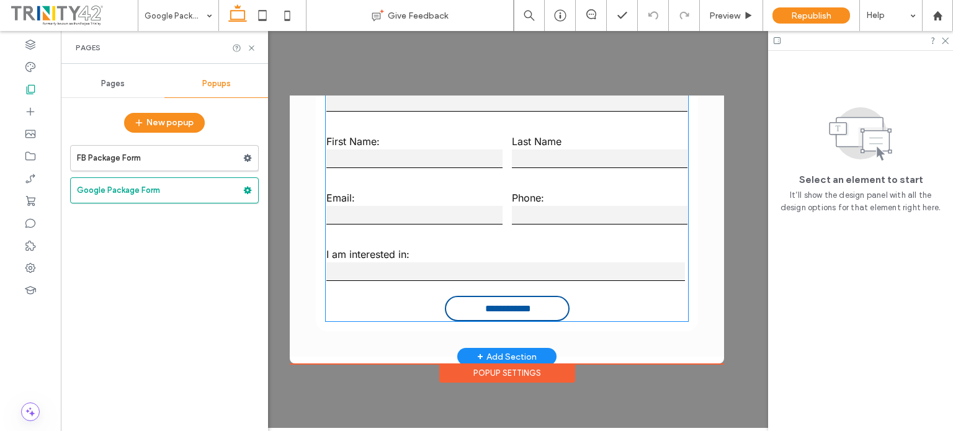
click at [528, 303] on input "**********" at bounding box center [508, 308] width 120 height 23
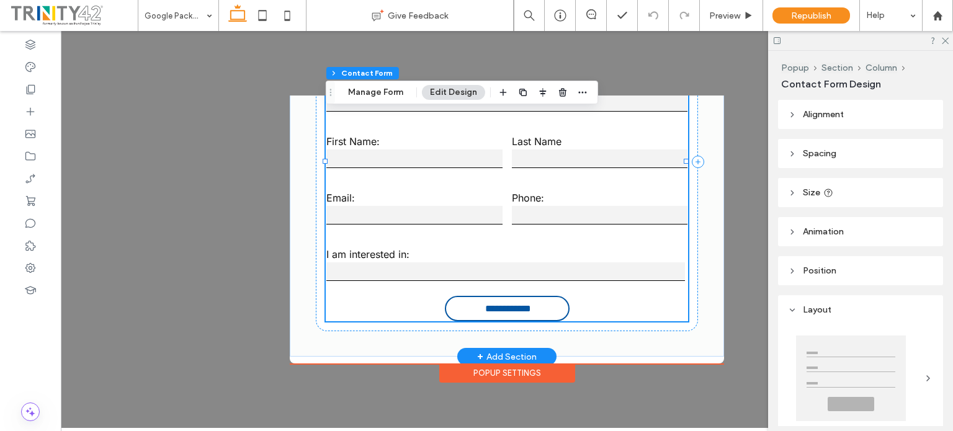
type input "**"
type input "*"
type input "***"
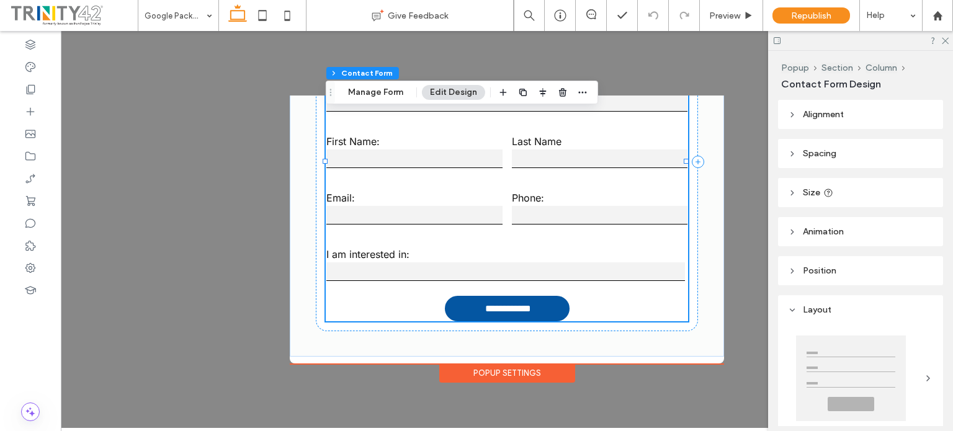
click at [382, 100] on div "Popup Section Column Contact Form Manage Form Edit Design" at bounding box center [462, 93] width 272 height 24
click at [382, 96] on button "Manage Form" at bounding box center [375, 92] width 71 height 15
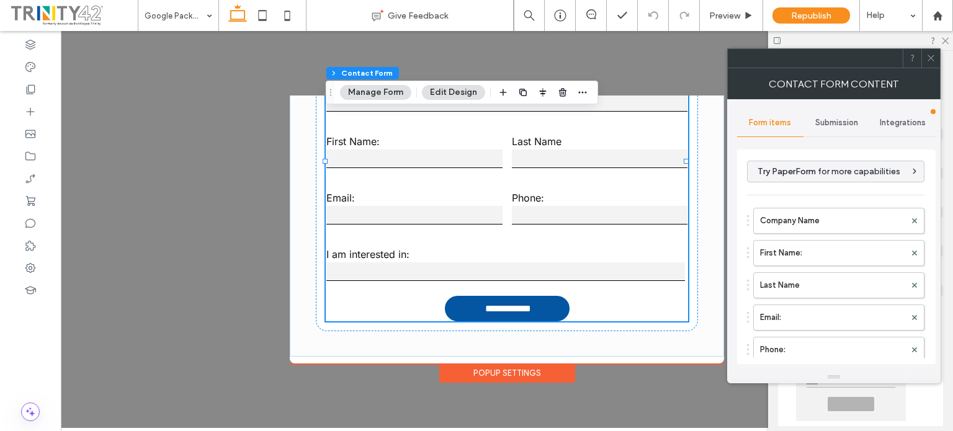
click at [844, 112] on div "Submission" at bounding box center [836, 122] width 66 height 27
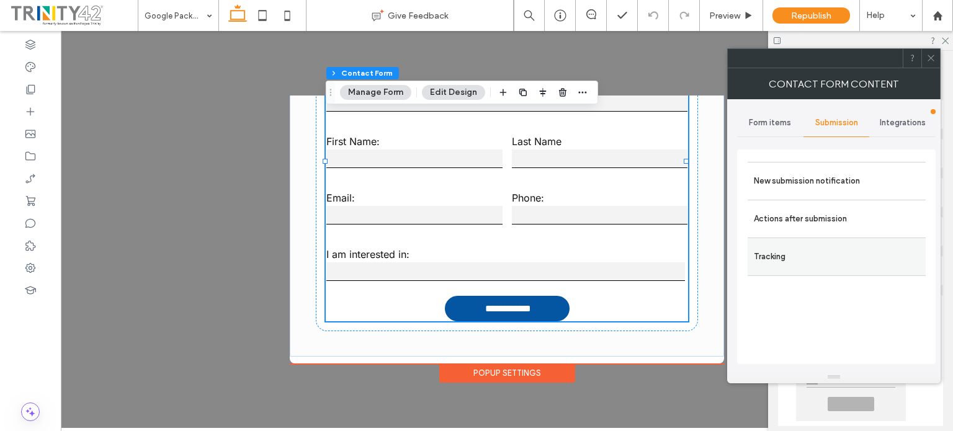
click at [821, 247] on label "Tracking" at bounding box center [837, 256] width 166 height 25
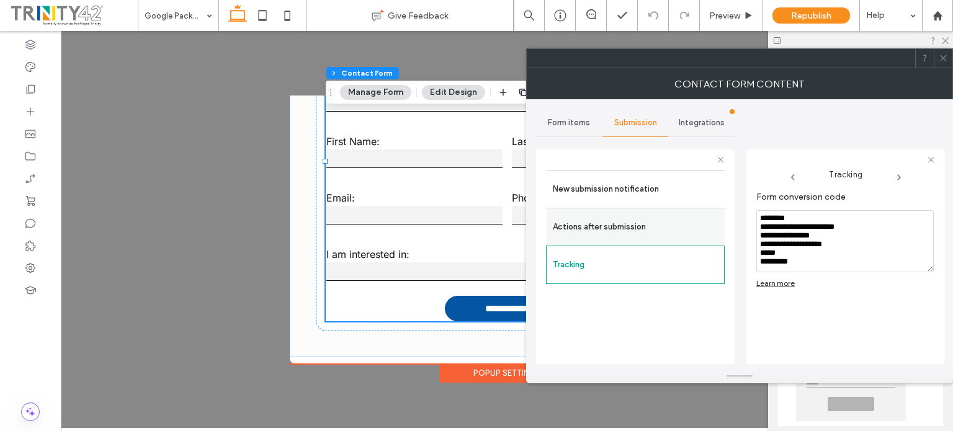
click at [663, 226] on label "Actions after submission" at bounding box center [636, 227] width 166 height 25
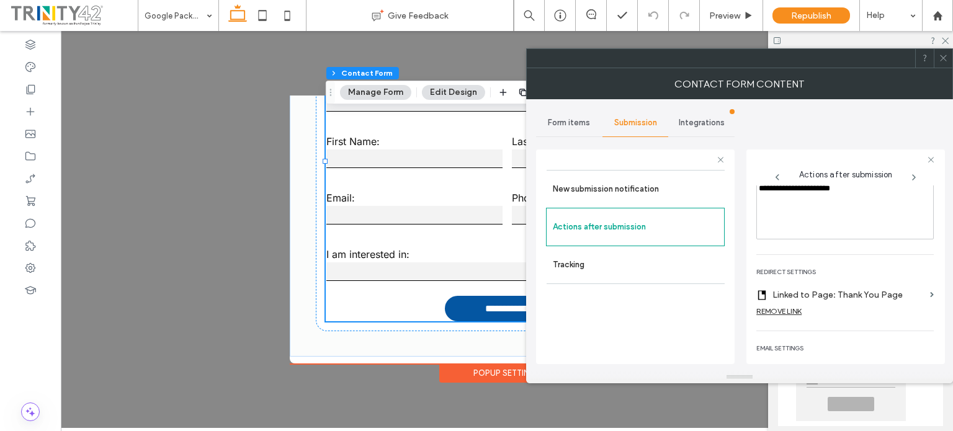
scroll to position [186, 0]
click at [903, 295] on label "Linked to Page: Thank You Page" at bounding box center [848, 299] width 153 height 23
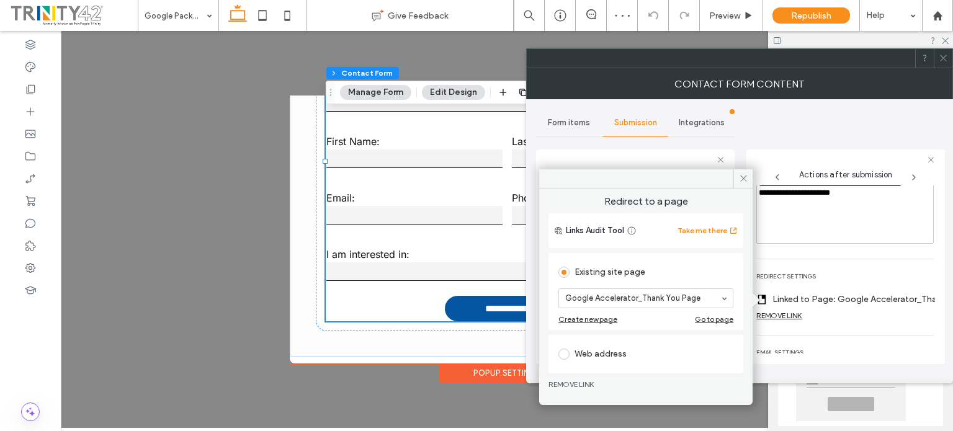
scroll to position [0, 0]
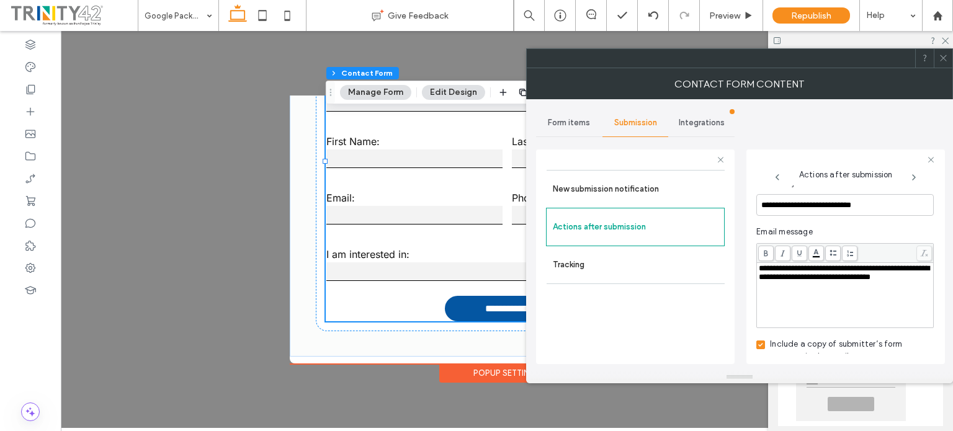
scroll to position [479, 0]
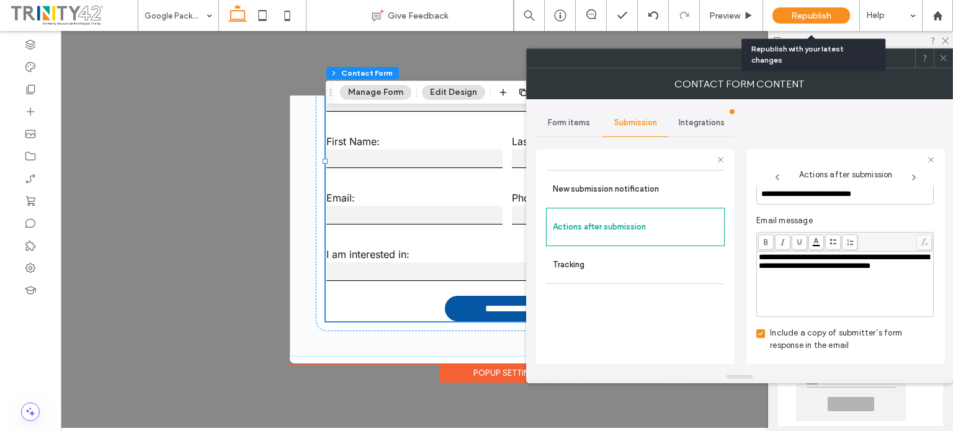
click at [826, 17] on span "Republish" at bounding box center [811, 16] width 40 height 11
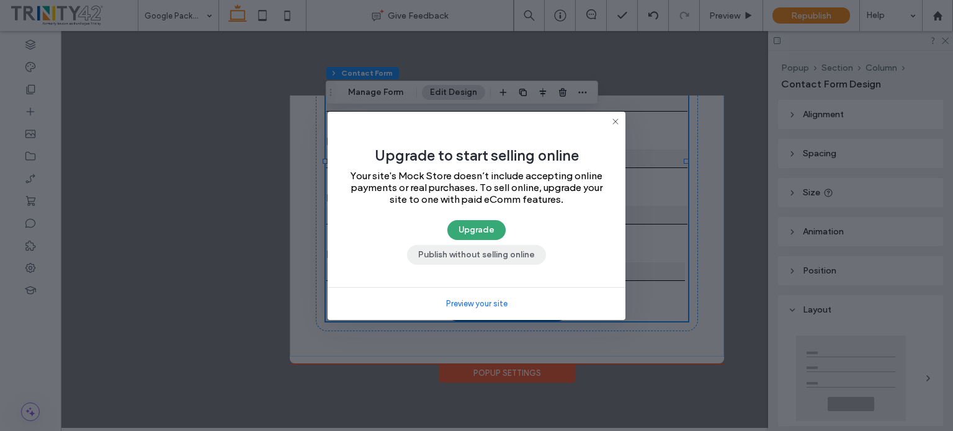
drag, startPoint x: 515, startPoint y: 260, endPoint x: 458, endPoint y: 234, distance: 63.3
click at [515, 259] on button "Publish without selling online" at bounding box center [476, 255] width 139 height 20
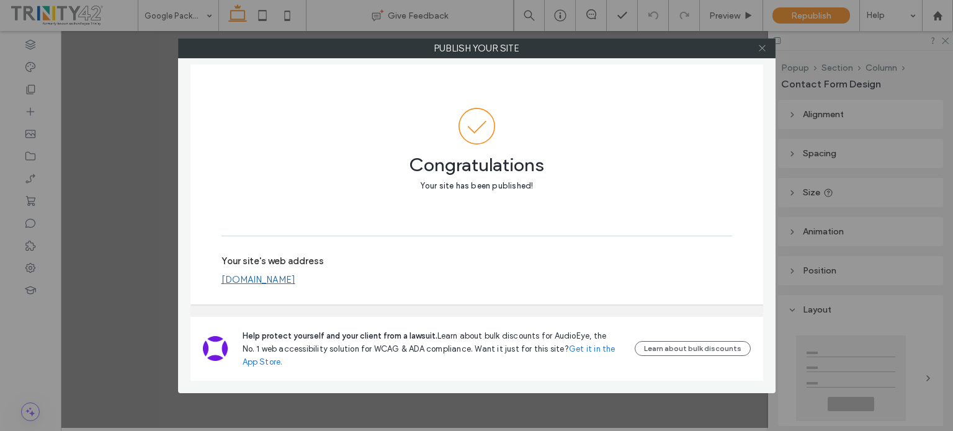
click at [762, 47] on icon at bounding box center [761, 47] width 9 height 9
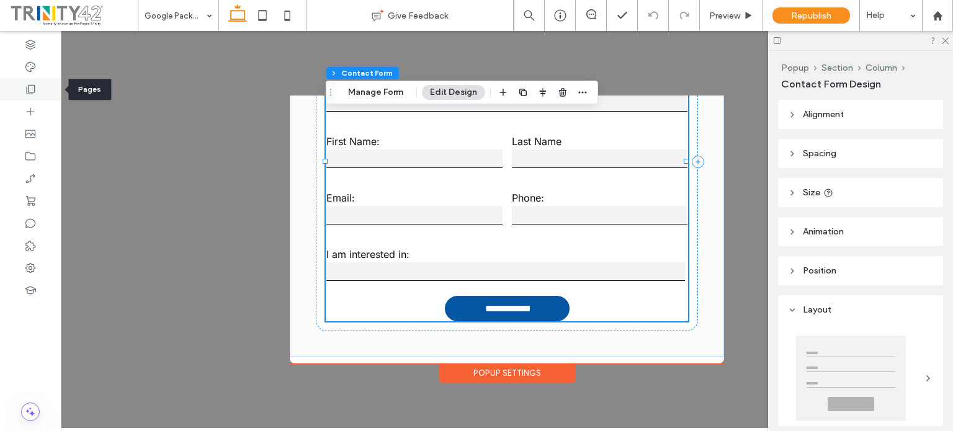
click at [29, 87] on icon at bounding box center [30, 89] width 12 height 12
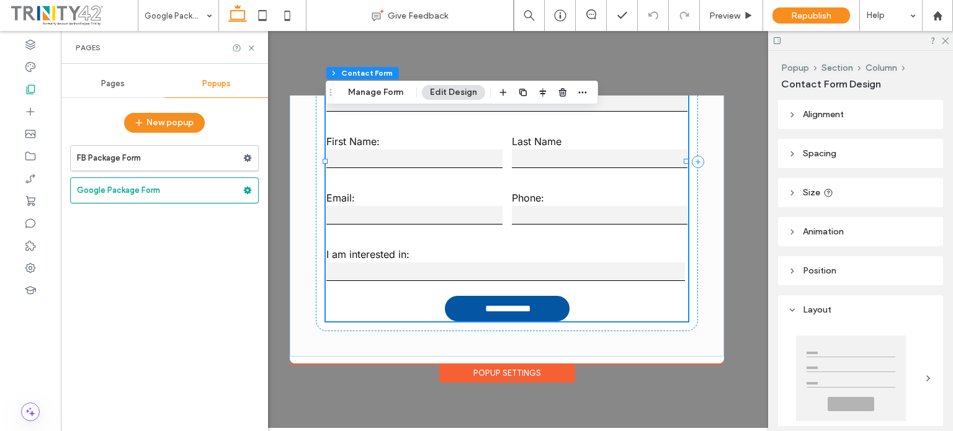
click at [115, 78] on div "Pages" at bounding box center [113, 83] width 104 height 27
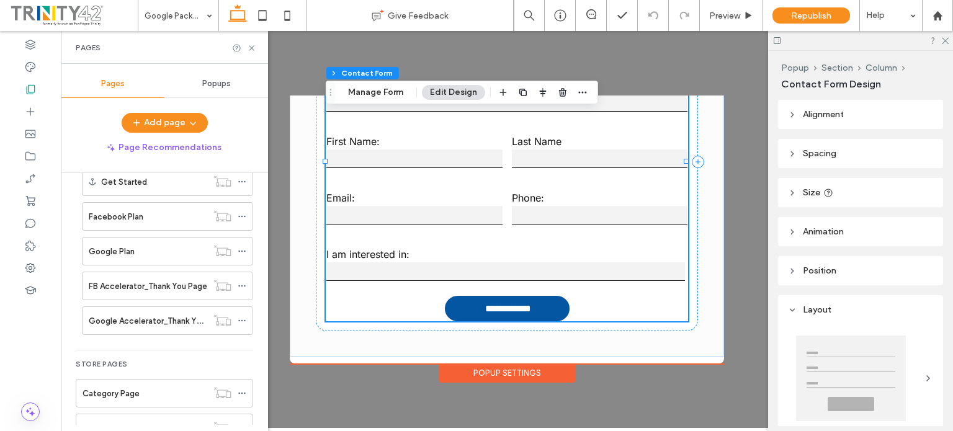
scroll to position [372, 0]
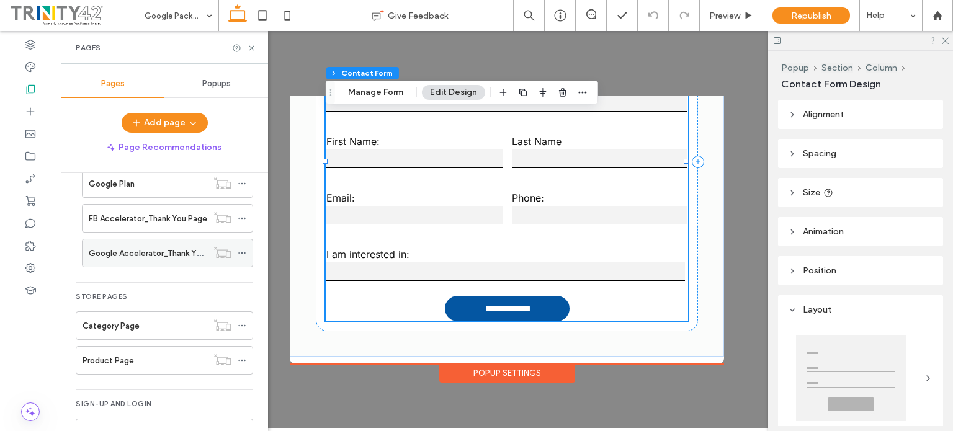
click at [124, 251] on label "Google Accelerator_Thank You Page" at bounding box center [158, 254] width 138 height 22
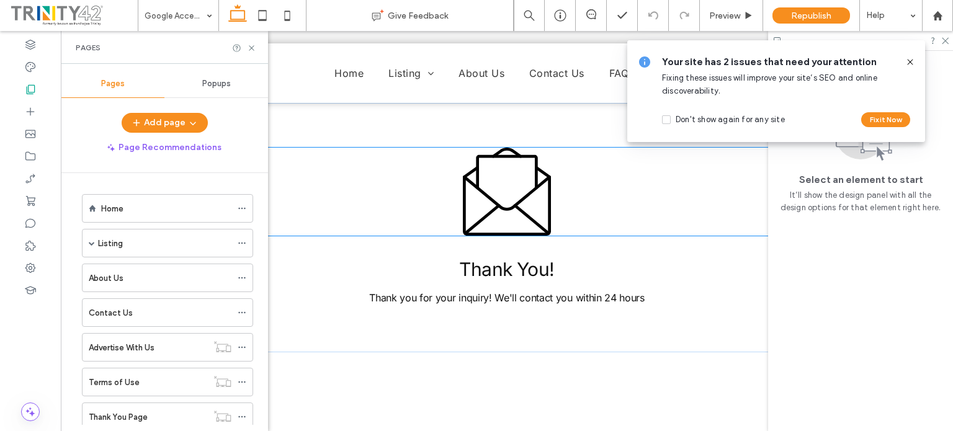
scroll to position [372, 0]
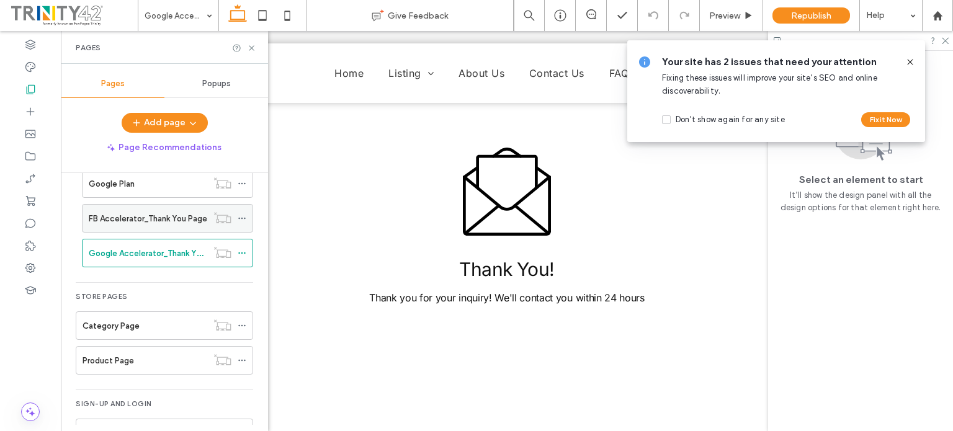
click at [158, 215] on label "FB Accelerator_Thank You Page" at bounding box center [148, 219] width 118 height 22
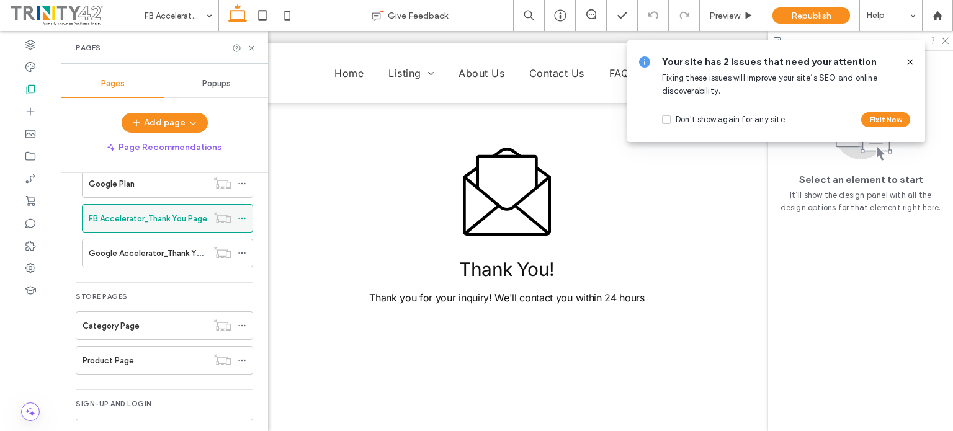
click at [245, 218] on use at bounding box center [241, 219] width 7 height 2
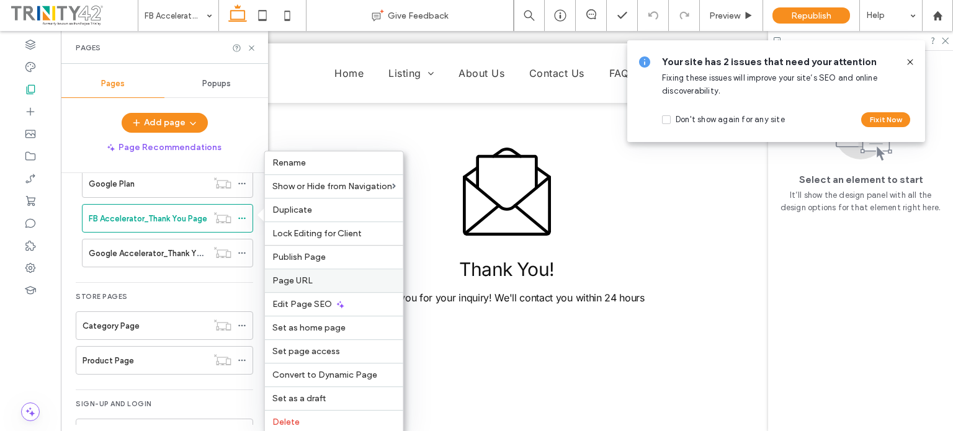
click at [322, 280] on label "Page URL" at bounding box center [333, 280] width 123 height 11
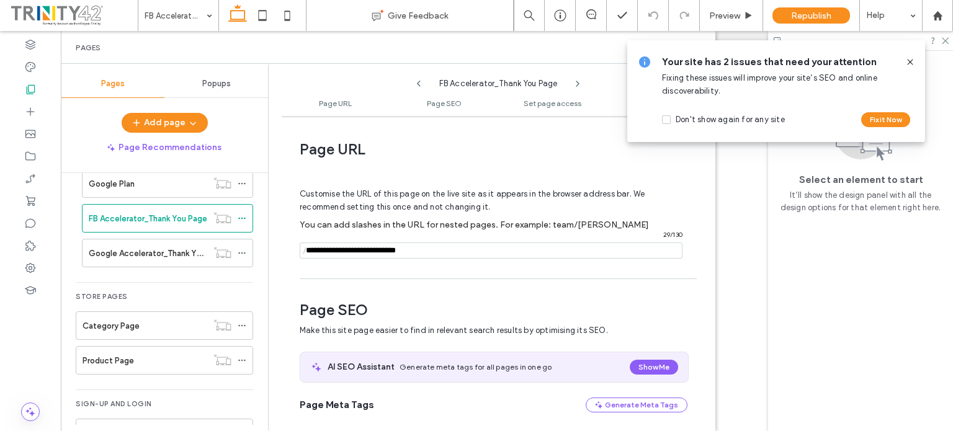
scroll to position [6, 0]
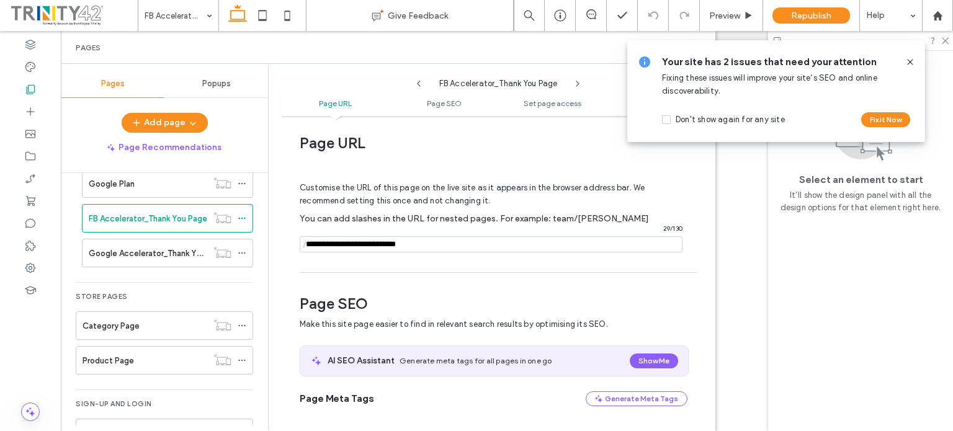
click at [308, 245] on span "/" at bounding box center [305, 245] width 10 height 16
click at [314, 243] on input "notEmpty" at bounding box center [491, 244] width 383 height 16
click at [303, 243] on span "/" at bounding box center [305, 245] width 10 height 16
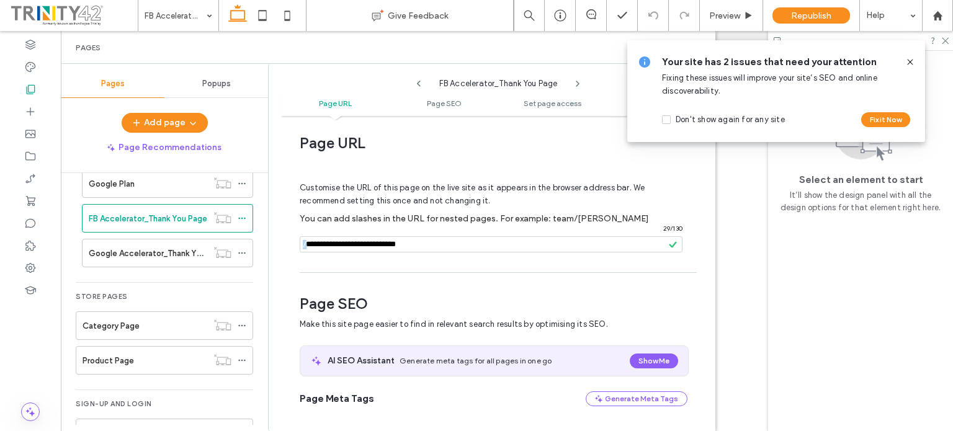
click at [303, 243] on span "/" at bounding box center [305, 245] width 10 height 16
click at [305, 243] on span "/" at bounding box center [305, 245] width 10 height 16
drag, startPoint x: 440, startPoint y: 247, endPoint x: 305, endPoint y: 245, distance: 134.6
click at [305, 245] on div "/ 29 / 130" at bounding box center [491, 244] width 383 height 16
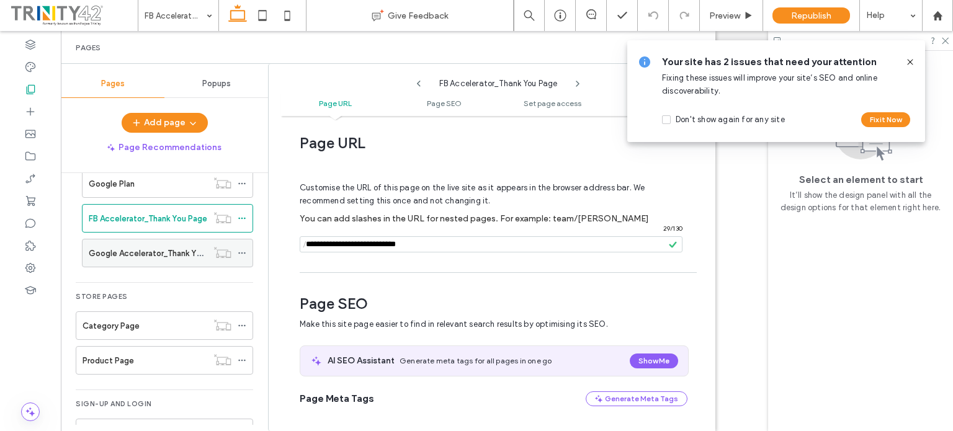
click at [179, 249] on label "Google Accelerator_Thank You Page" at bounding box center [158, 254] width 138 height 22
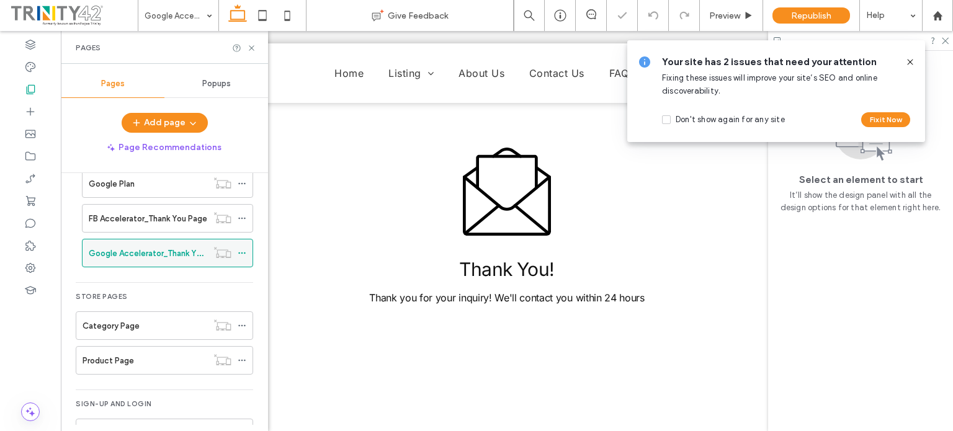
click at [243, 249] on icon at bounding box center [242, 253] width 9 height 9
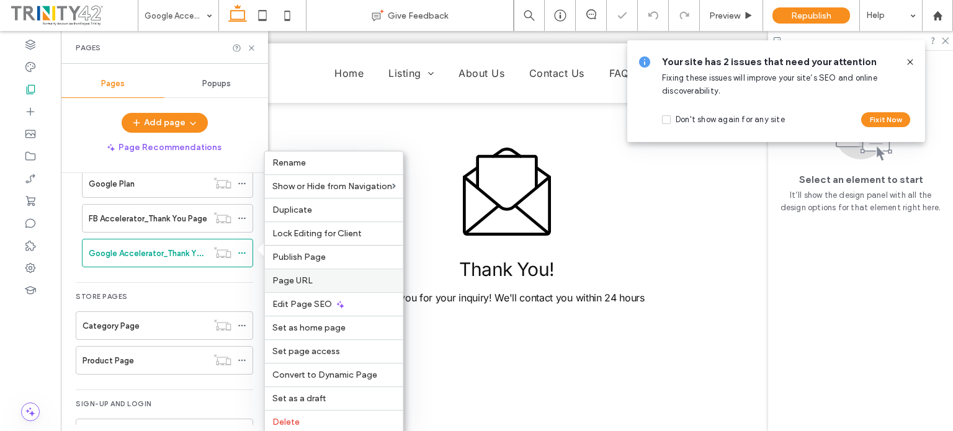
click at [292, 272] on div "Page URL" at bounding box center [334, 281] width 138 height 24
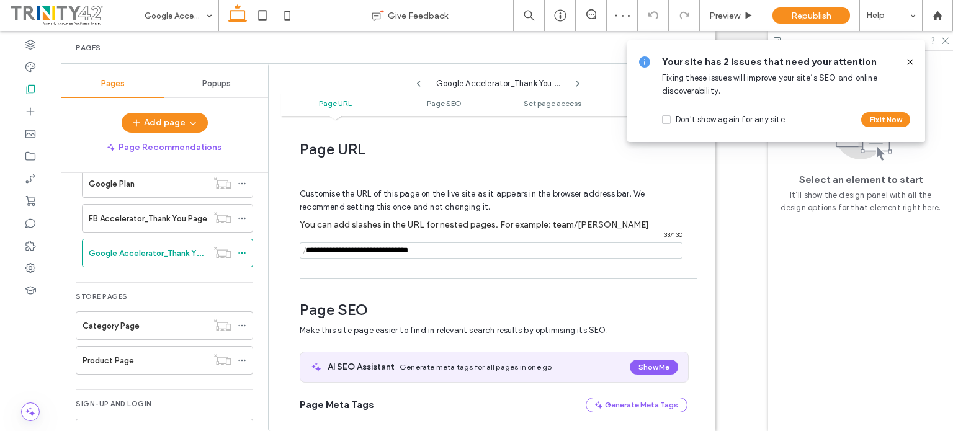
scroll to position [6, 0]
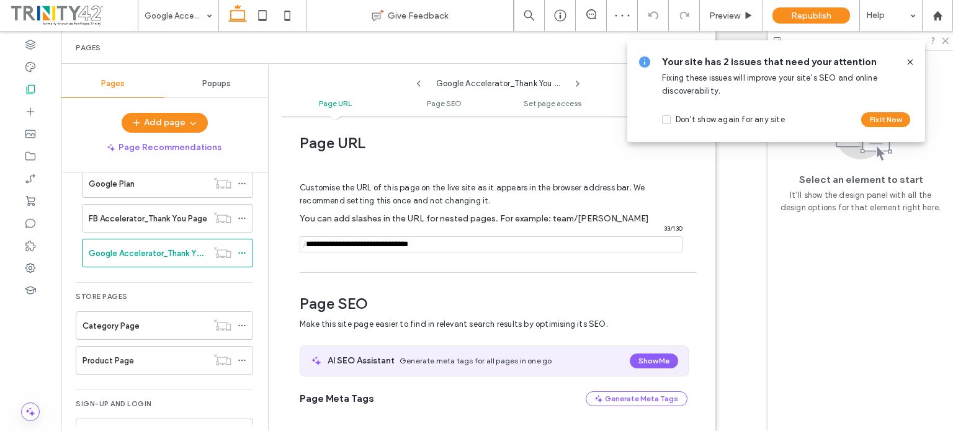
drag, startPoint x: 450, startPoint y: 249, endPoint x: 243, endPoint y: 234, distance: 207.6
click at [243, 234] on div "Pages Popups Add page Page Recommendations Home Listing Eateries Health & Welln…" at bounding box center [388, 247] width 654 height 367
